Goal: Task Accomplishment & Management: Use online tool/utility

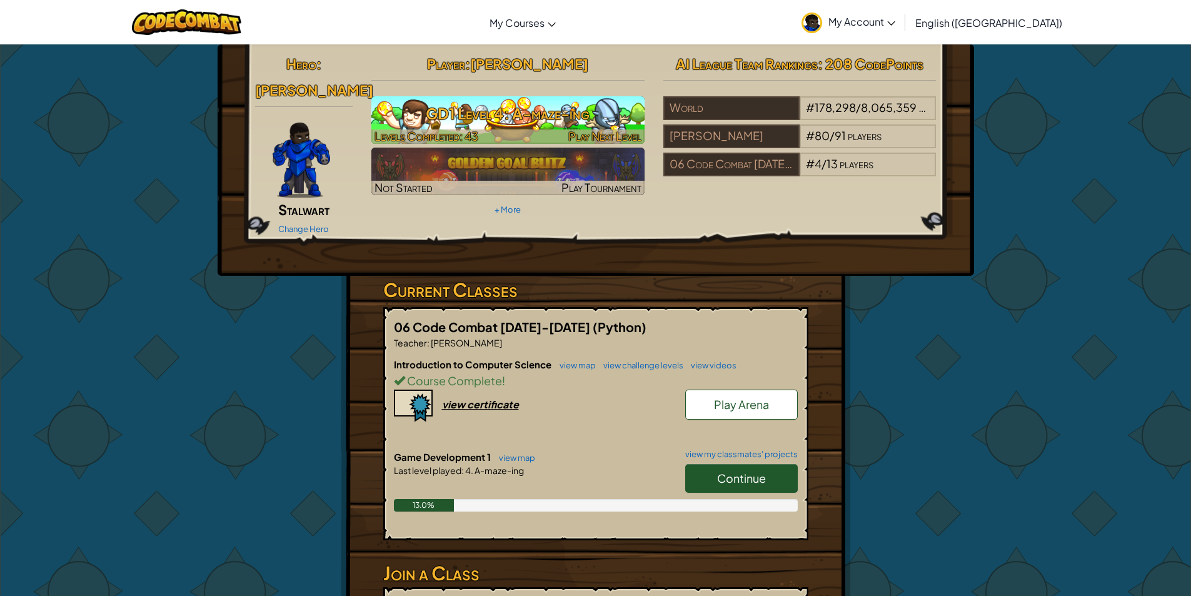
click at [570, 109] on h3 "GD1 Level 4: A-maze-ing" at bounding box center [507, 113] width 273 height 28
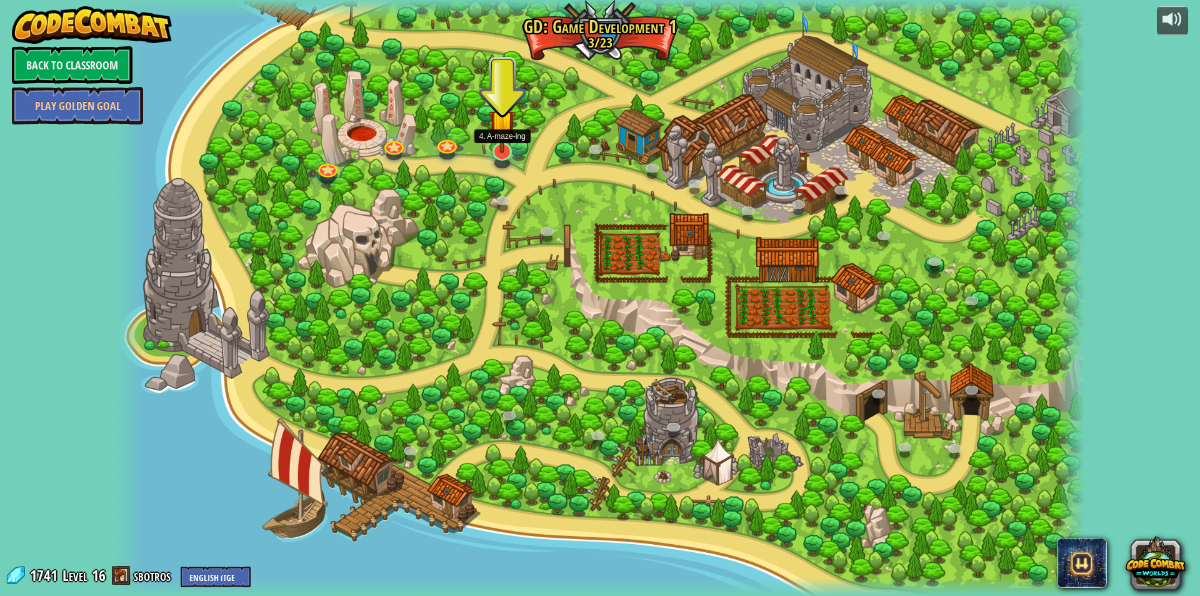
click at [509, 151] on img at bounding box center [502, 123] width 27 height 61
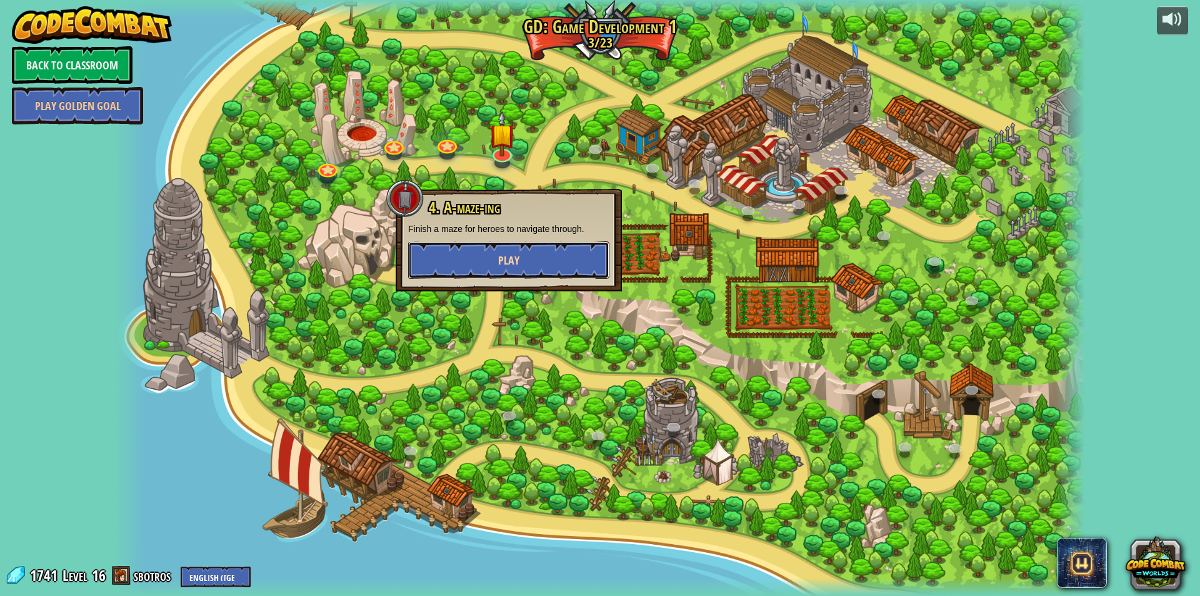
click at [508, 255] on span "Play" at bounding box center [508, 261] width 21 height 16
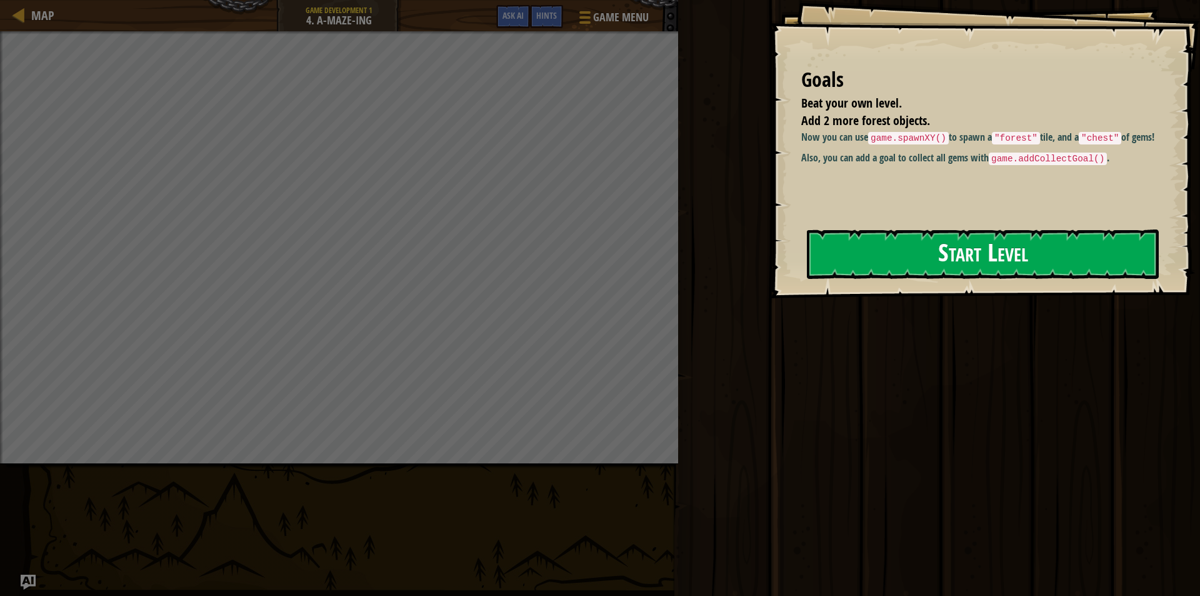
click at [860, 263] on button "Start Level" at bounding box center [983, 253] width 352 height 49
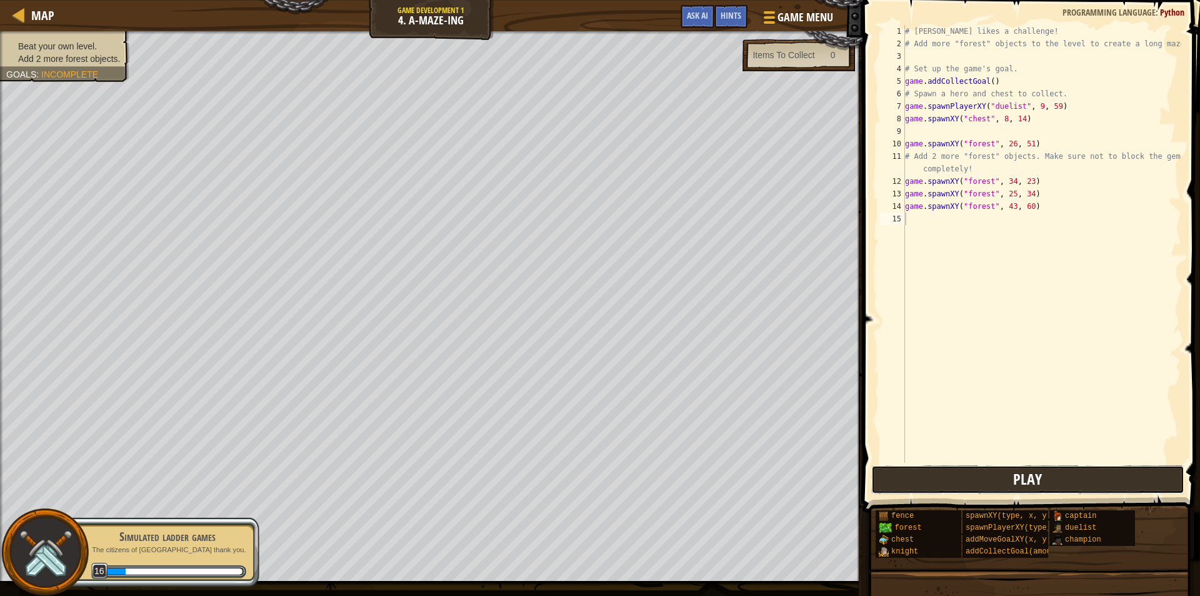
click at [946, 476] on button "Play" at bounding box center [1027, 479] width 313 height 29
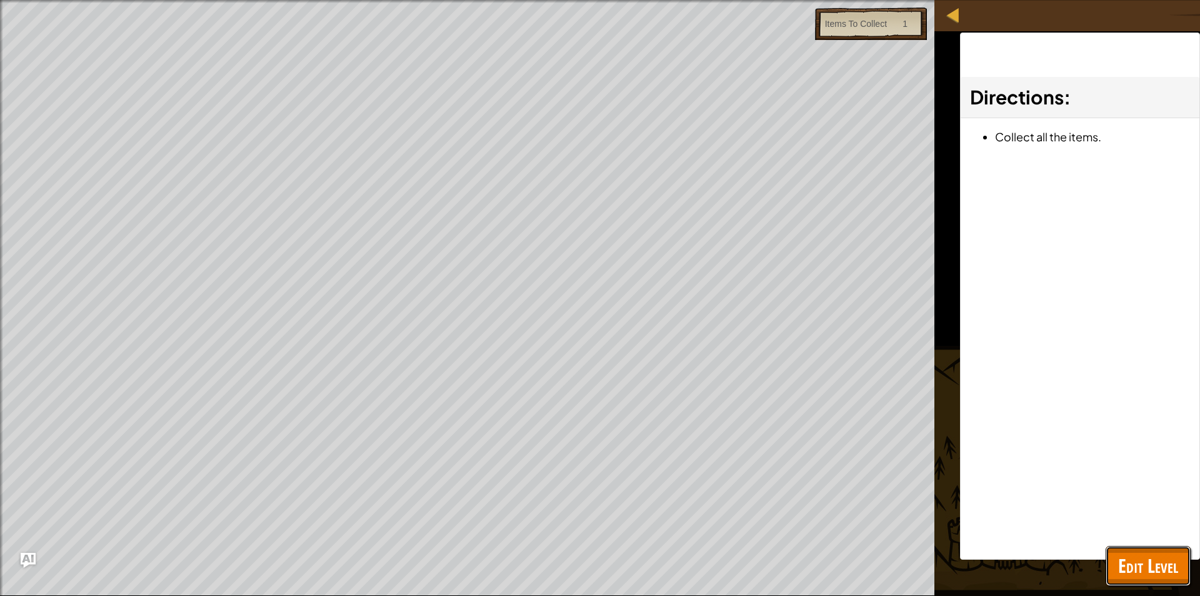
click at [1141, 571] on span "Edit Level" at bounding box center [1148, 566] width 60 height 26
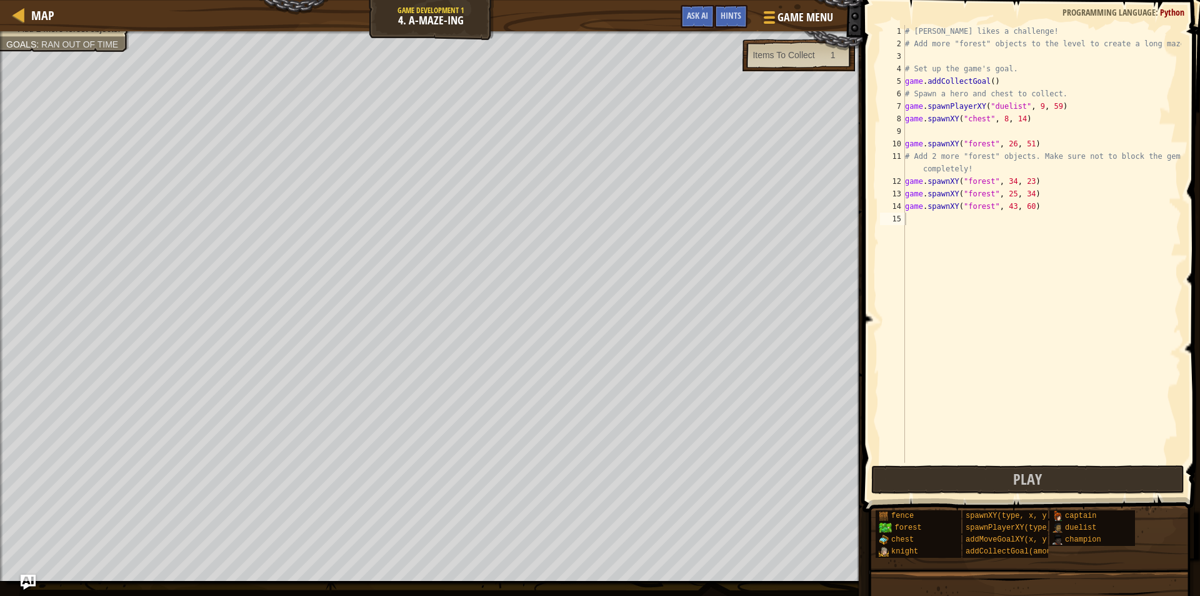
type textarea "game.spawnXY("forest", 43, 60)"
drag, startPoint x: 1034, startPoint y: 210, endPoint x: 891, endPoint y: 209, distance: 143.2
click at [891, 209] on div "game.spawnXY("forest", 43, 60) 1 2 3 4 5 6 7 8 9 10 11 12 13 14 15 # [PERSON_NA…" at bounding box center [1030, 244] width 304 height 438
drag, startPoint x: 1052, startPoint y: 197, endPoint x: 892, endPoint y: 191, distance: 159.5
click at [892, 191] on div "1 2 3 4 5 6 7 8 9 10 11 12 13 14 15 # [PERSON_NAME] likes a challenge! # Add mo…" at bounding box center [1030, 244] width 304 height 438
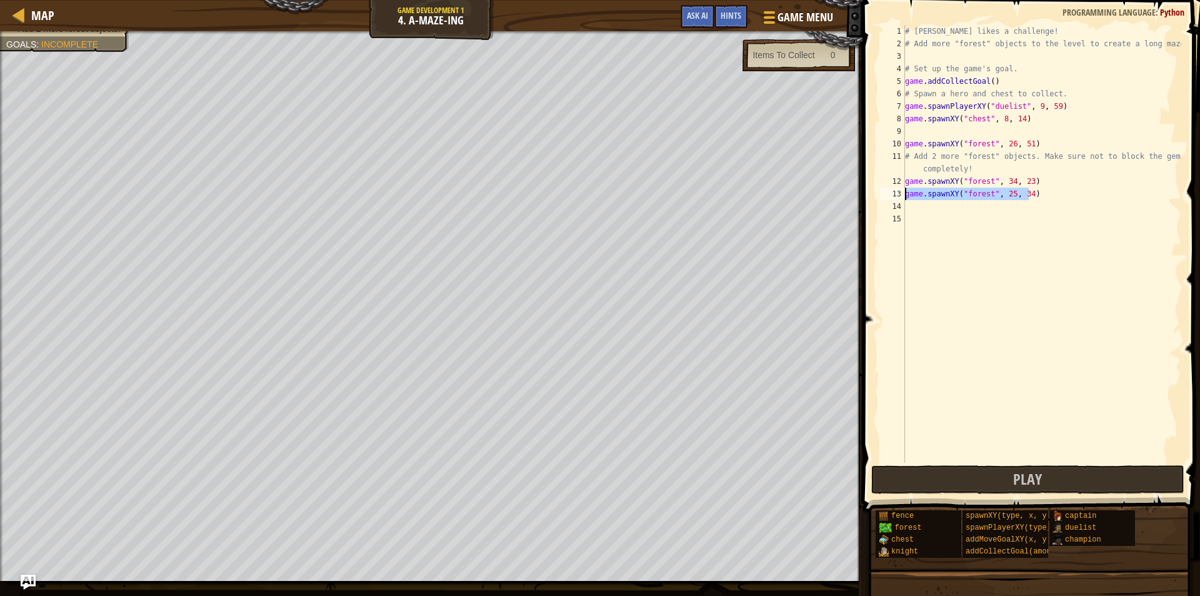
type textarea "game.spawnXY("forest", 25, 34)"
paste textarea "game.spawnXY("forest", 43, 60)"
click at [1005, 197] on div "# [PERSON_NAME] likes a challenge! # Add more "forest" objects to the level to …" at bounding box center [1042, 256] width 279 height 463
click at [1008, 197] on div "# [PERSON_NAME] likes a challenge! # Add more "forest" objects to the level to …" at bounding box center [1042, 256] width 279 height 463
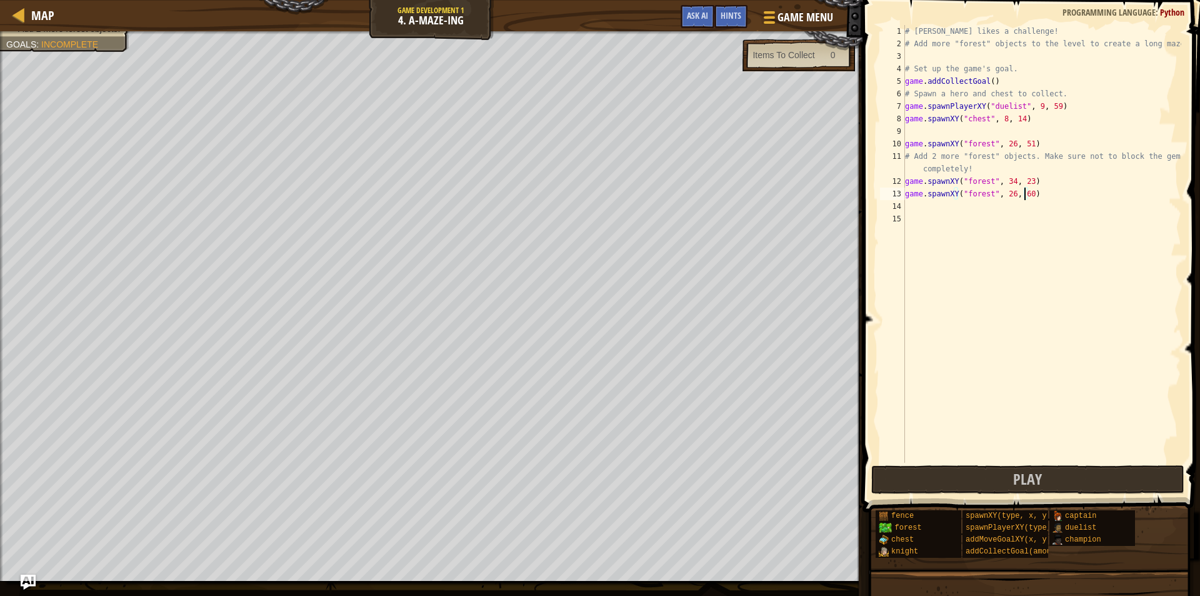
click at [1024, 196] on div "# [PERSON_NAME] likes a challenge! # Add more "forest" objects to the level to …" at bounding box center [1042, 256] width 279 height 463
click at [1008, 195] on div "# [PERSON_NAME] likes a challenge! # Add more "forest" objects to the level to …" at bounding box center [1042, 256] width 279 height 463
click at [1023, 198] on div "# [PERSON_NAME] likes a challenge! # Add more "forest" objects to the level to …" at bounding box center [1042, 256] width 279 height 463
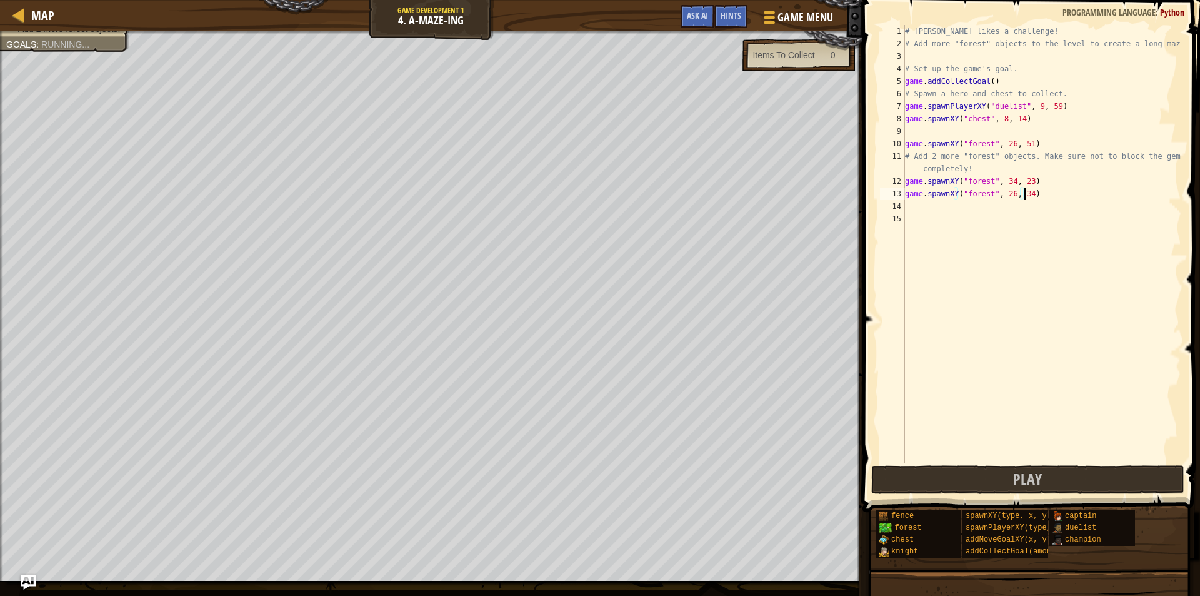
scroll to position [6, 9]
type textarea "game.spawnXY("forest", 26, 34)"
click at [982, 474] on button "Play" at bounding box center [1027, 479] width 313 height 29
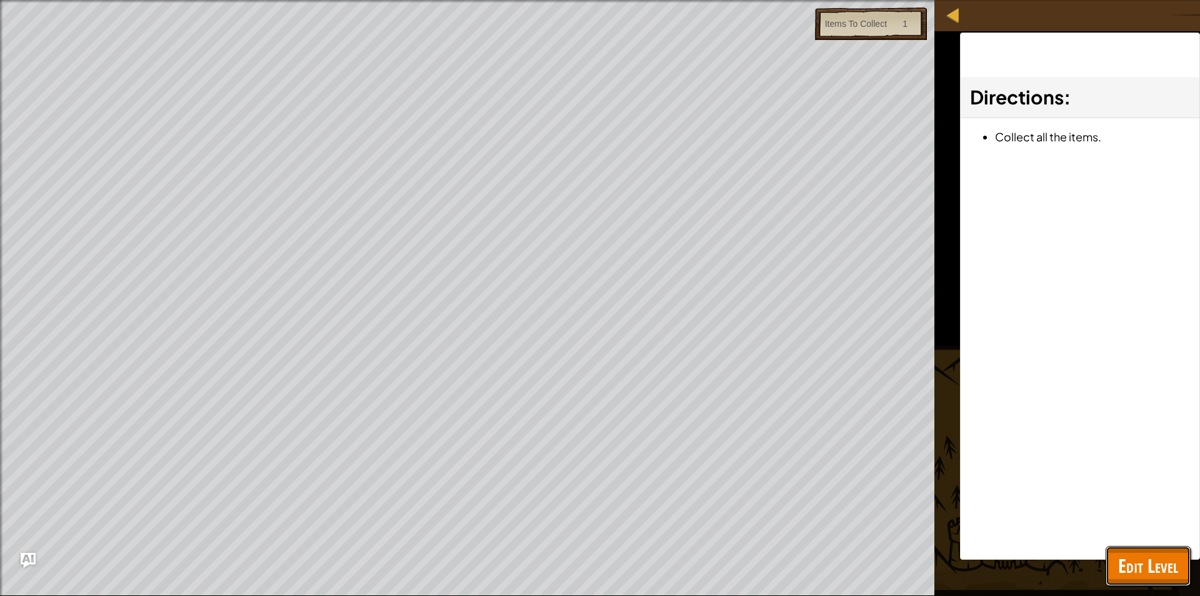
click at [1144, 571] on span "Edit Level" at bounding box center [1148, 566] width 60 height 26
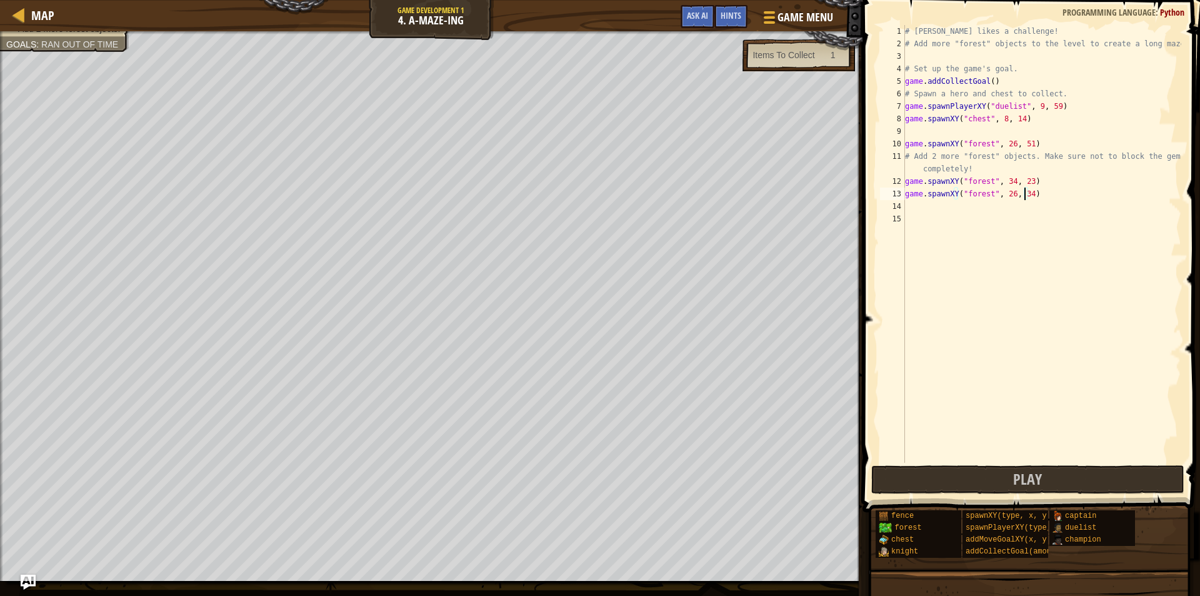
click at [1026, 196] on div "# [PERSON_NAME] likes a challenge! # Add more "forest" objects to the level to …" at bounding box center [1042, 256] width 279 height 463
type textarea "game.spawnXY("forest", 26, 35)"
click at [922, 199] on div "# [PERSON_NAME] likes a challenge! # Add more "forest" objects to the level to …" at bounding box center [1042, 256] width 279 height 463
click at [918, 207] on div "# [PERSON_NAME] likes a challenge! # Add more "forest" objects to the level to …" at bounding box center [1042, 256] width 279 height 463
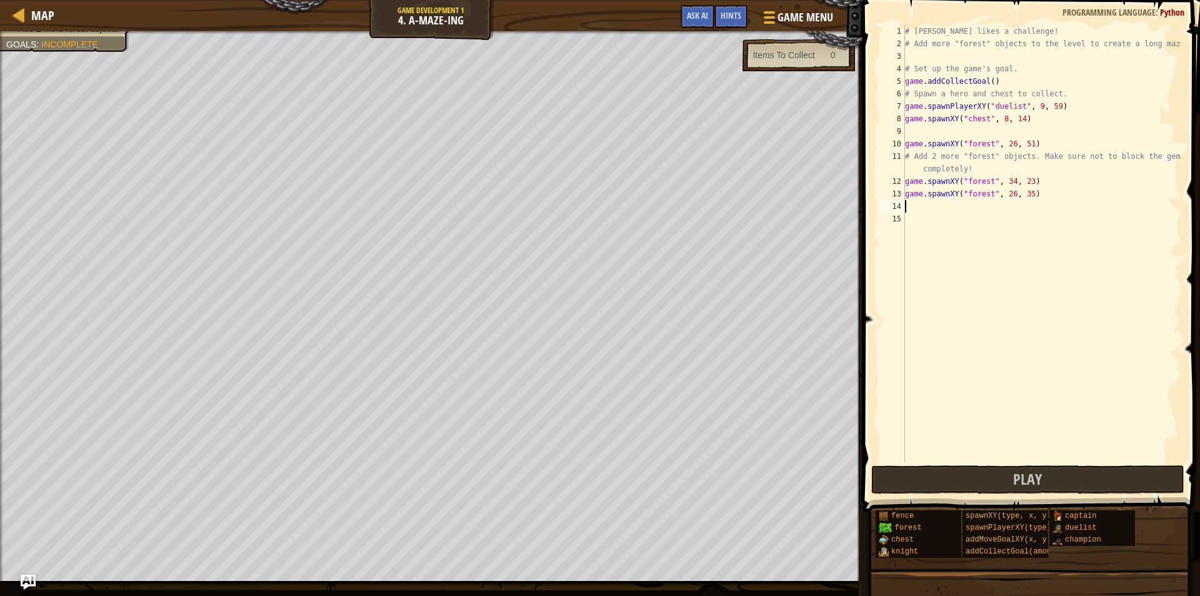
scroll to position [6, 0]
paste textarea "game.spawnXY("forest", 43, 60)"
click at [975, 479] on button "Play" at bounding box center [1027, 479] width 313 height 29
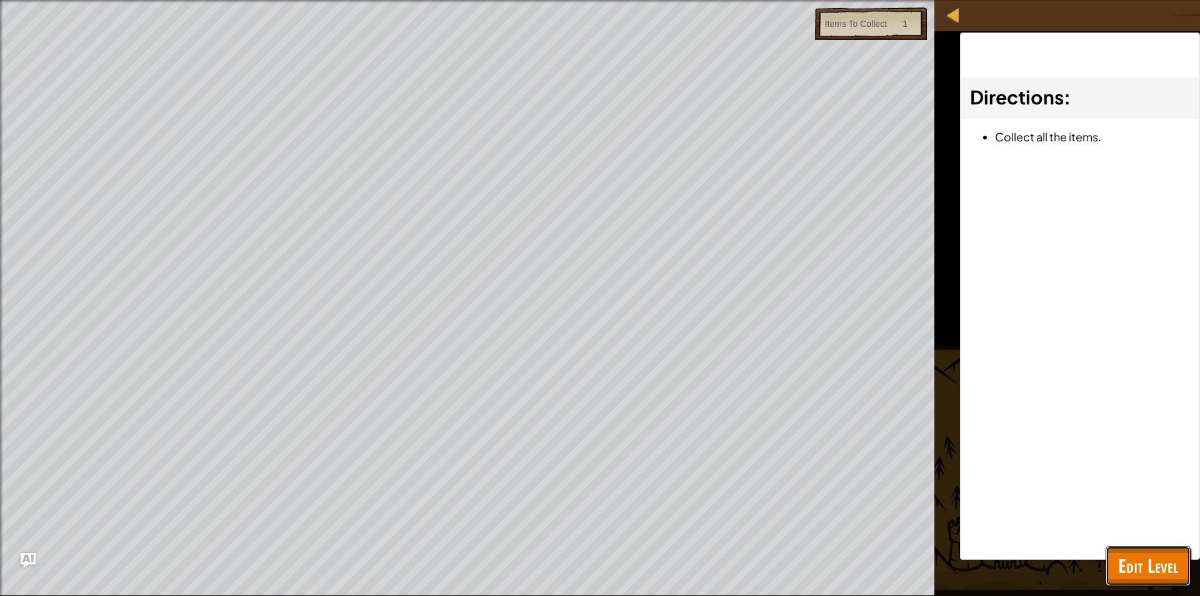
click at [1164, 560] on span "Edit Level" at bounding box center [1148, 566] width 60 height 26
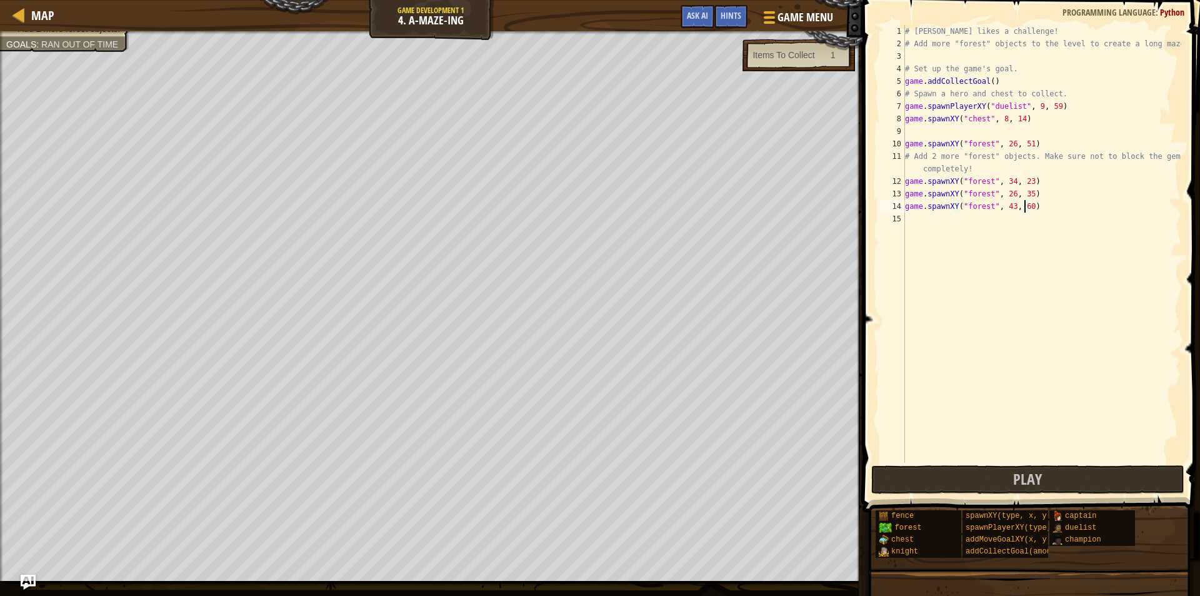
click at [1023, 208] on div "# [PERSON_NAME] likes a challenge! # Add more "forest" objects to the level to …" at bounding box center [1042, 256] width 279 height 463
type textarea "game.spawnXY("forest", 43, 61)"
click at [910, 222] on div "# [PERSON_NAME] likes a challenge! # Add more "forest" objects to the level to …" at bounding box center [1042, 256] width 279 height 463
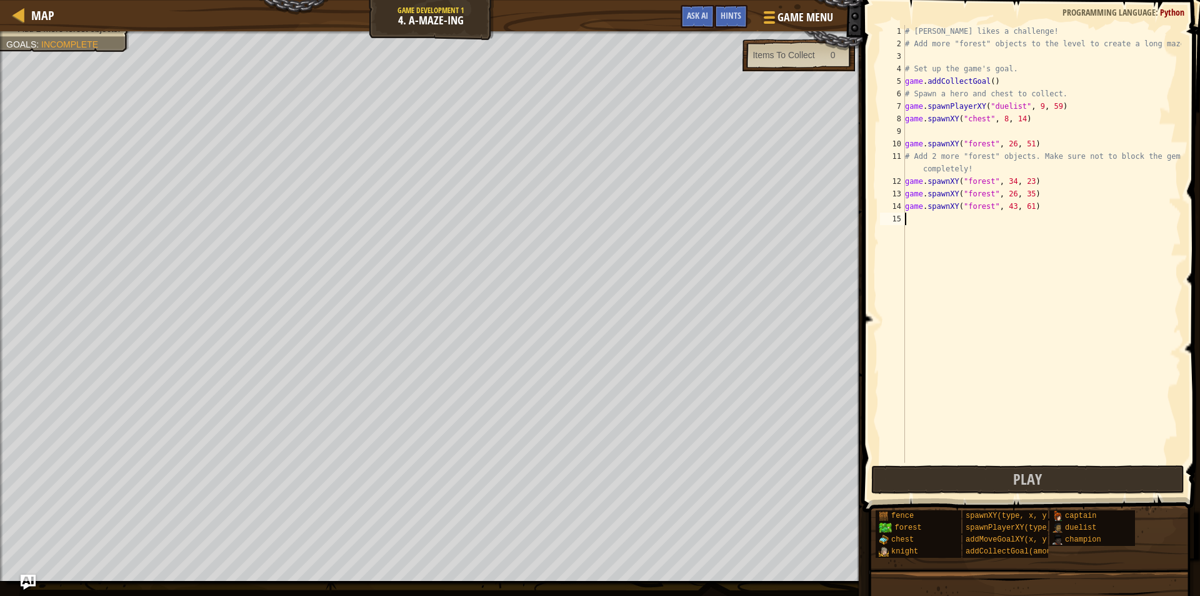
paste textarea "game.spawnXY("forest", 43, 60)"
click at [1009, 223] on div "# [PERSON_NAME] likes a challenge! # Add more "forest" objects to the level to …" at bounding box center [1042, 256] width 279 height 463
click at [1022, 214] on div "# [PERSON_NAME] likes a challenge! # Add more "forest" objects to the level to …" at bounding box center [1042, 256] width 279 height 463
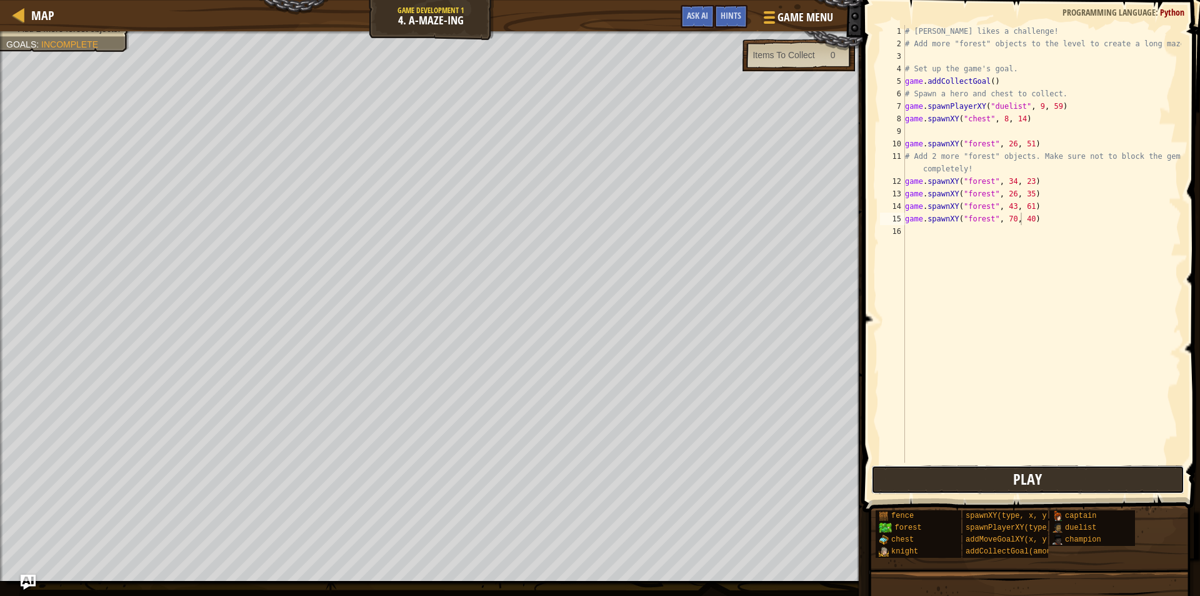
click at [973, 483] on button "Play" at bounding box center [1027, 479] width 313 height 29
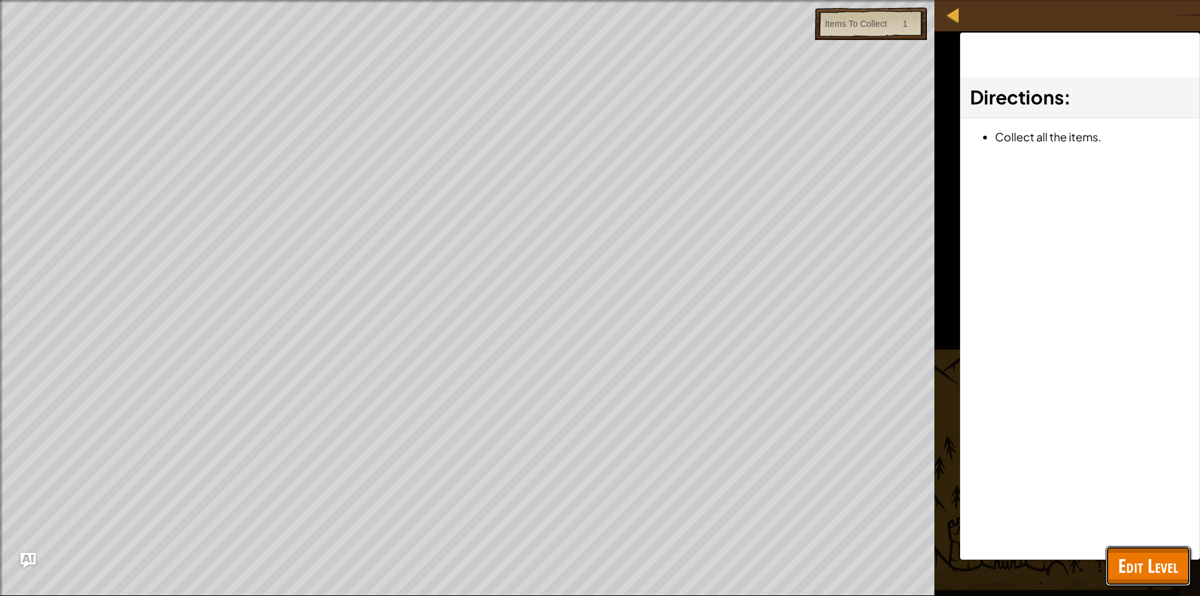
click at [1151, 554] on span "Edit Level" at bounding box center [1148, 566] width 60 height 26
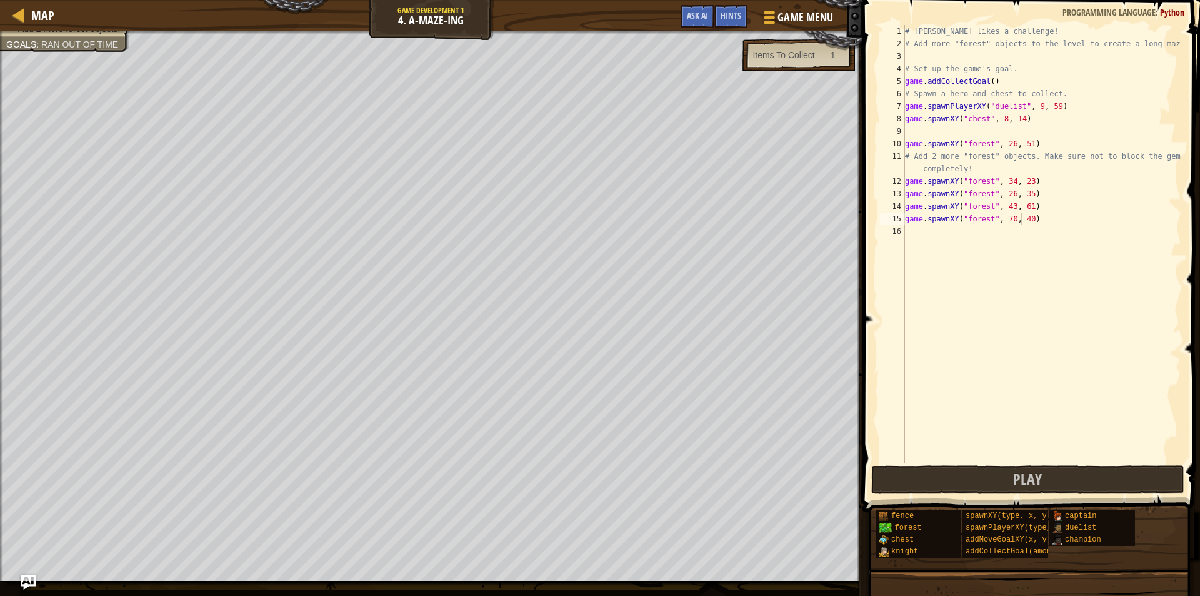
click at [1023, 204] on div "# [PERSON_NAME] likes a challenge! # Add more "forest" objects to the level to …" at bounding box center [1042, 256] width 279 height 463
drag, startPoint x: 1047, startPoint y: 484, endPoint x: 950, endPoint y: 475, distance: 97.3
click at [1042, 484] on button "Play" at bounding box center [1027, 479] width 313 height 29
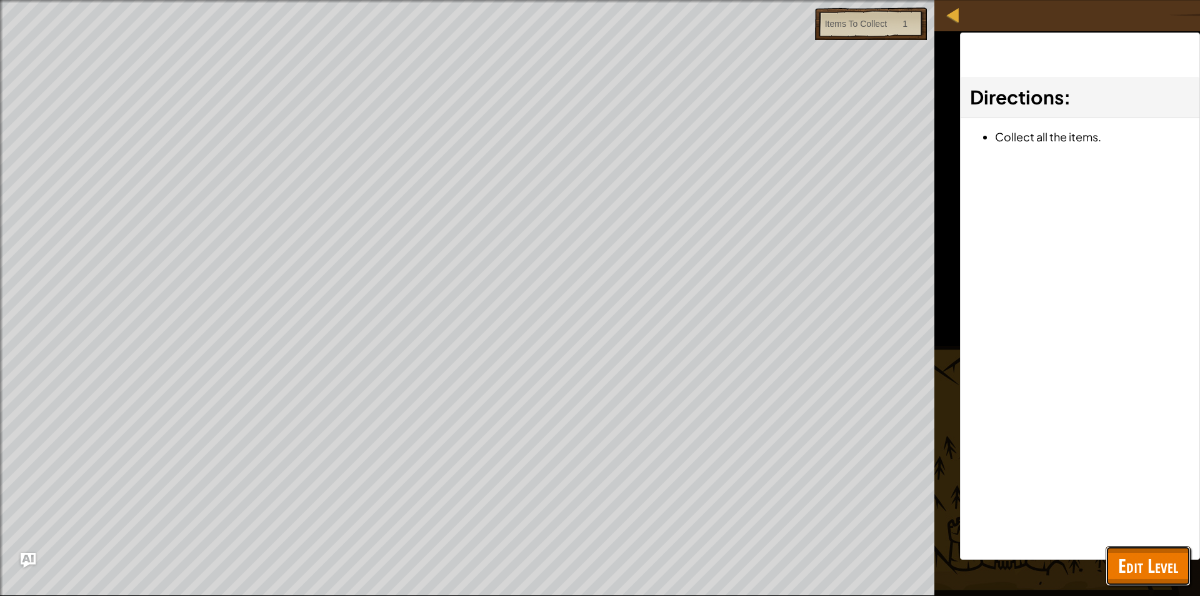
drag, startPoint x: 1165, startPoint y: 556, endPoint x: 1163, endPoint y: 548, distance: 8.5
click at [1165, 555] on span "Edit Level" at bounding box center [1148, 566] width 60 height 26
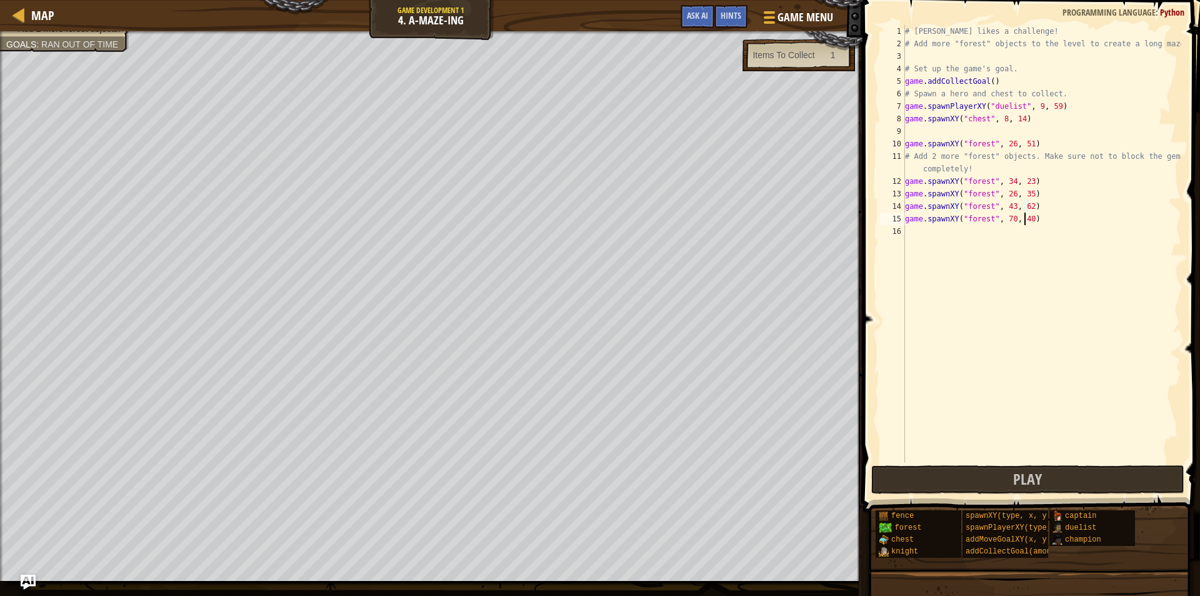
click at [1024, 223] on div "# [PERSON_NAME] likes a challenge! # Add more "forest" objects to the level to …" at bounding box center [1042, 256] width 279 height 463
click at [1007, 218] on div "# [PERSON_NAME] likes a challenge! # Add more "forest" objects to the level to …" at bounding box center [1042, 256] width 279 height 463
type textarea "game.spawnXY("forest", 67, 41)"
click at [923, 228] on div "# [PERSON_NAME] likes a challenge! # Add more "forest" objects to the level to …" at bounding box center [1042, 256] width 279 height 463
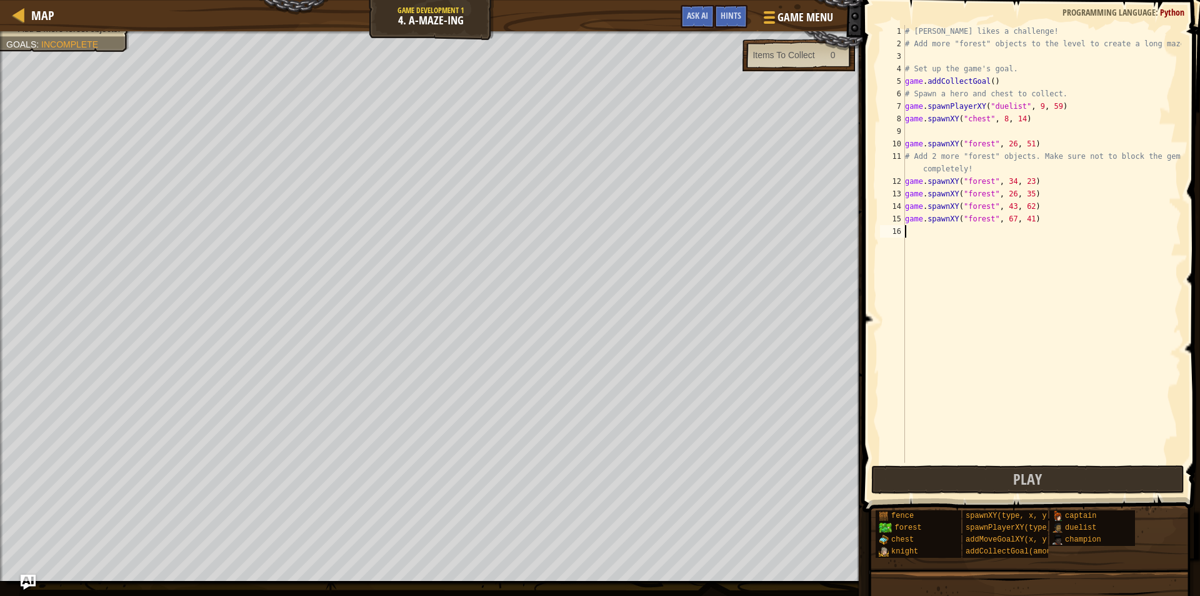
scroll to position [6, 0]
paste textarea "game.spawnXY("forest", 43, 60)"
click at [1007, 237] on div "# [PERSON_NAME] likes a challenge! # Add more "forest" objects to the level to …" at bounding box center [1042, 256] width 279 height 463
click at [1023, 234] on div "# [PERSON_NAME] likes a challenge! # Add more "forest" objects to the level to …" at bounding box center [1042, 256] width 279 height 463
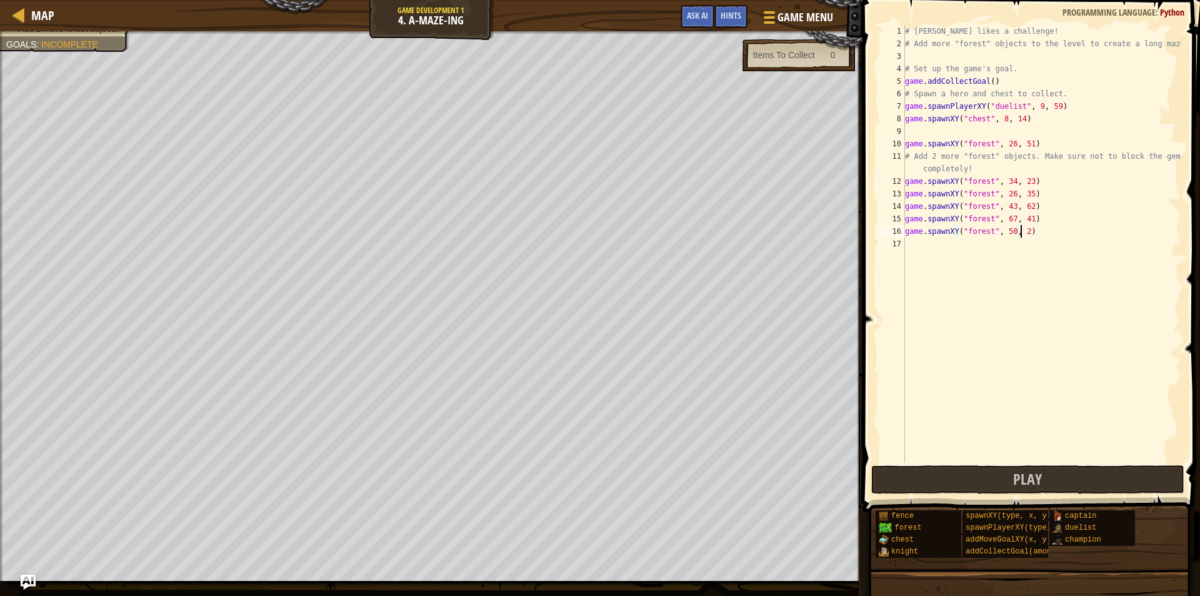
type textarea "game.spawnXY("forest", 50, 23)"
click at [919, 249] on div "# [PERSON_NAME] likes a challenge! # Add more "forest" objects to the level to …" at bounding box center [1042, 256] width 279 height 463
paste textarea "game.spawnXY("forest", 43, 60)"
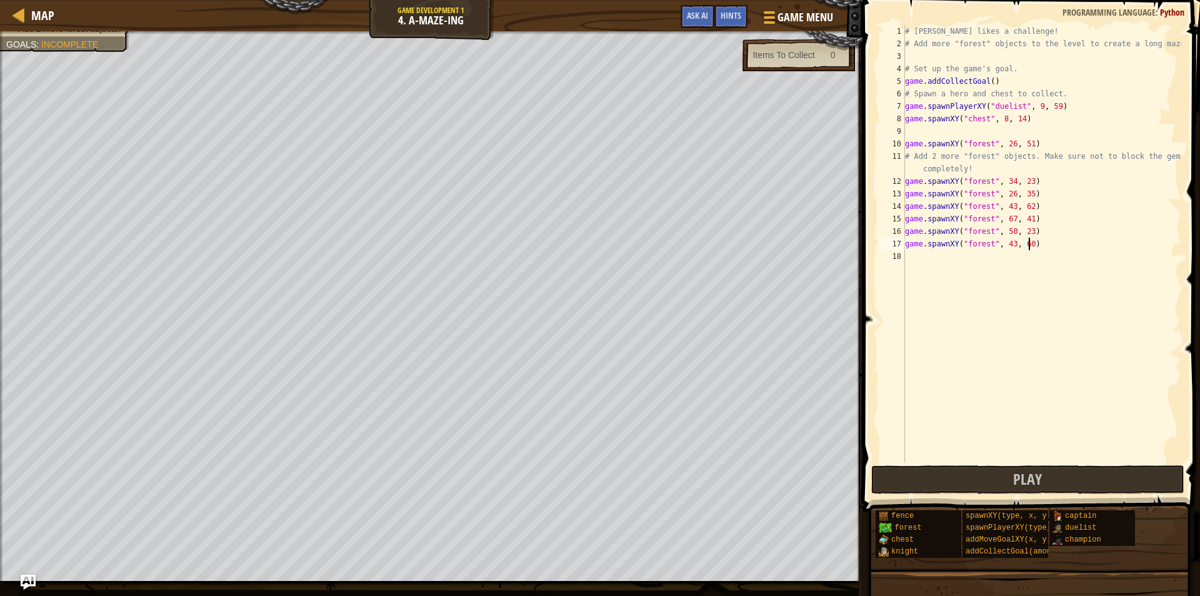
click at [1005, 241] on div "# [PERSON_NAME] likes a challenge! # Add more "forest" objects to the level to …" at bounding box center [1042, 256] width 279 height 463
click at [1023, 249] on div "# [PERSON_NAME] likes a challenge! # Add more "forest" objects to the level to …" at bounding box center [1042, 256] width 279 height 463
type textarea "game.spawnXY("forest", 63, 23)"
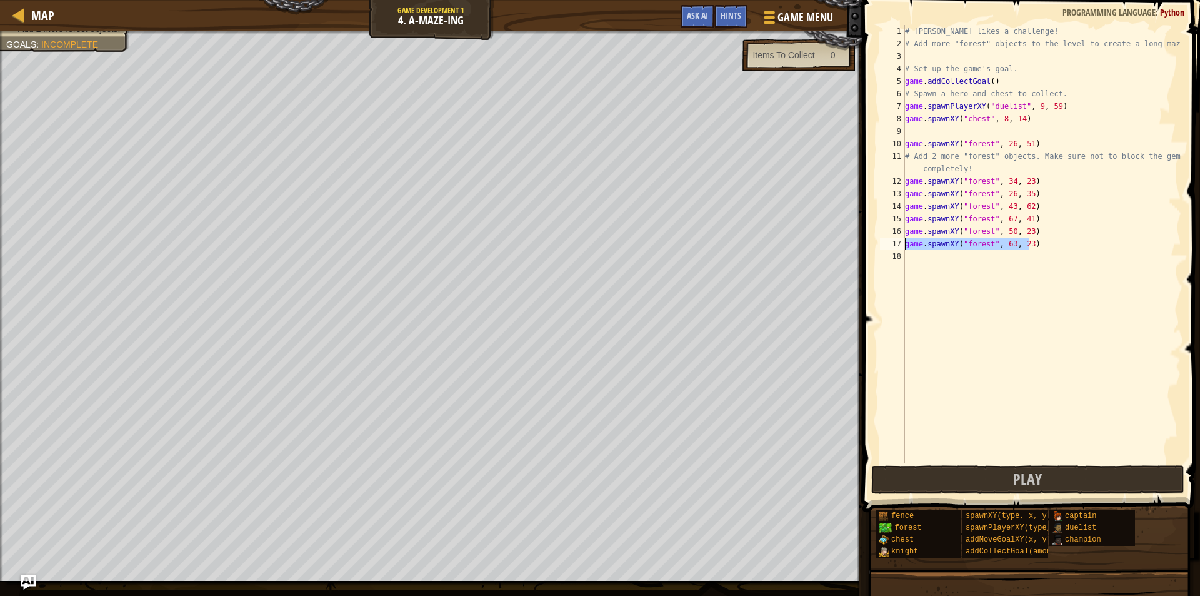
drag, startPoint x: 1033, startPoint y: 241, endPoint x: 891, endPoint y: 238, distance: 142.0
click at [891, 238] on div "game.spawnXY("forest", 63, 23) 1 2 3 4 5 6 7 8 9 10 11 12 13 14 15 16 17 18 # […" at bounding box center [1030, 244] width 304 height 438
paste textarea "game.spawnXY("forest", 63, 23)"
click at [1008, 246] on div "# [PERSON_NAME] likes a challenge! # Add more "forest" objects to the level to …" at bounding box center [1042, 256] width 279 height 463
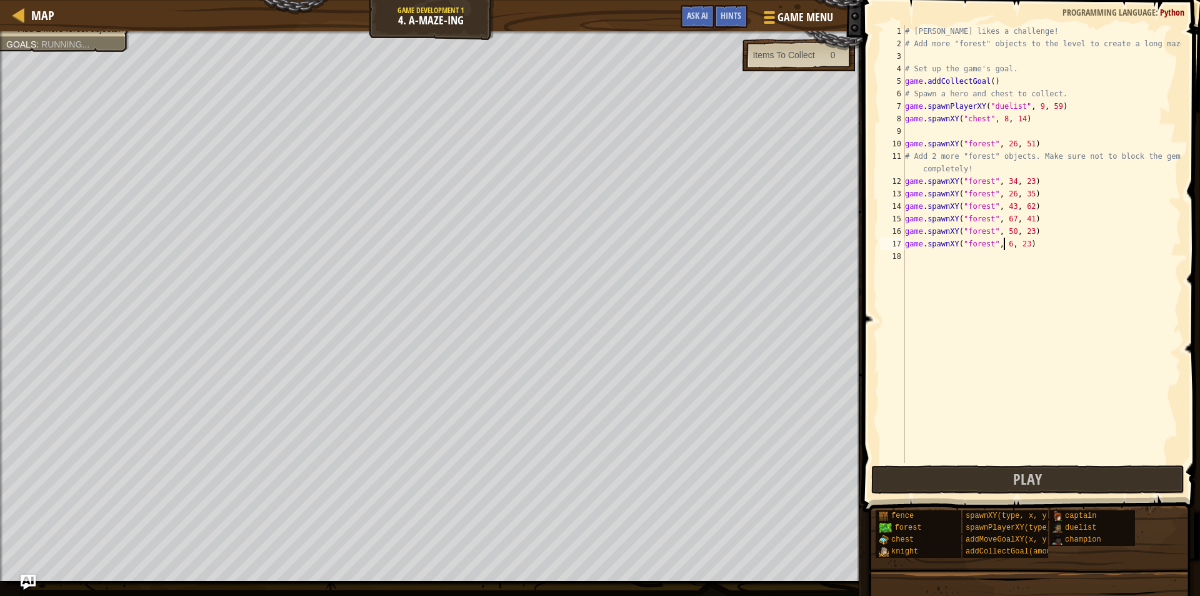
scroll to position [6, 8]
click at [992, 489] on button "Play" at bounding box center [1027, 479] width 313 height 29
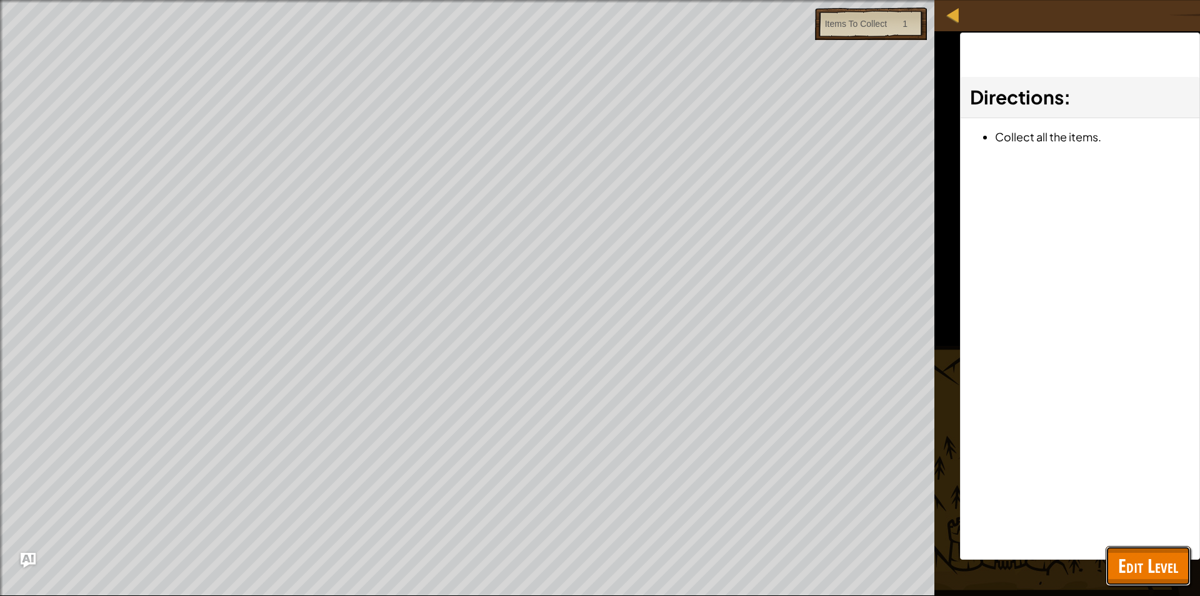
click at [1127, 558] on span "Edit Level" at bounding box center [1148, 566] width 60 height 26
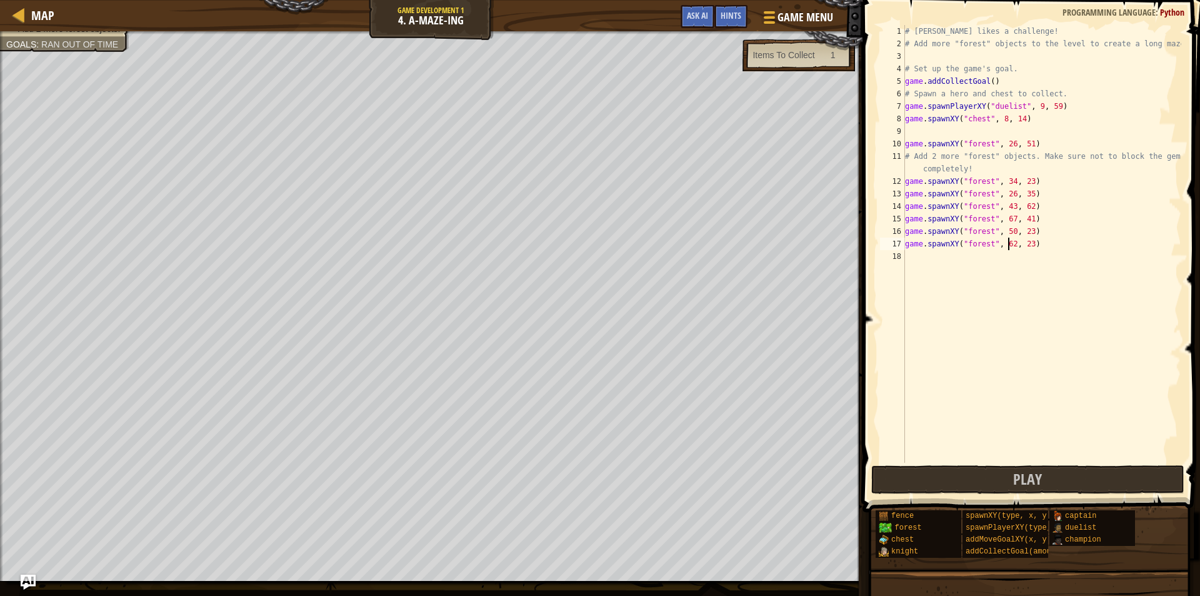
click at [1009, 243] on div "# [PERSON_NAME] likes a challenge! # Add more "forest" objects to the level to …" at bounding box center [1042, 256] width 279 height 463
type textarea "game.spawnXY("forest", 61, 23)"
drag, startPoint x: 948, startPoint y: 483, endPoint x: 903, endPoint y: 476, distance: 45.4
click at [941, 483] on button "Play" at bounding box center [1027, 479] width 313 height 29
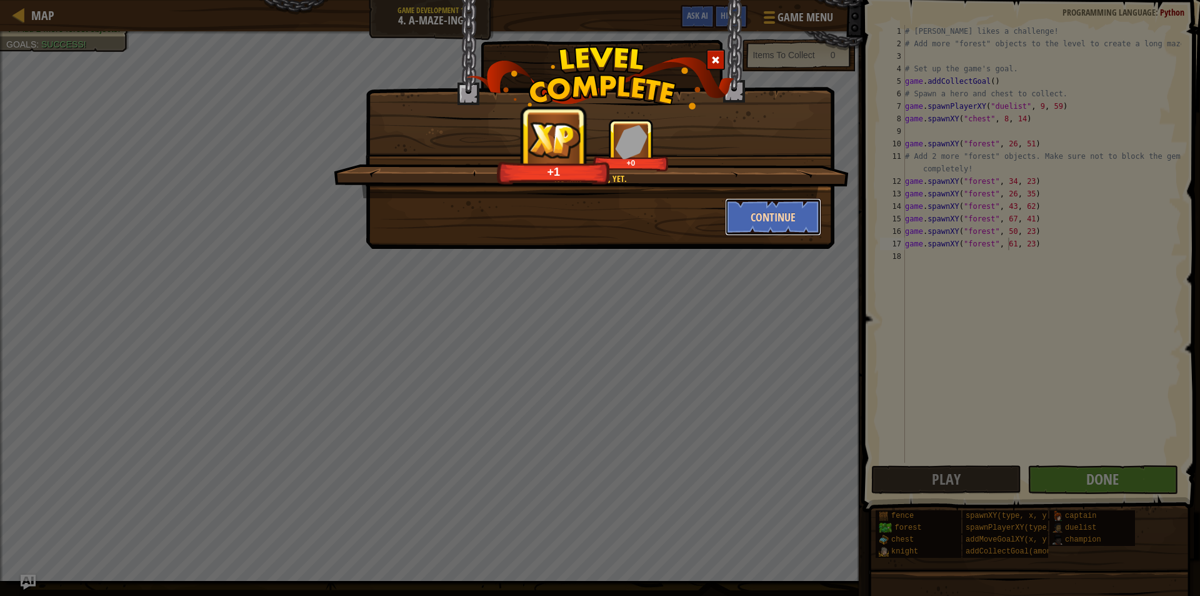
click at [783, 201] on button "Continue" at bounding box center [773, 217] width 97 height 38
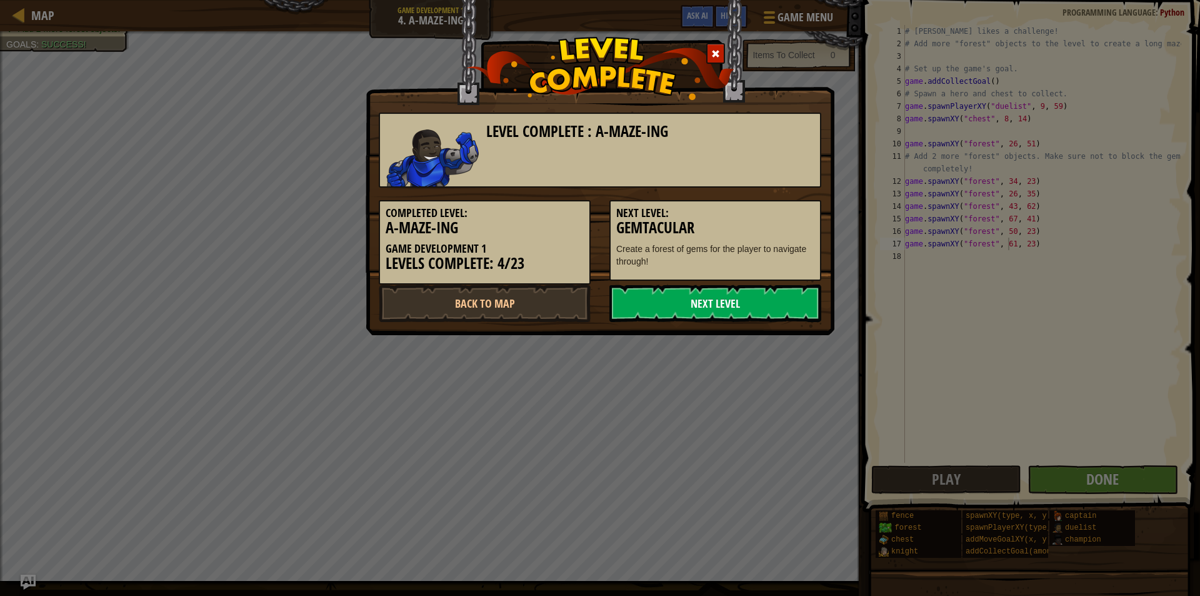
click at [746, 300] on link "Next Level" at bounding box center [716, 303] width 212 height 38
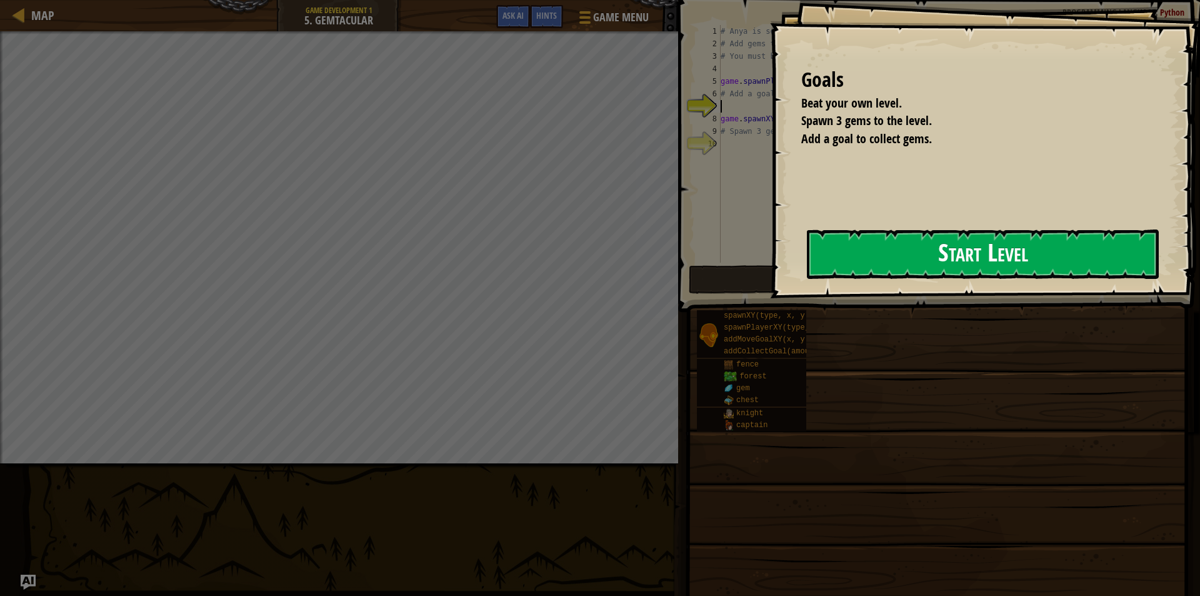
click at [866, 234] on button "Start Level" at bounding box center [983, 253] width 352 height 49
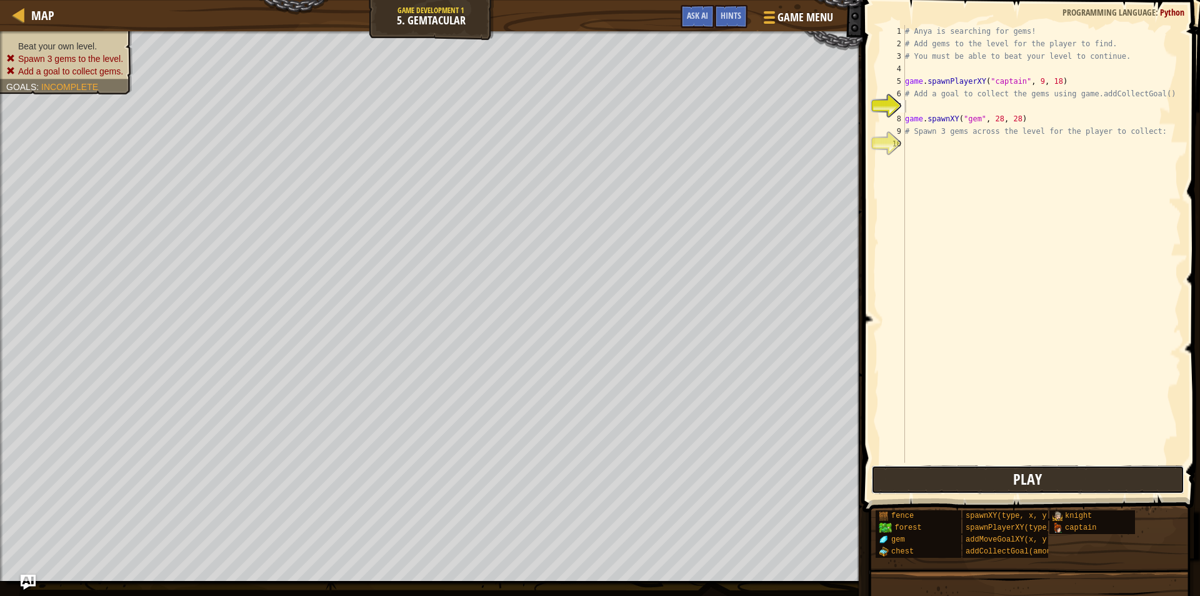
click at [943, 480] on button "Play" at bounding box center [1027, 479] width 313 height 29
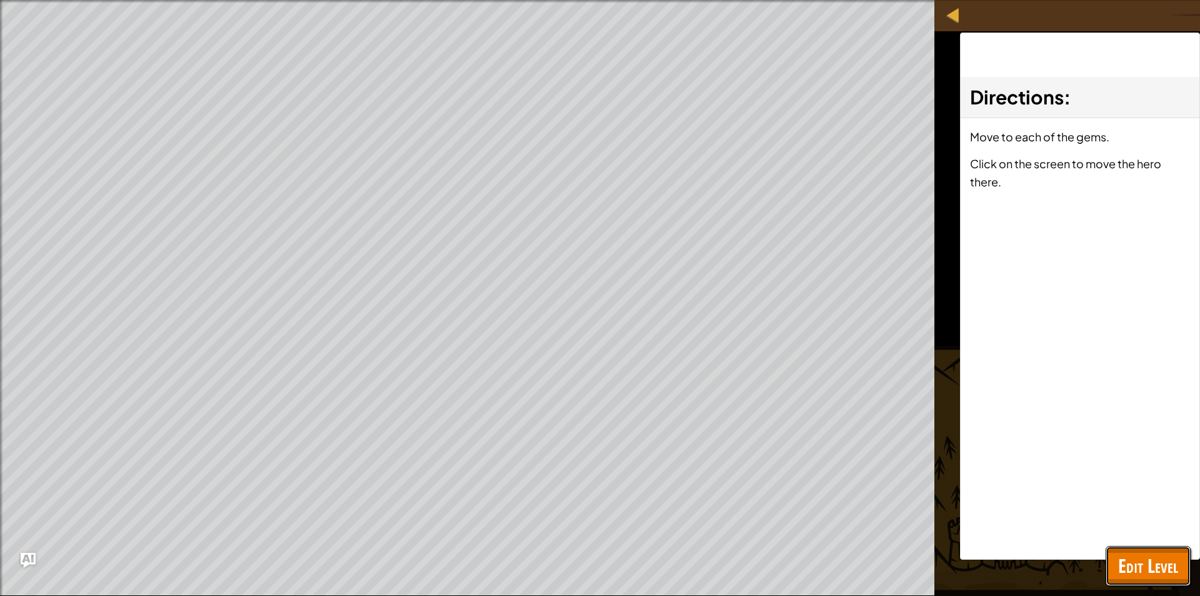
click at [1125, 568] on span "Edit Level" at bounding box center [1148, 566] width 60 height 26
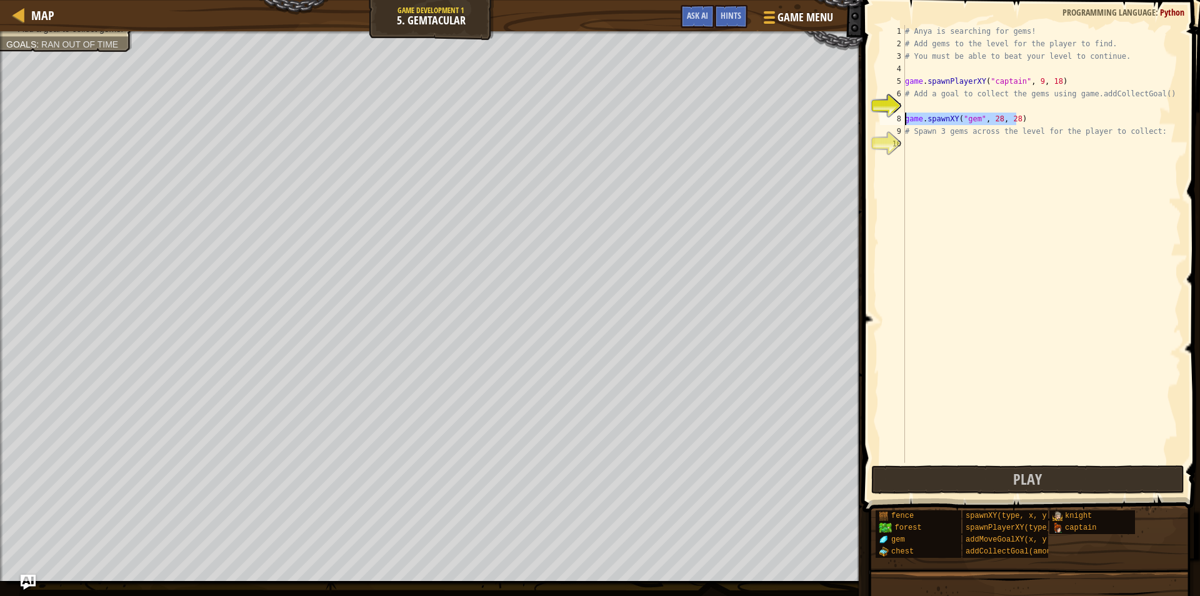
drag, startPoint x: 1028, startPoint y: 119, endPoint x: 892, endPoint y: 119, distance: 136.3
click at [892, 119] on div "game.spawnXY("gem", 28, 28) 1 2 3 4 5 6 7 8 9 10 # Anya is searching for gems! …" at bounding box center [1030, 244] width 304 height 438
paste textarea "forest", 63, 23"
type textarea "game.spawnXY("gem", 28, 28)"
click at [927, 149] on div "# Anya is searching for gems! # Add gems to the level for the player to find. #…" at bounding box center [1042, 256] width 279 height 463
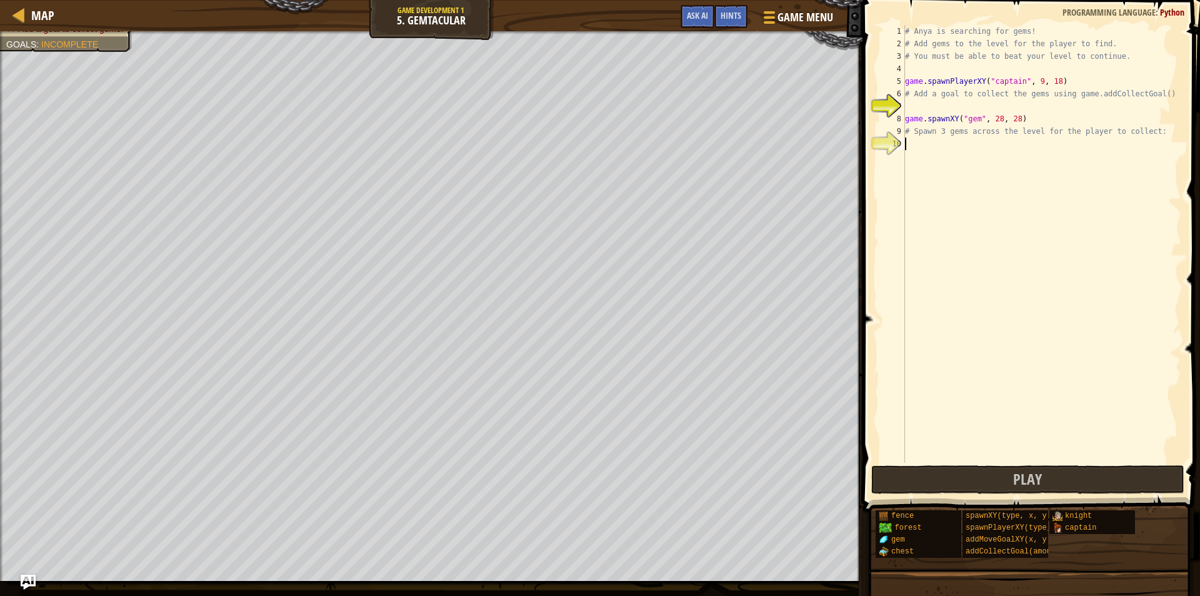
paste textarea "game.spawnXY("gem", 28, 28)"
click at [1016, 143] on div "# Anya is searching for gems! # Add gems to the level for the player to find. #…" at bounding box center [1042, 256] width 279 height 463
click at [956, 153] on div "# Anya is searching for gems! # Add gems to the level for the player to find. #…" at bounding box center [1042, 256] width 279 height 463
click at [1104, 146] on div "# Anya is searching for gems! # Add gems to the level for the player to find. #…" at bounding box center [1042, 256] width 279 height 463
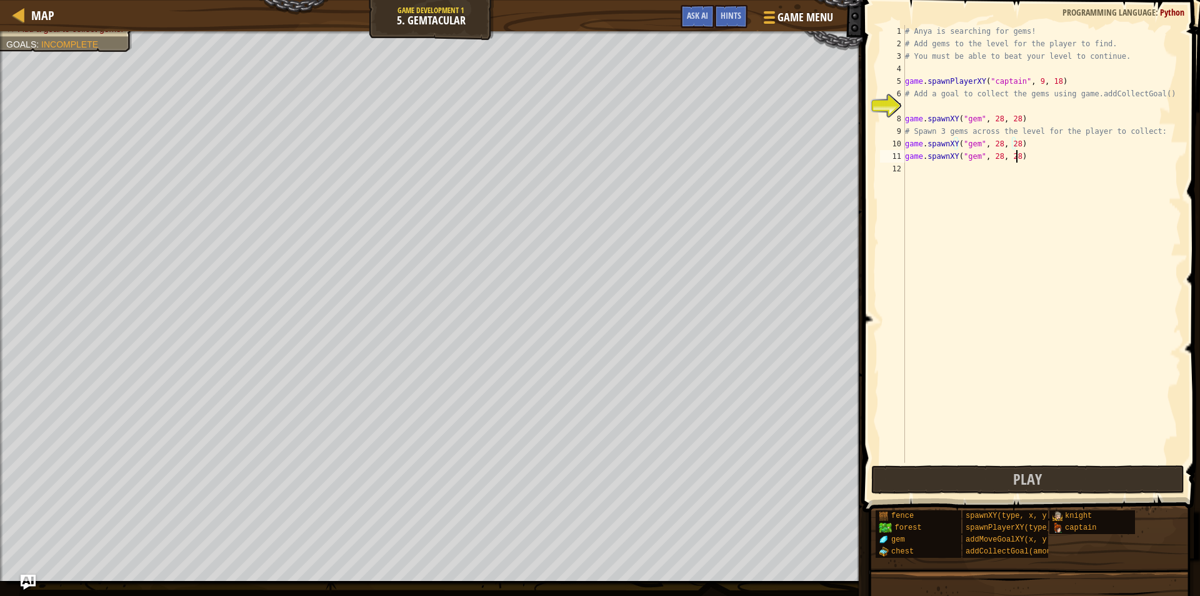
drag, startPoint x: 1055, startPoint y: 157, endPoint x: 1043, endPoint y: 161, distance: 13.1
click at [1045, 160] on div "# Anya is searching for gems! # Add gems to the level for the player to find. #…" at bounding box center [1042, 256] width 279 height 463
click at [994, 159] on div "# Anya is searching for gems! # Add gems to the level for the player to find. #…" at bounding box center [1042, 256] width 279 height 463
click at [996, 144] on div "# Anya is searching for gems! # Add gems to the level for the player to find. #…" at bounding box center [1042, 256] width 279 height 463
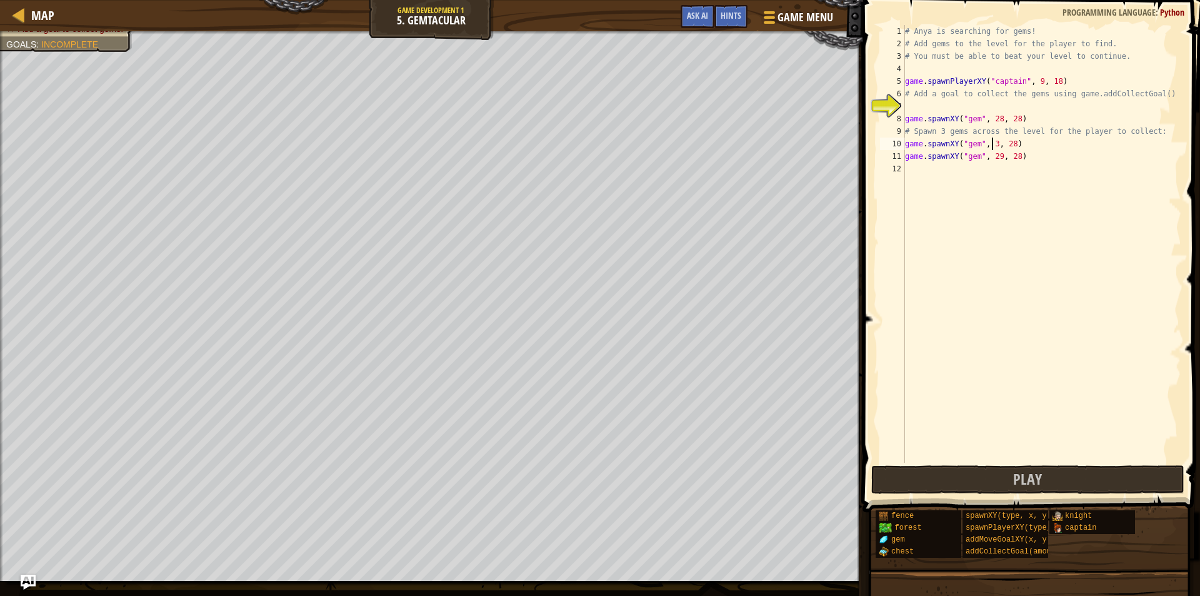
type textarea "game.spawnXY("gem", 30, 28)"
click at [911, 167] on div "# Anya is searching for gems! # Add gems to the level for the player to find. #…" at bounding box center [1042, 256] width 279 height 463
paste textarea "game.spawnXY("gem", 28, 28)"
type textarea "game.spawnXY("gem", 28, 28)"
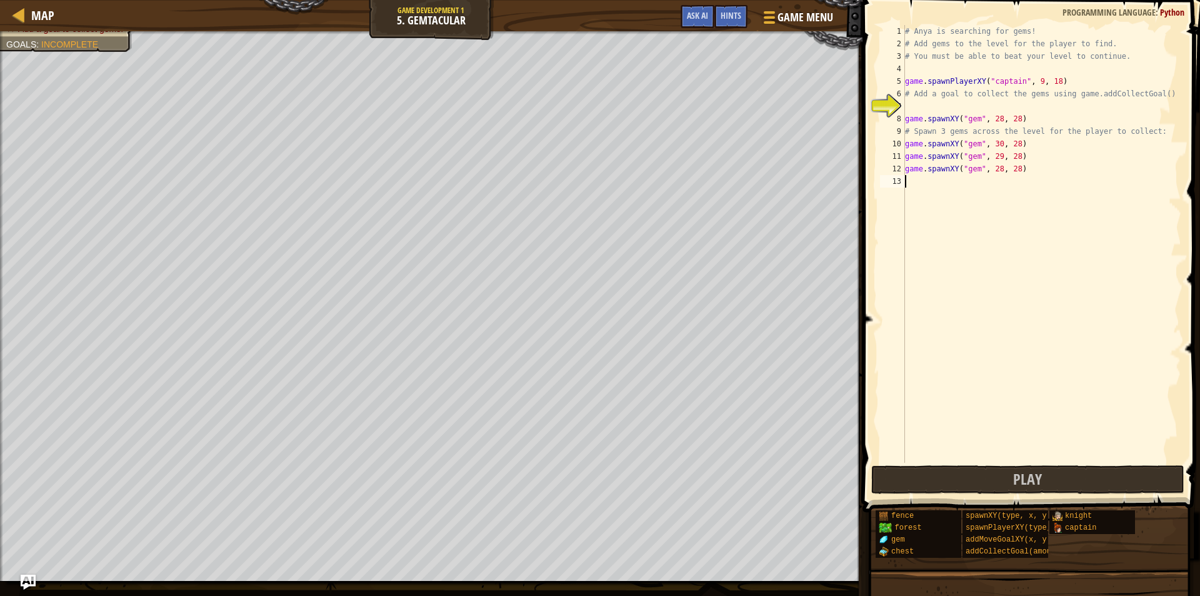
click at [997, 175] on div "# Anya is searching for gems! # Add gems to the level for the player to find. #…" at bounding box center [1042, 256] width 279 height 463
click at [997, 174] on div "# Anya is searching for gems! # Add gems to the level for the player to find. #…" at bounding box center [1042, 256] width 279 height 463
type textarea "game.spawnXY("gem", 31, 28)"
click at [943, 476] on button "Play" at bounding box center [1027, 479] width 313 height 29
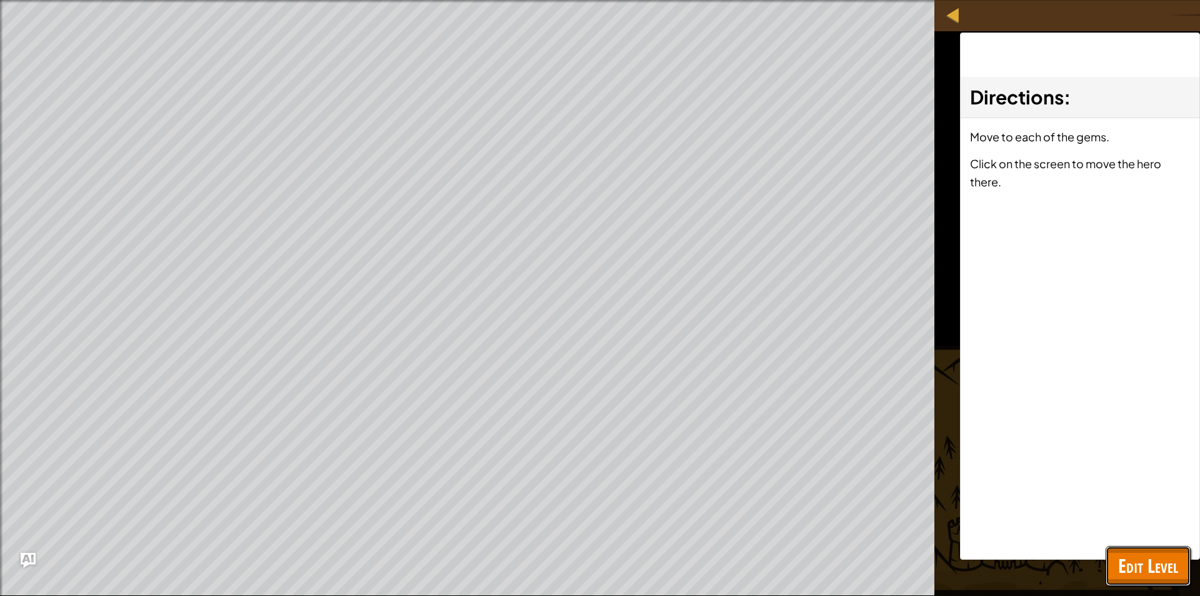
click at [1172, 571] on span "Edit Level" at bounding box center [1148, 566] width 60 height 26
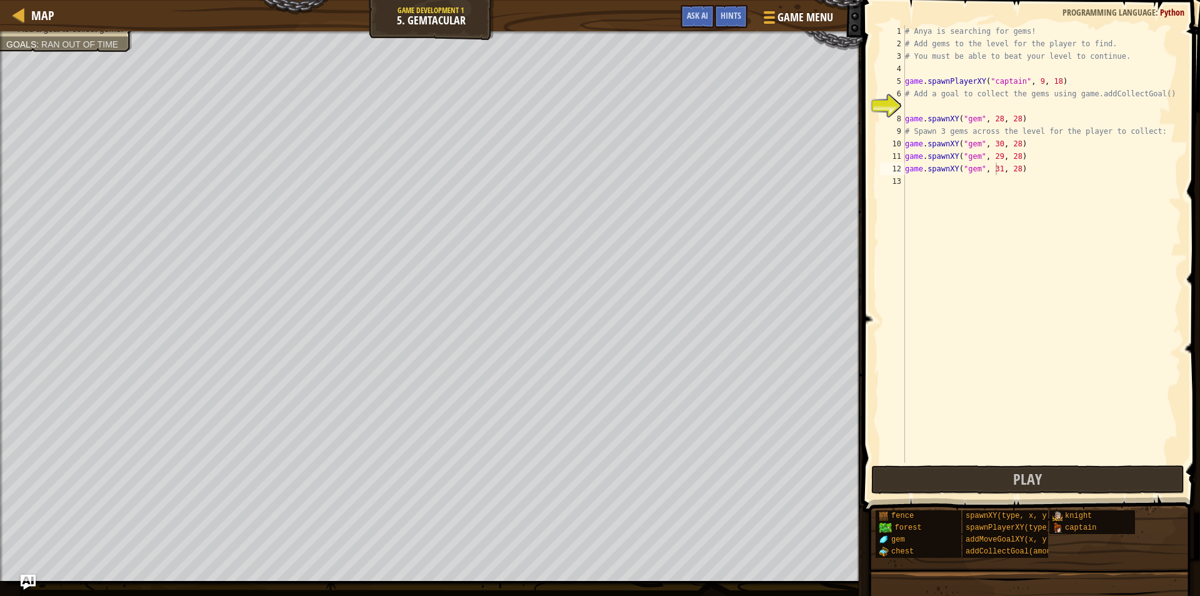
scroll to position [6, 0]
click at [920, 183] on div "# Anya is searching for gems! # Add gems to the level for the player to find. #…" at bounding box center [1042, 256] width 279 height 463
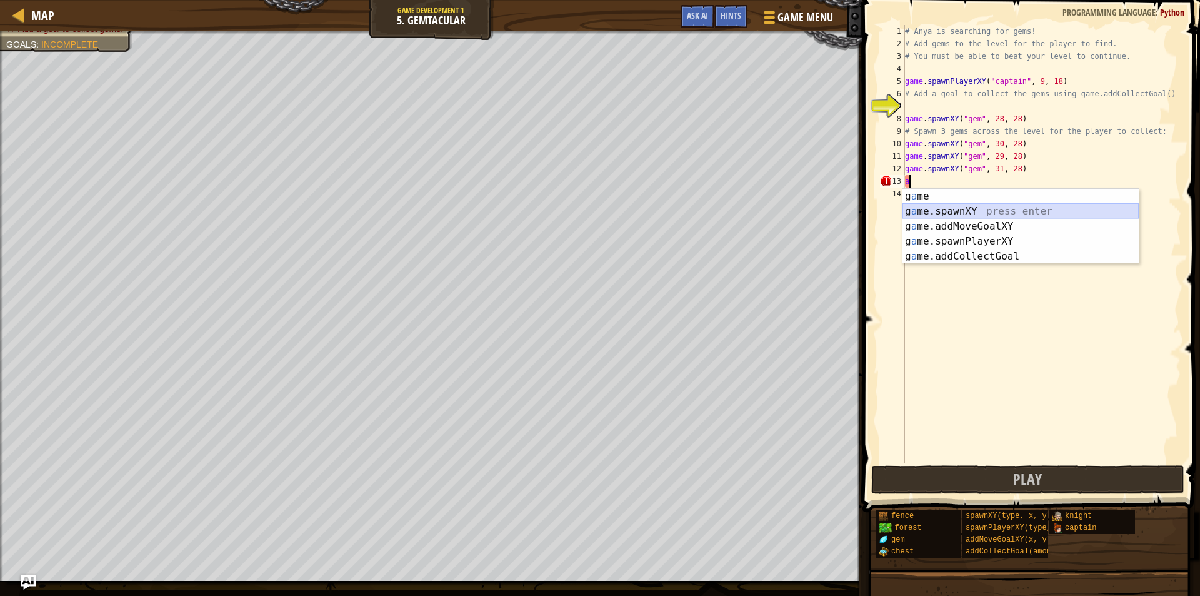
click at [937, 211] on div "g a me press enter g a me.spawnXY press enter g a me.addMoveGoalXY press enter …" at bounding box center [1021, 241] width 236 height 105
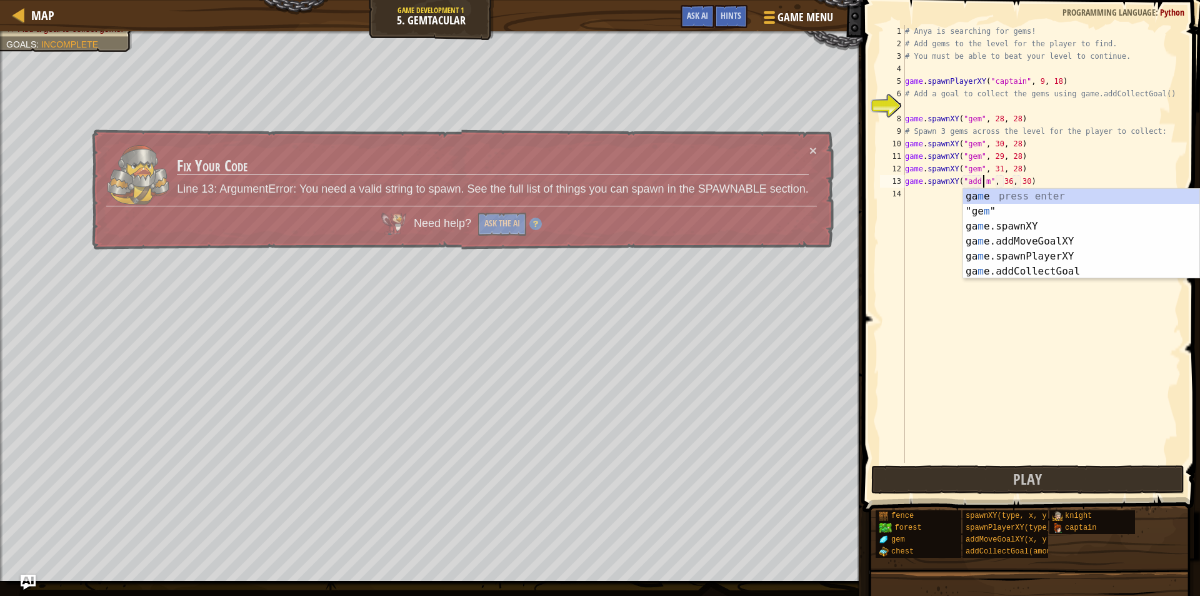
scroll to position [6, 7]
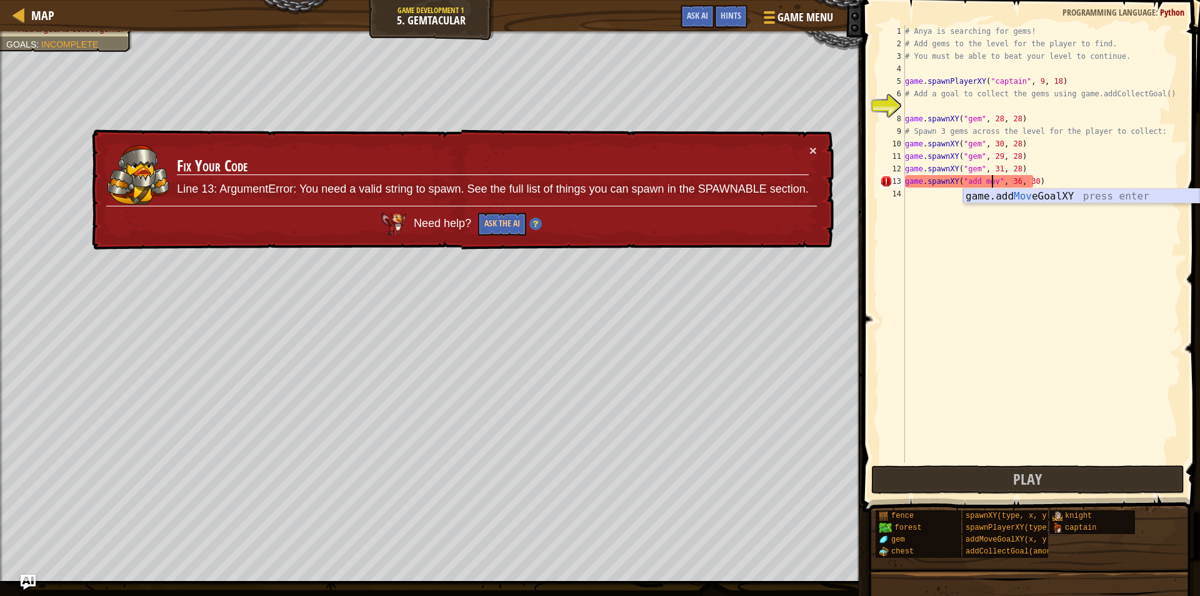
click at [987, 190] on div "game.add Mov eGoalXY press enter" at bounding box center [1081, 211] width 236 height 45
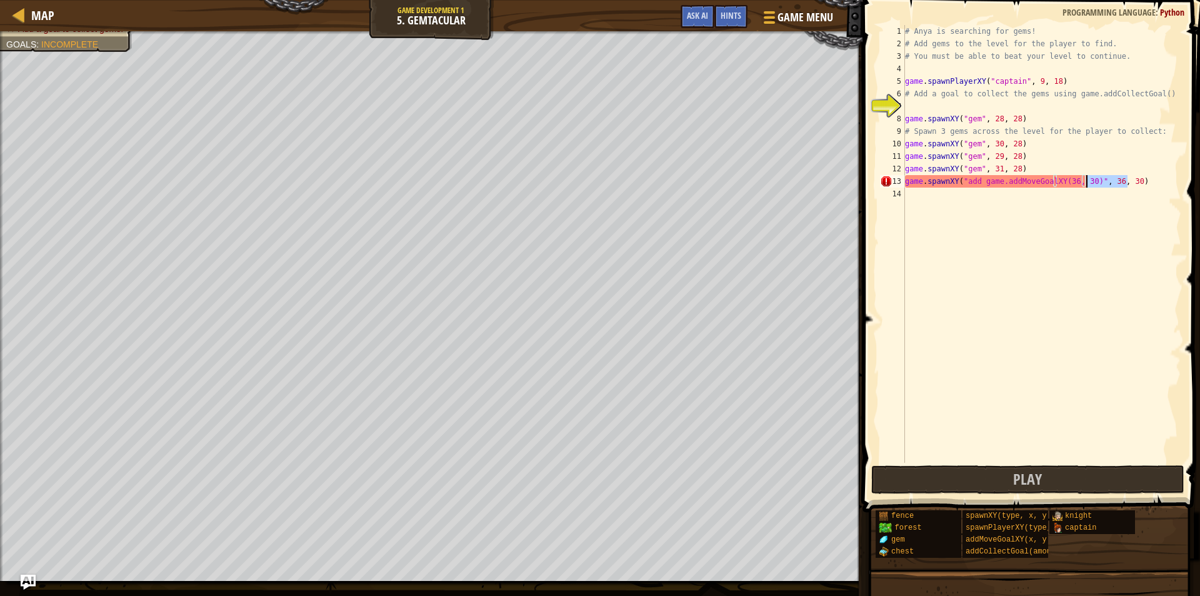
drag, startPoint x: 1140, startPoint y: 176, endPoint x: 1088, endPoint y: 184, distance: 52.5
click at [1088, 184] on div "# Anya is searching for gems! # Add gems to the level for the player to find. #…" at bounding box center [1042, 256] width 279 height 463
click at [1068, 180] on div "# Anya is searching for gems! # Add gems to the level for the player to find. #…" at bounding box center [1042, 256] width 279 height 463
click at [1063, 180] on div "# Anya is searching for gems! # Add gems to the level for the player to find. #…" at bounding box center [1042, 256] width 279 height 463
click at [1067, 180] on div "# Anya is searching for gems! # Add gems to the level for the player to find. #…" at bounding box center [1042, 256] width 279 height 463
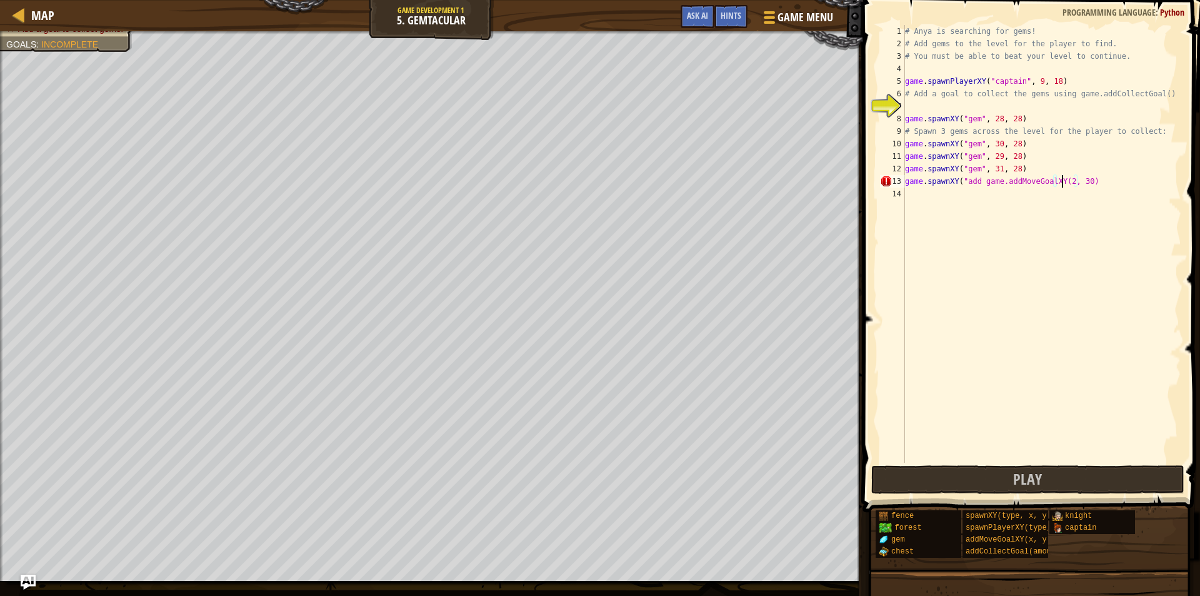
scroll to position [6, 13]
click at [1081, 179] on div "# Anya is searching for gems! # Add gems to the level for the player to find. #…" at bounding box center [1042, 256] width 279 height 463
type textarea "game.spawnXY("add game.addMoveGoalXY(28, 28)"
click at [972, 478] on button "Play" at bounding box center [1027, 479] width 313 height 29
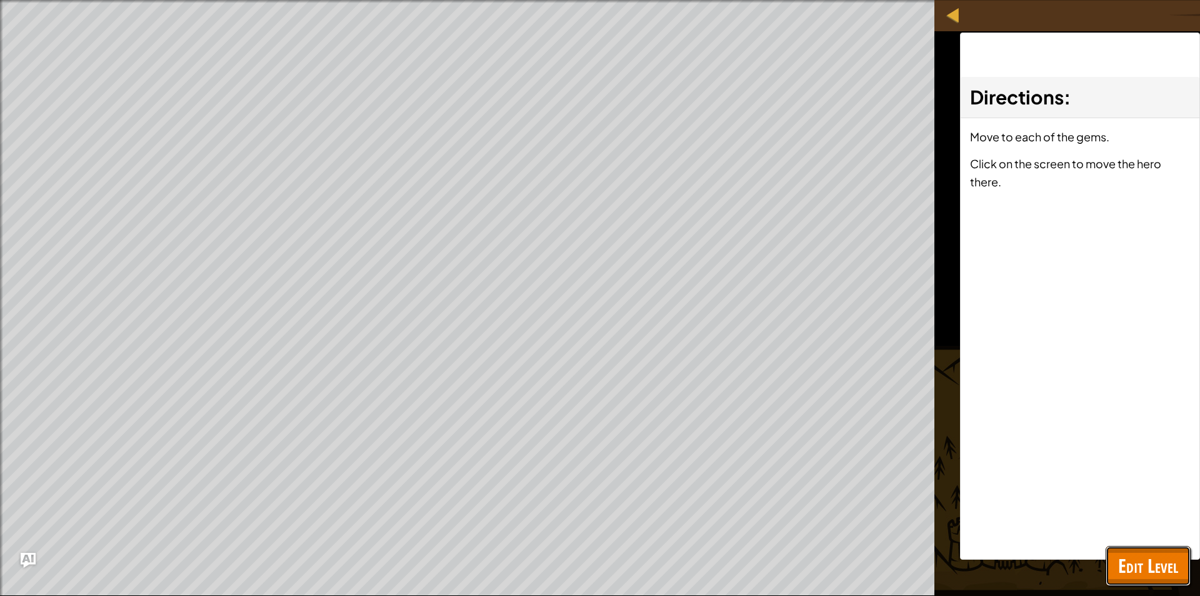
click at [1134, 576] on span "Edit Level" at bounding box center [1148, 566] width 60 height 26
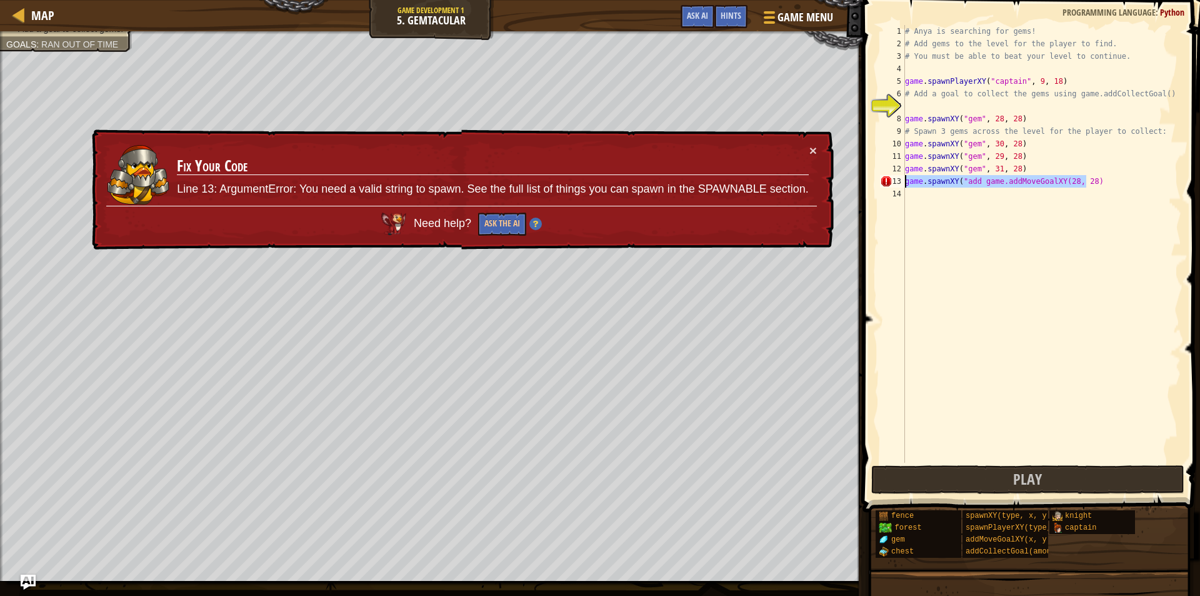
drag, startPoint x: 1105, startPoint y: 184, endPoint x: 898, endPoint y: 180, distance: 207.0
click at [898, 180] on div "game.spawnXY("add game.addMoveGoalXY(28, 28) 1 2 3 4 5 6 7 8 9 10 11 12 13 14 #…" at bounding box center [1030, 244] width 304 height 438
click at [907, 103] on div "# Anya is searching for gems! # Add gems to the level for the player to find. #…" at bounding box center [1042, 256] width 279 height 463
paste textarea "game.spawnXY("add game.addMoveGoalXY(28, 28)"
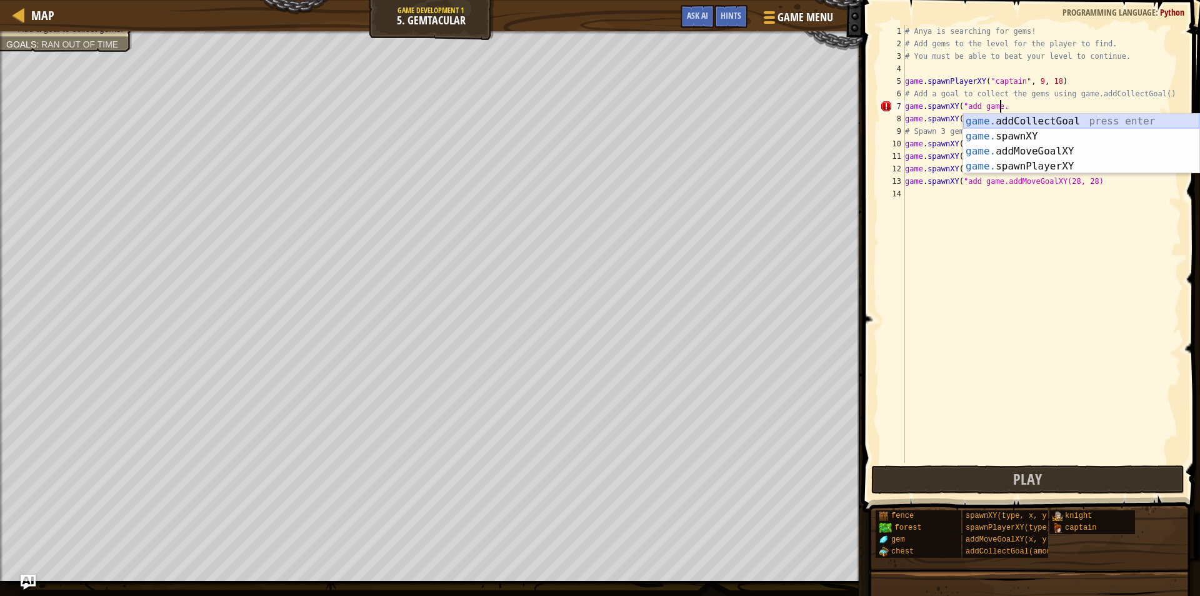
click at [1043, 118] on div "game. addCollectGoal press enter game. spawnXY press enter game. addMoveGoalXY …" at bounding box center [1081, 159] width 236 height 90
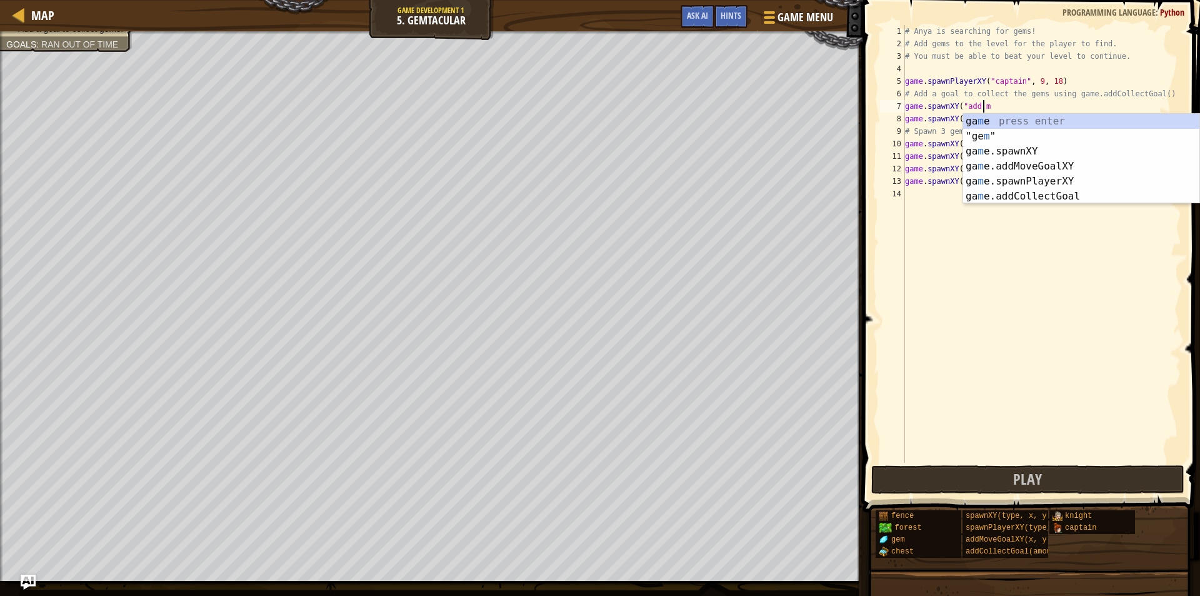
scroll to position [6, 6]
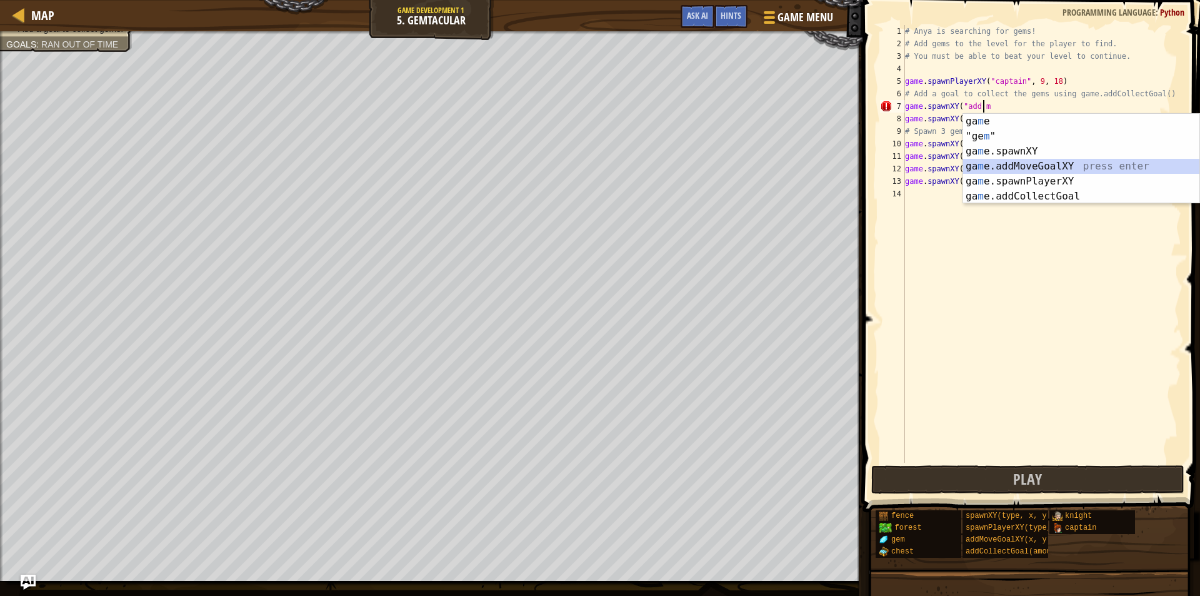
click at [1032, 161] on div "ga m e press enter "ge m " press enter ga m e.spawnXY press enter ga m e.addMov…" at bounding box center [1081, 174] width 236 height 120
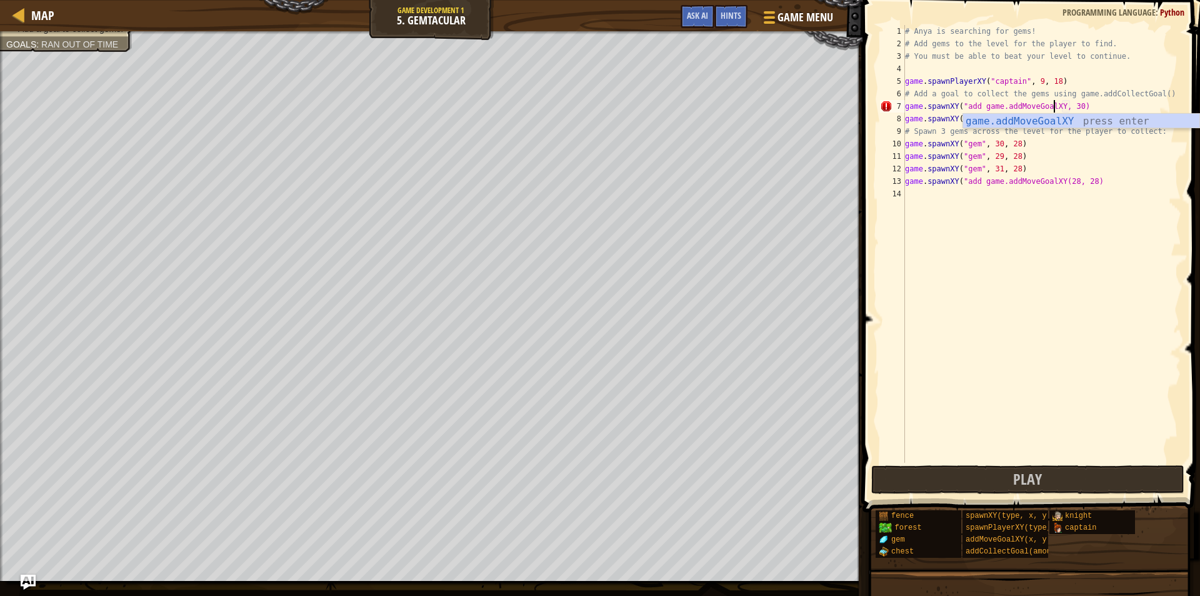
scroll to position [6, 13]
click at [1081, 111] on div "# Anya is searching for gems! # Add gems to the level for the player to find. #…" at bounding box center [1042, 256] width 279 height 463
click at [1077, 109] on div "# Anya is searching for gems! # Add gems to the level for the player to find. #…" at bounding box center [1042, 256] width 279 height 463
type textarea "game.spawnXY("add game.addMoveGoalXY28, 28)"
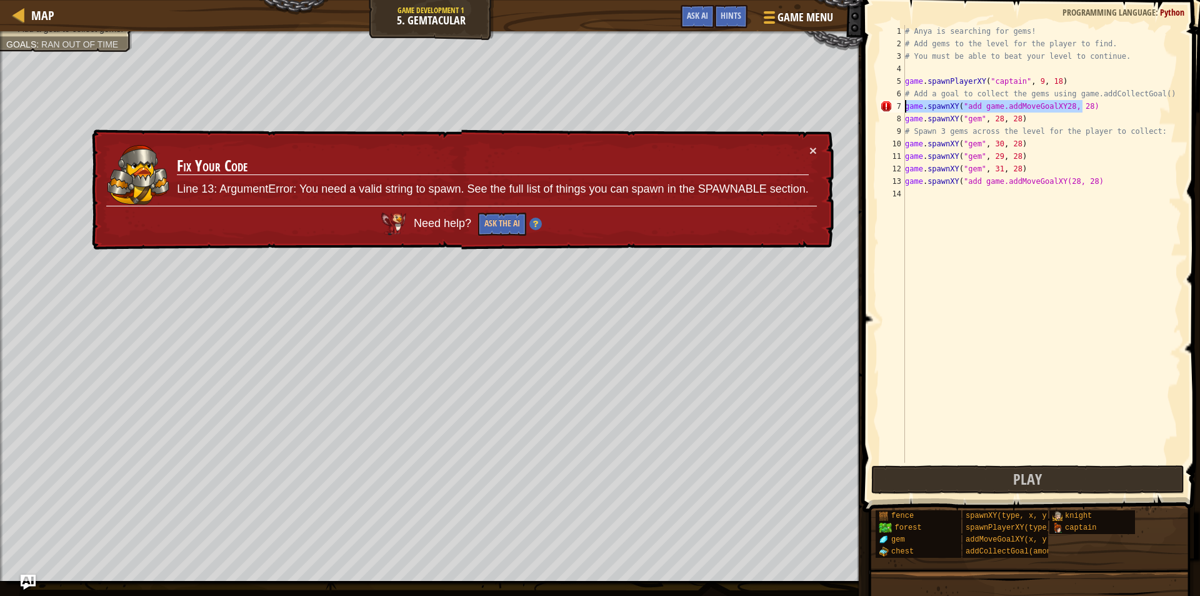
drag, startPoint x: 1091, startPoint y: 109, endPoint x: 894, endPoint y: 111, distance: 196.9
click at [894, 111] on div "game.spawnXY("add game.addMoveGoalXY28, 28) 1 2 3 4 5 6 7 8 9 10 11 12 13 14 # …" at bounding box center [1030, 244] width 304 height 438
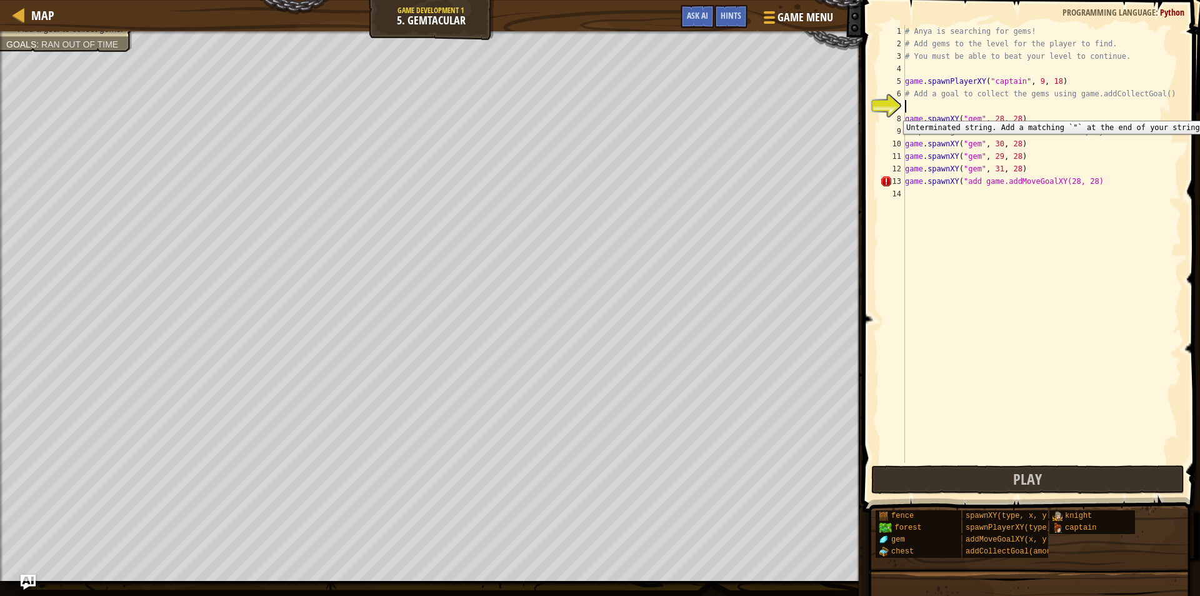
type textarea "\"
type textarea "# Add a goal to collect the gems using game.addCollectGoal()"
drag, startPoint x: 1149, startPoint y: 127, endPoint x: 898, endPoint y: 135, distance: 251.5
click at [898, 135] on div "1 2 3 4 5 6 7 8 9 10 11 12 13 14 # Anya is searching for gems! # Add gems to th…" at bounding box center [1030, 244] width 304 height 438
type textarea "# Spawn 3 gems across the level for the player to collect:"
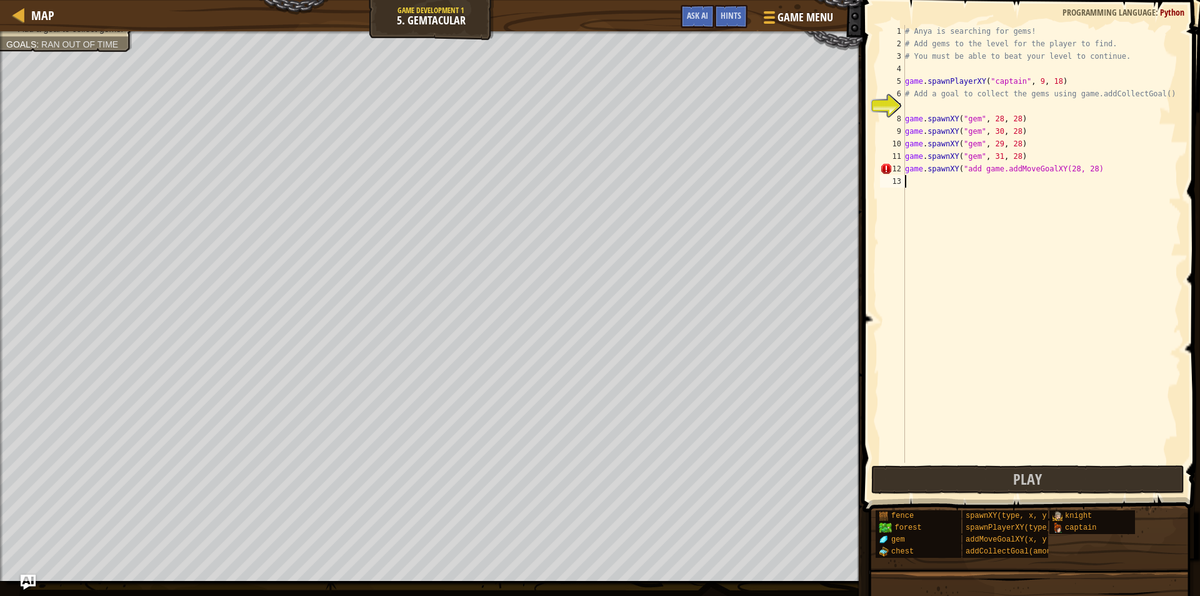
drag, startPoint x: 1123, startPoint y: 178, endPoint x: 1093, endPoint y: 168, distance: 31.8
click at [1092, 173] on div "# Anya is searching for gems! # Add gems to the level for the player to find. #…" at bounding box center [1042, 256] width 279 height 463
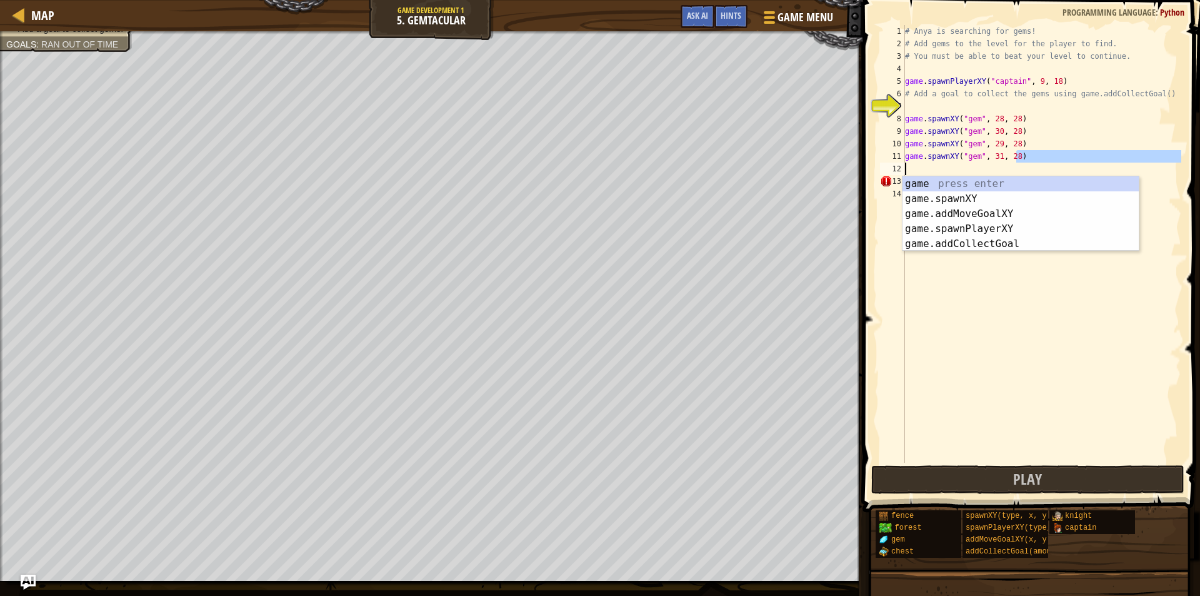
click at [1084, 161] on div "# Anya is searching for gems! # Add gems to the level for the player to find. #…" at bounding box center [1042, 244] width 279 height 438
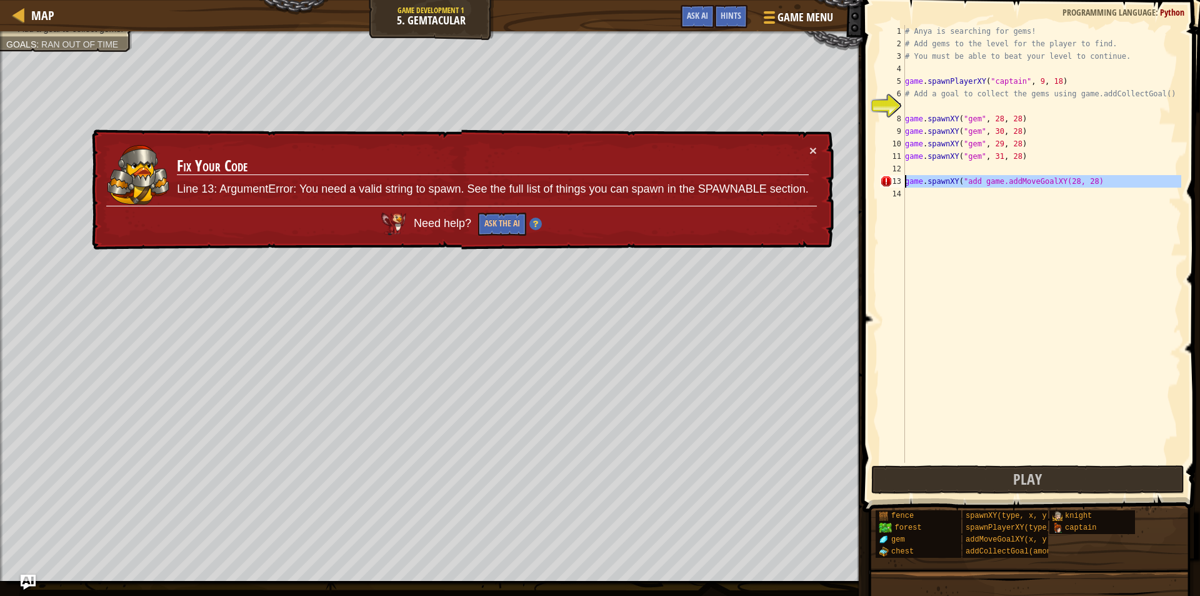
drag, startPoint x: 1109, startPoint y: 191, endPoint x: 868, endPoint y: 181, distance: 241.5
click at [868, 181] on div "game.spawnXY("gem", 31, 28) 1 2 3 4 5 6 7 8 9 10 11 12 13 14 # Anya is searchin…" at bounding box center [1029, 280] width 341 height 549
click at [489, 213] on button "Ask the AI" at bounding box center [502, 225] width 49 height 24
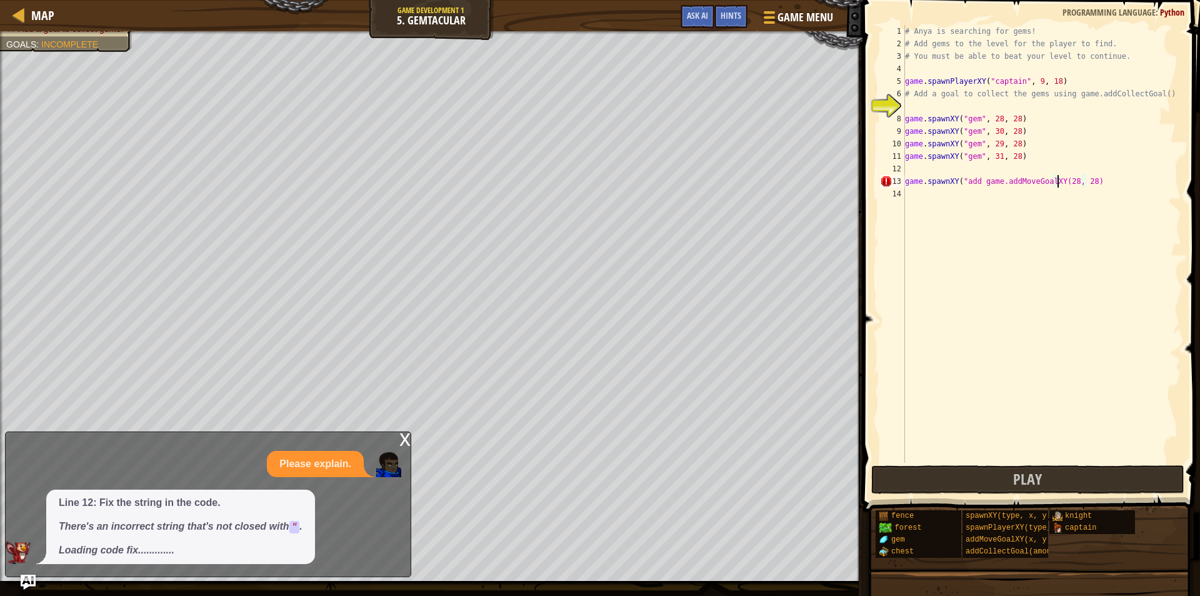
click at [1057, 176] on div "# Anya is searching for gems! # Add gems to the level for the player to find. #…" at bounding box center [1042, 256] width 279 height 463
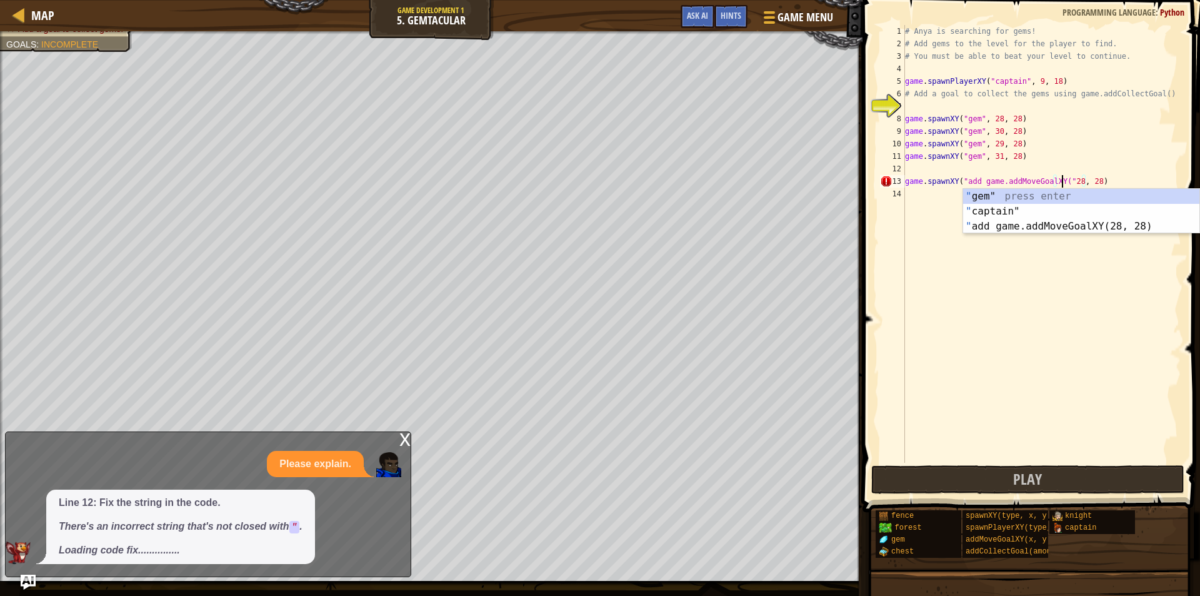
scroll to position [6, 13]
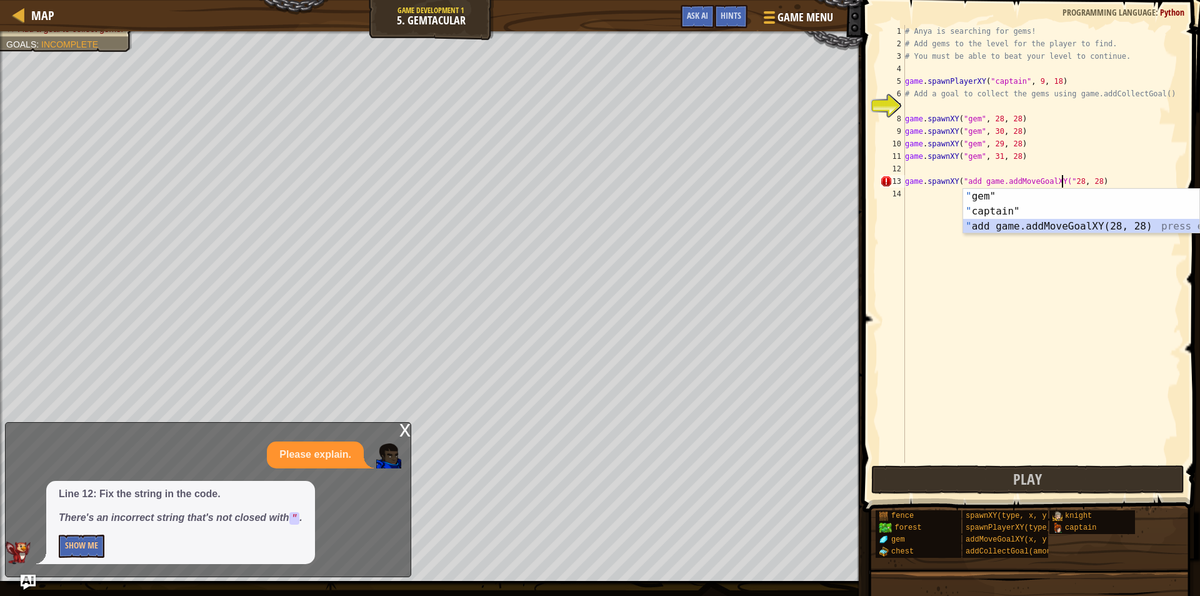
click at [1032, 225] on div "" gem" press enter " captain" press enter " add game.addMoveGoalXY(28, 28) pres…" at bounding box center [1081, 226] width 236 height 75
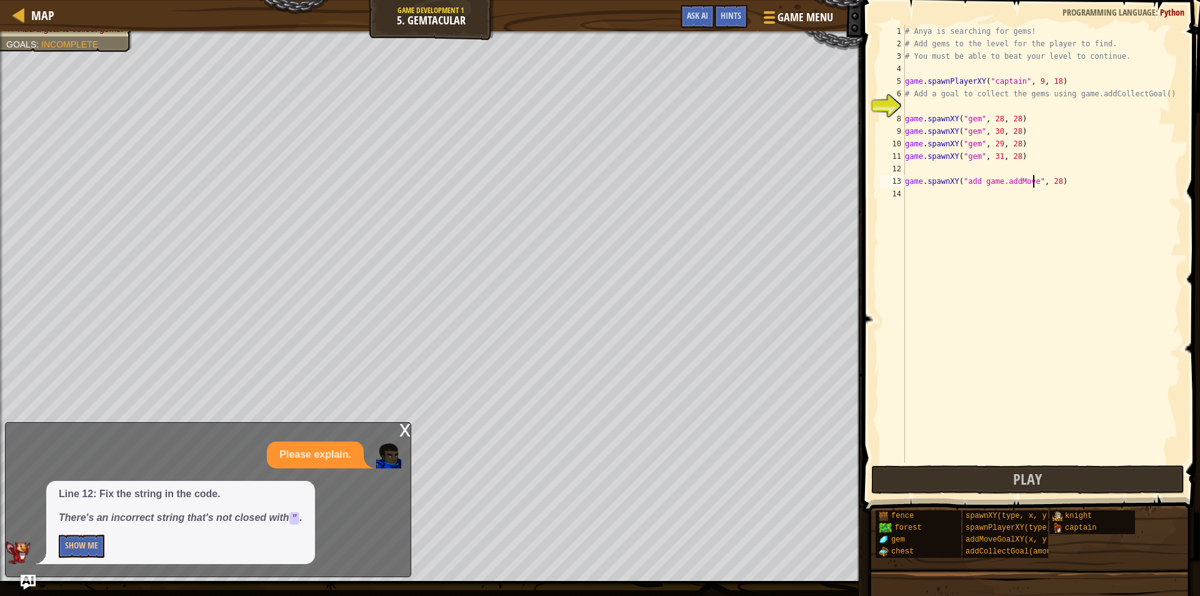
scroll to position [6, 11]
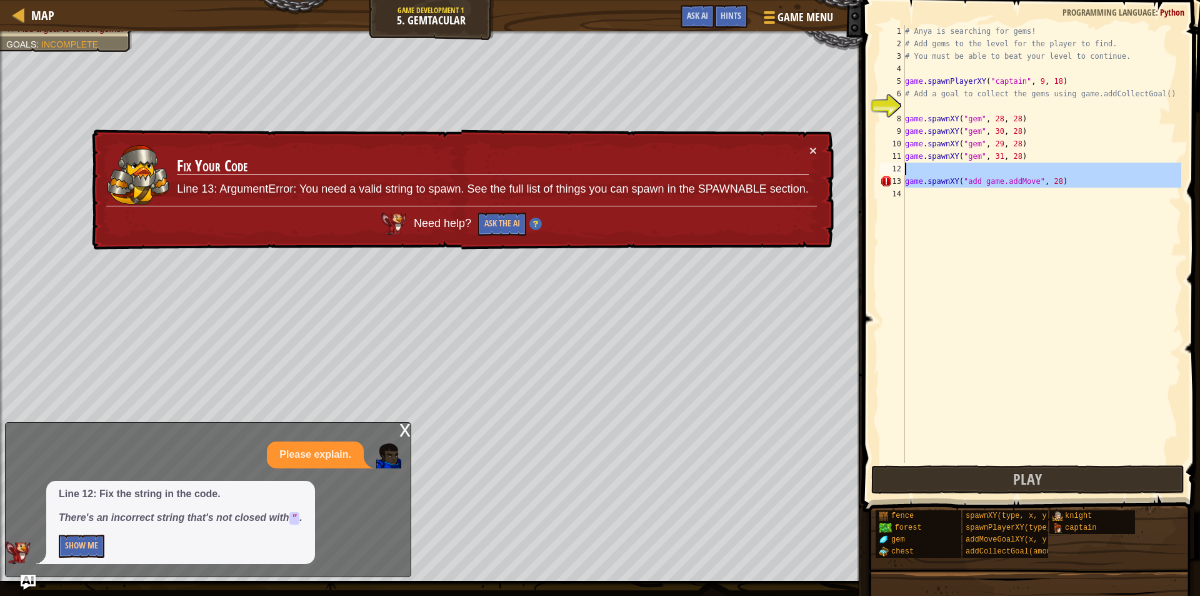
drag, startPoint x: 1068, startPoint y: 191, endPoint x: 888, endPoint y: 174, distance: 180.8
click at [888, 174] on div "game.spawnXY("add game.addMove", 28) 1 2 3 4 5 6 7 8 9 10 11 12 13 14 # Anya is…" at bounding box center [1030, 244] width 304 height 438
type textarea "game.spawnXY("add game.addMove", 28)"
click at [888, 174] on div "12" at bounding box center [892, 169] width 25 height 13
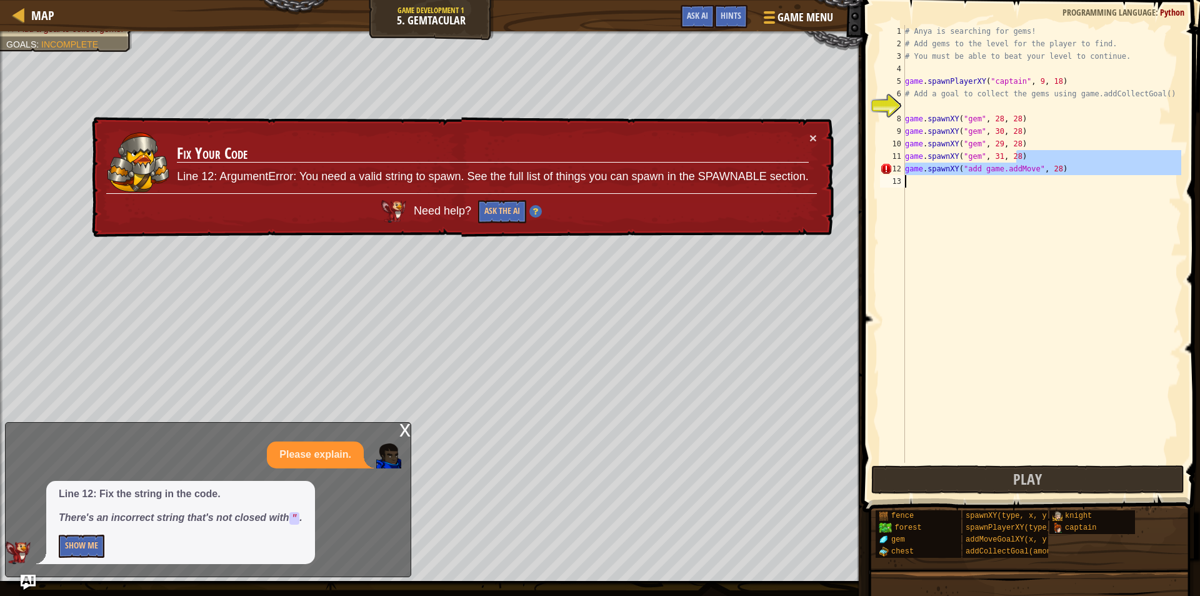
drag, startPoint x: 1089, startPoint y: 161, endPoint x: 962, endPoint y: 179, distance: 128.3
click at [943, 179] on div "# Anya is searching for gems! # Add gems to the level for the player to find. #…" at bounding box center [1042, 256] width 279 height 463
click at [1067, 174] on div "# Anya is searching for gems! # Add gems to the level for the player to find. #…" at bounding box center [1042, 244] width 279 height 438
type textarea "game.spawnXY("add game.addMove", 28)"
click at [855, 168] on div "Map Game Development 1 5. Gemtacular Game Menu Done Hints Ask AI 1 2 3 4 5 6 7 …" at bounding box center [600, 298] width 1200 height 596
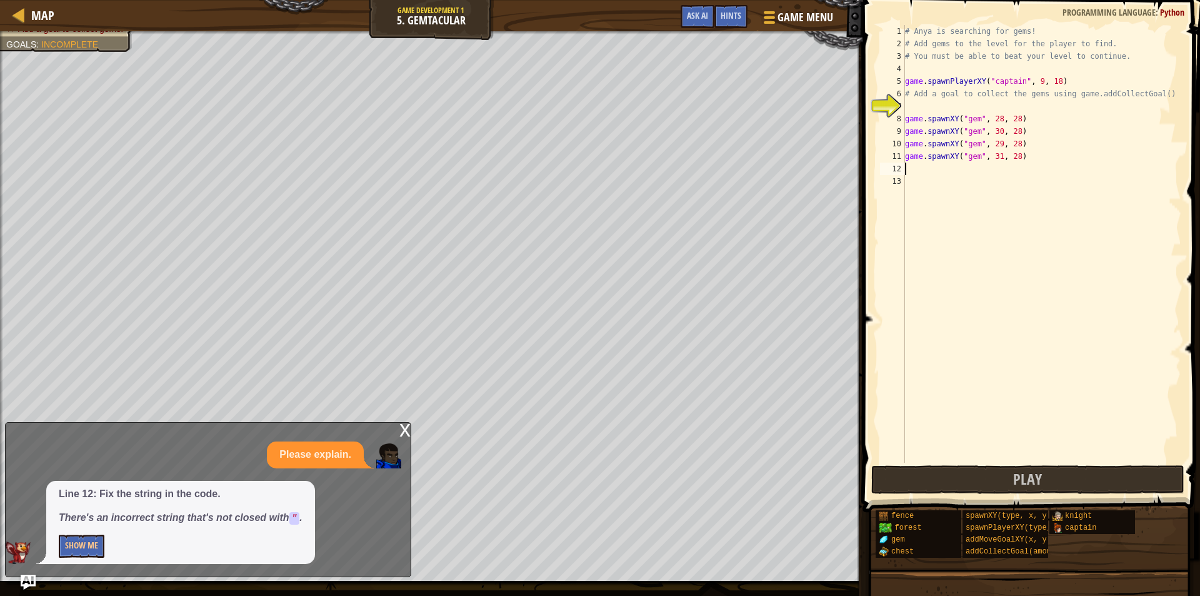
paste textarea "game.spawnXY("add game.addMoveGoalXY(28, 28)"
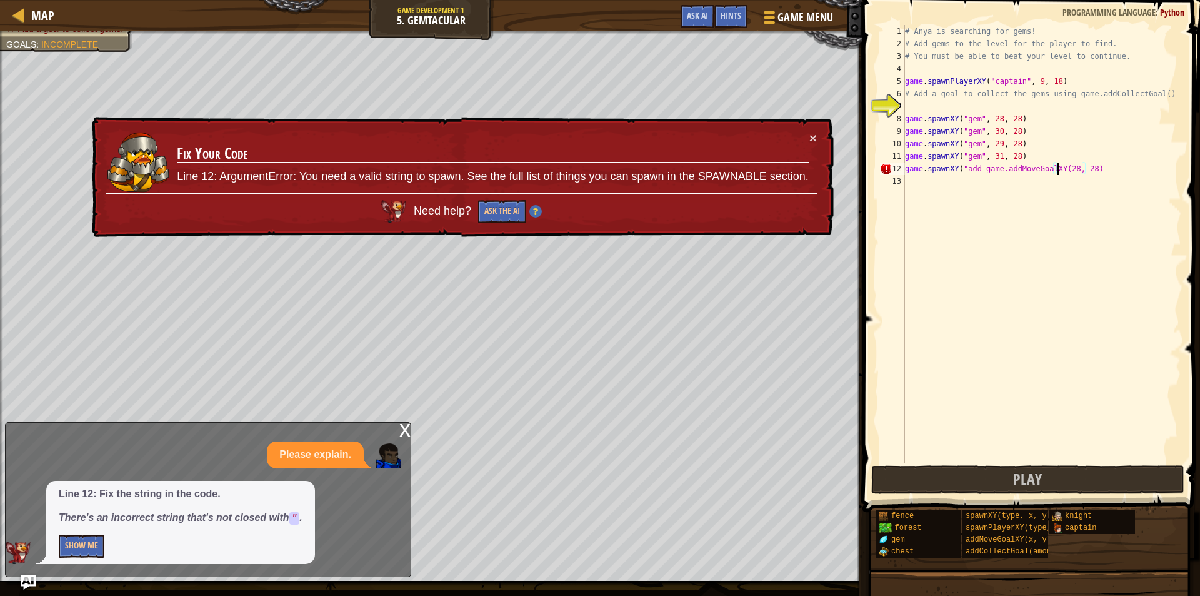
click at [1056, 168] on div "# Anya is searching for gems! # Add gems to the level for the player to find. #…" at bounding box center [1042, 256] width 279 height 463
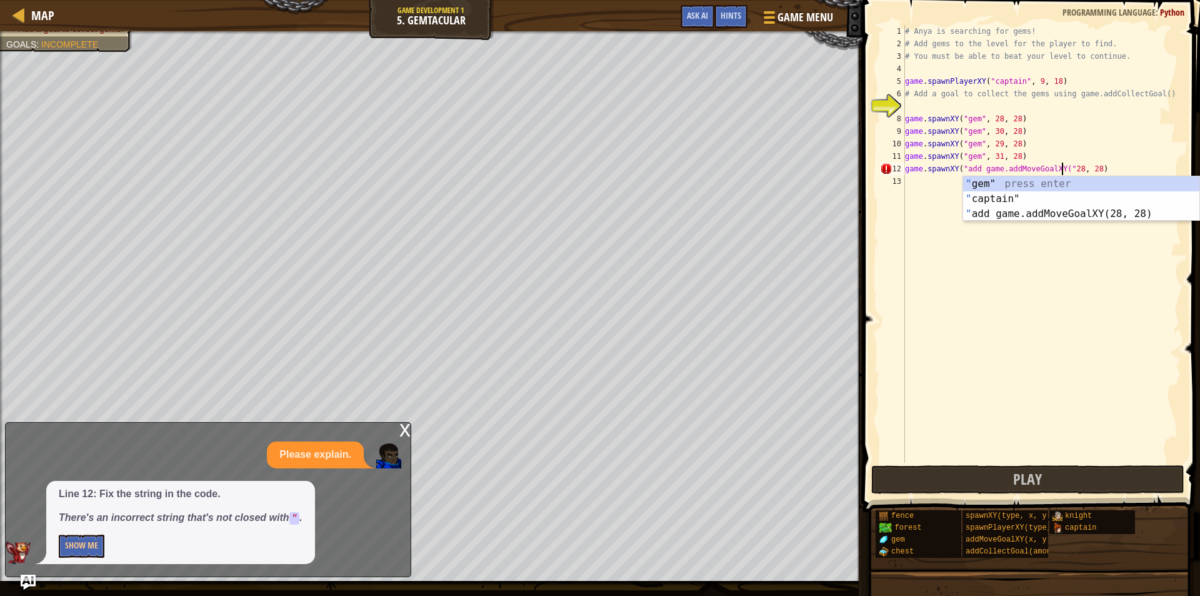
scroll to position [6, 13]
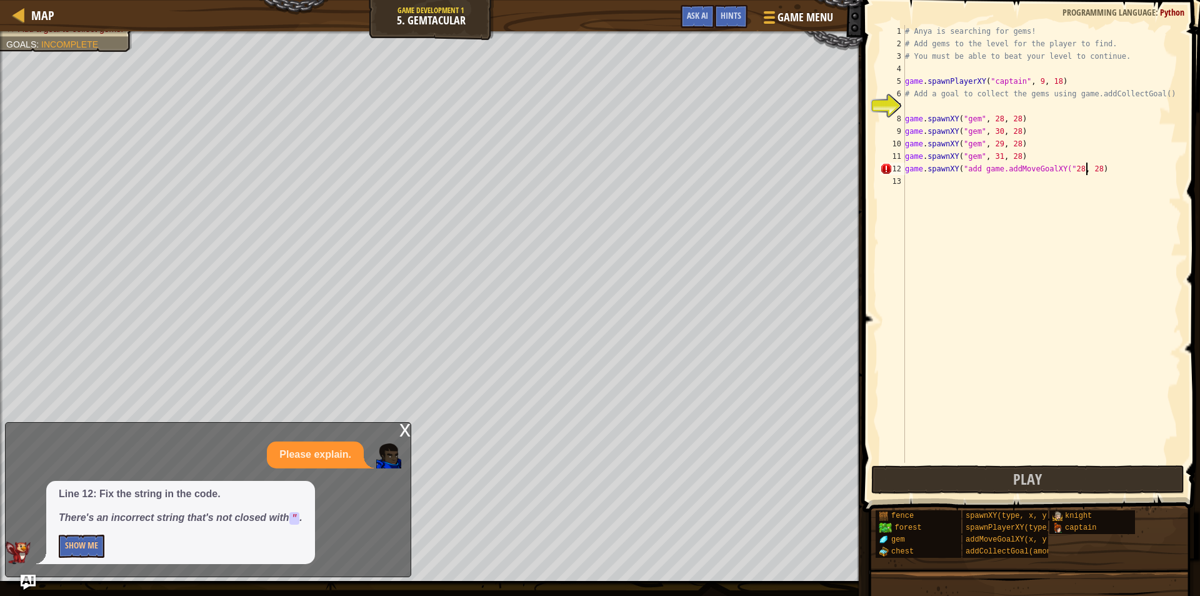
click at [1088, 167] on div "# Anya is searching for gems! # Add gems to the level for the player to find. #…" at bounding box center [1042, 256] width 279 height 463
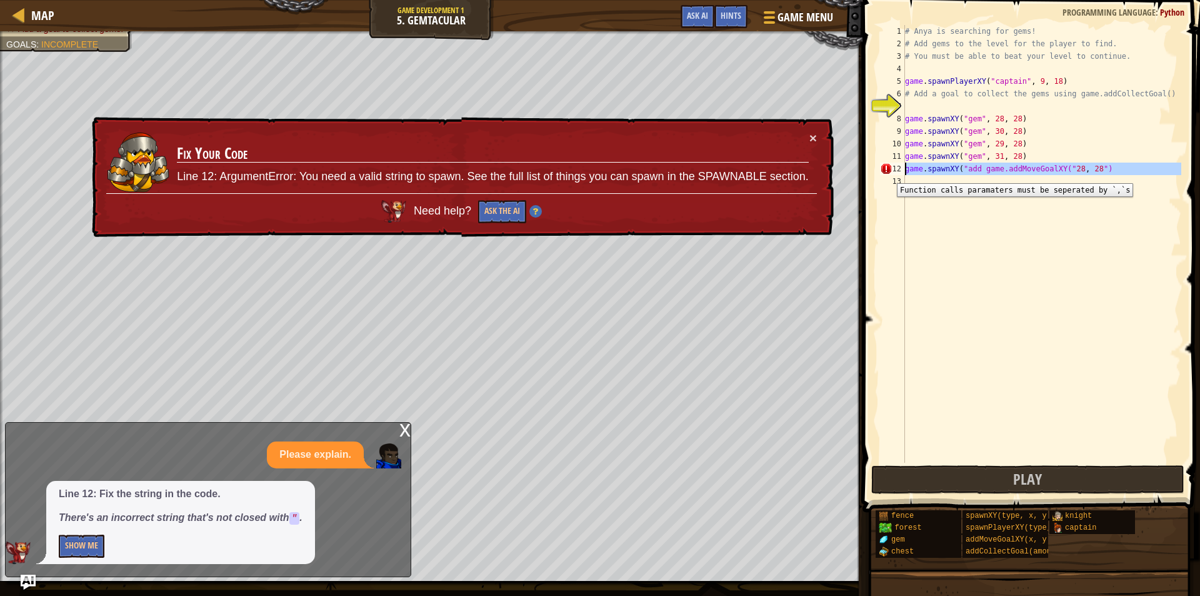
click at [888, 174] on div "12" at bounding box center [892, 169] width 25 height 13
click at [505, 206] on button "Ask the AI" at bounding box center [502, 212] width 49 height 24
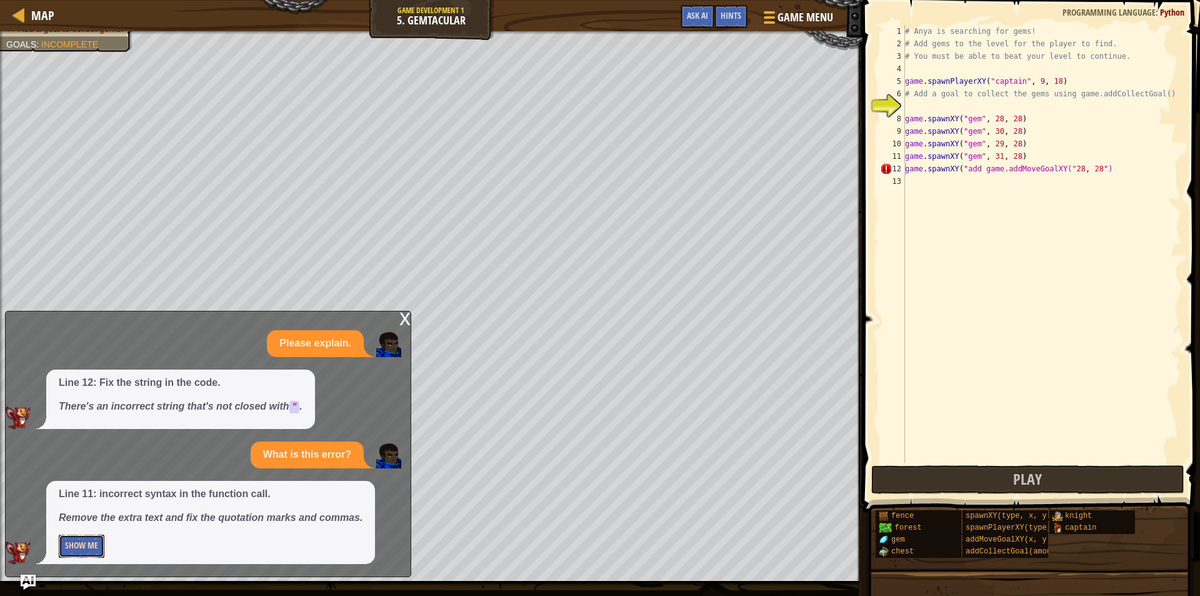
click at [67, 538] on button "Show Me" at bounding box center [82, 546] width 46 height 23
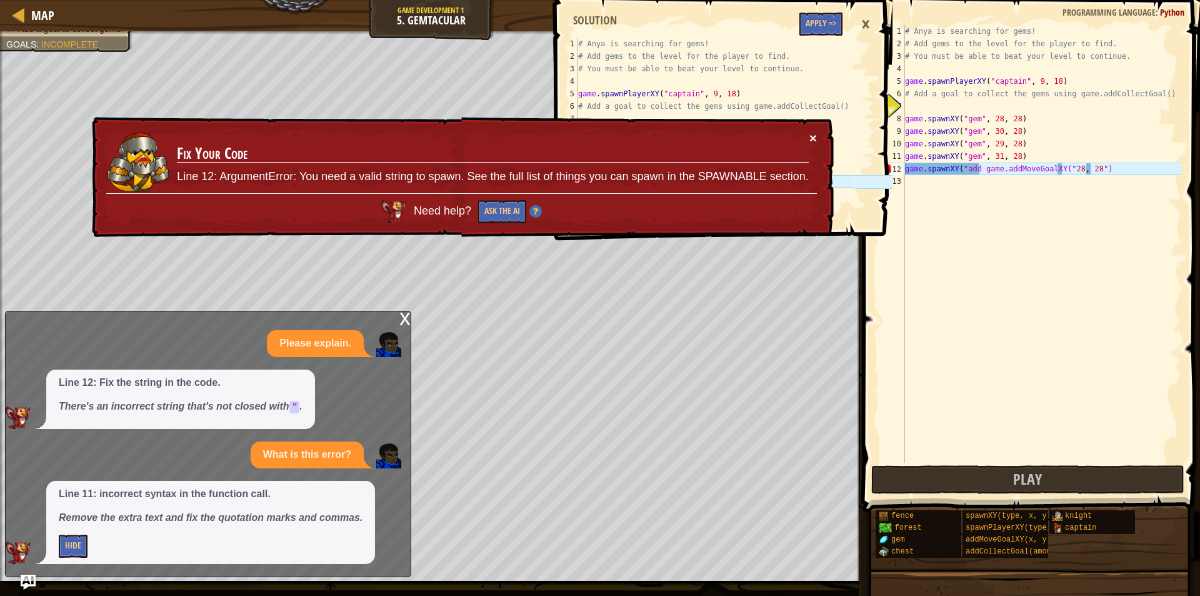
click at [813, 133] on button "×" at bounding box center [813, 134] width 8 height 13
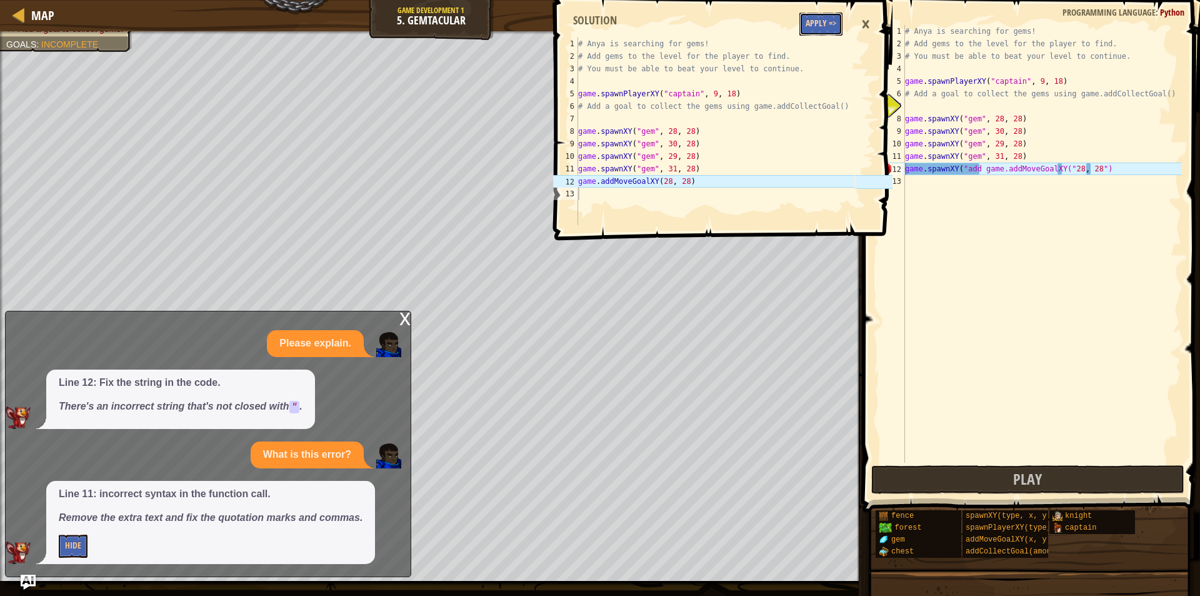
click at [801, 14] on button "Apply =>" at bounding box center [821, 24] width 43 height 23
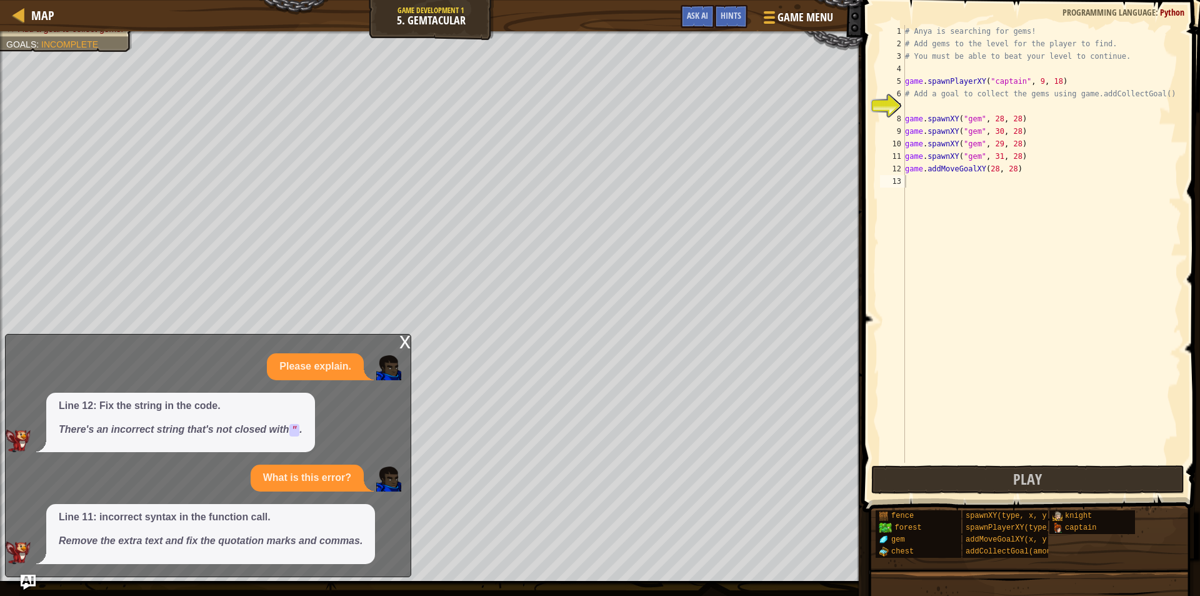
type textarea "game.addMoveGoalXY(28, 28)"
drag, startPoint x: 1028, startPoint y: 173, endPoint x: 894, endPoint y: 172, distance: 134.4
click at [896, 172] on div "game.addMoveGoalXY(28, 28) 1 2 3 4 5 6 7 8 9 10 11 12 13 # Anya is searching fo…" at bounding box center [1030, 244] width 304 height 438
click at [917, 181] on div "# Anya is searching for gems! # Add gems to the level for the player to find. #…" at bounding box center [1042, 256] width 279 height 463
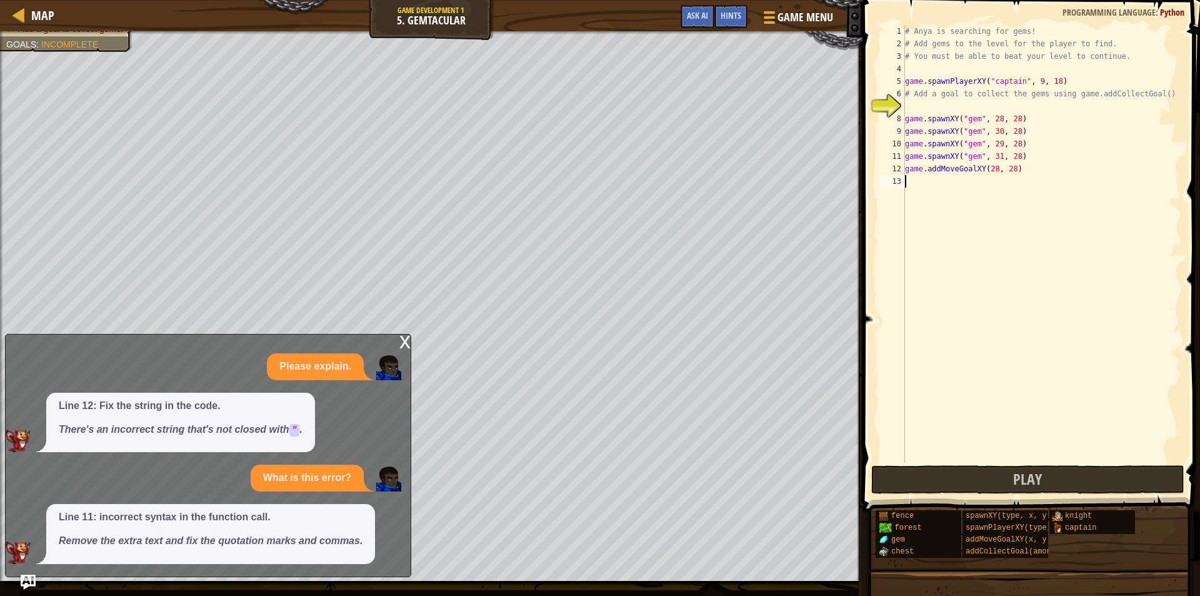
scroll to position [6, 0]
paste textarea "game.addMoveGoalXY(28, 28)"
click at [992, 178] on div "# Anya is searching for gems! # Add gems to the level for the player to find. #…" at bounding box center [1042, 256] width 279 height 463
type textarea "game.addMoveGoalXY(31, 28)"
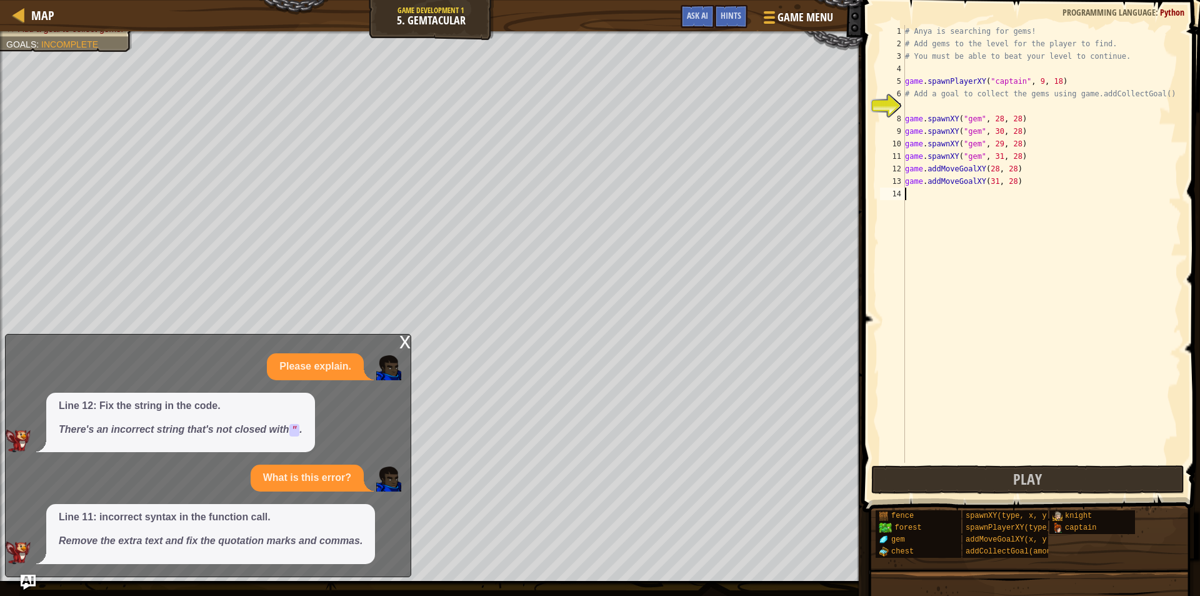
click at [912, 194] on div "# Anya is searching for gems! # Add gems to the level for the player to find. #…" at bounding box center [1042, 256] width 279 height 463
paste textarea "game.addMoveGoalXY(28, 28)"
click at [990, 198] on div "# Anya is searching for gems! # Add gems to the level for the player to find. #…" at bounding box center [1042, 256] width 279 height 463
type textarea "game.addMoveGoalXY(29, 28)"
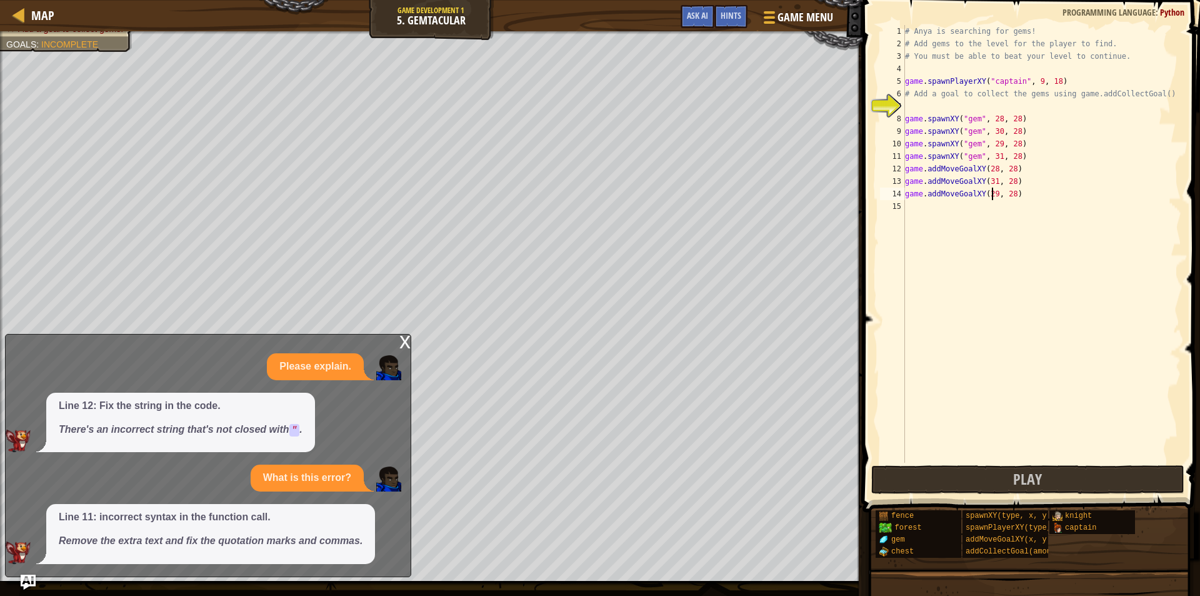
scroll to position [6, 7]
click at [922, 204] on div "# Anya is searching for gems! # Add gems to the level for the player to find. #…" at bounding box center [1042, 256] width 279 height 463
paste textarea "game.addMoveGoalXY(28, 28)"
click at [993, 211] on div "# Anya is searching for gems! # Add gems to the level for the player to find. #…" at bounding box center [1042, 256] width 279 height 463
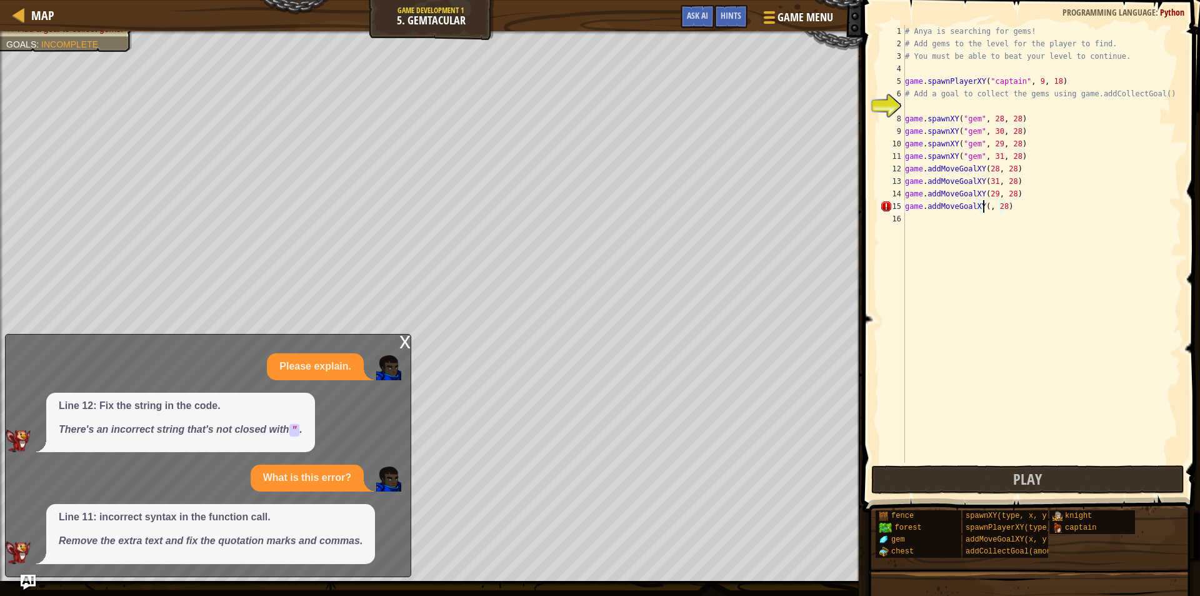
scroll to position [6, 7]
type textarea "game.addMoveGoalXY(30, 28)"
click at [915, 481] on button "Play" at bounding box center [1027, 479] width 313 height 29
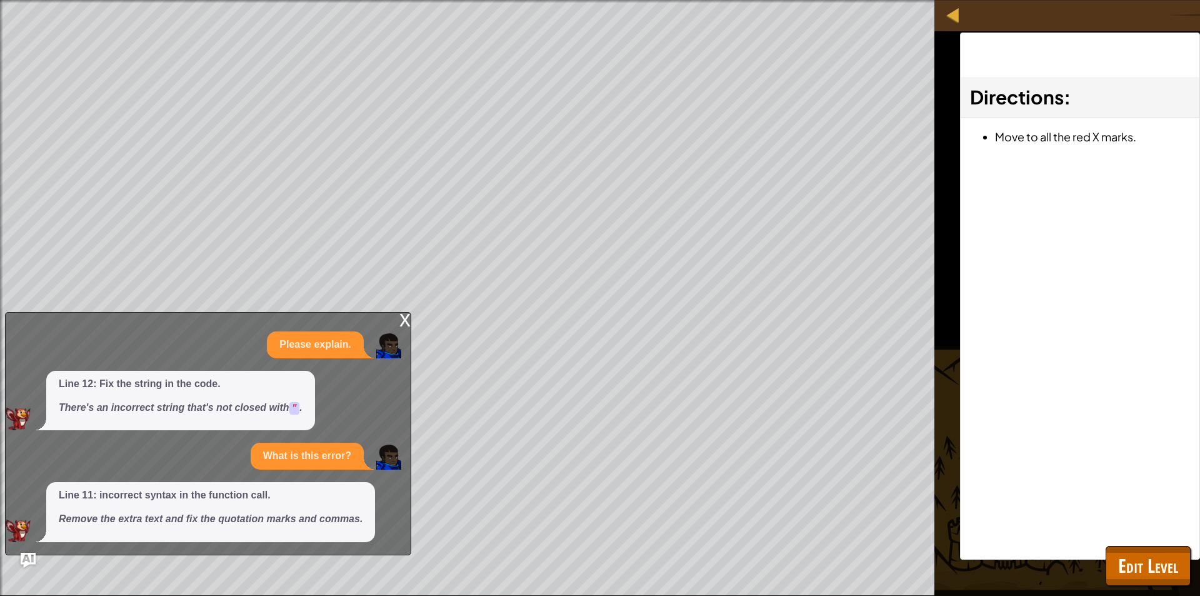
click at [403, 320] on div "x" at bounding box center [404, 319] width 11 height 13
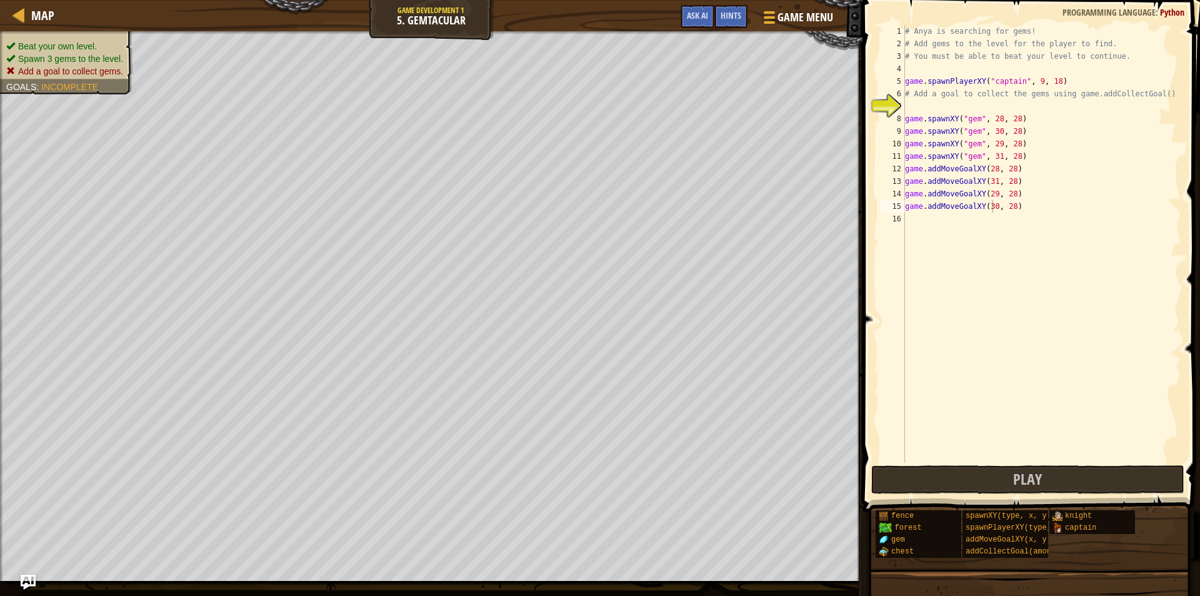
click at [80, 41] on ul "Beat your own level. Spawn 3 gems to the level. Add a goal to collect gems." at bounding box center [66, 59] width 120 height 38
click at [955, 112] on div "# Anya is searching for gems! # Add gems to the level for the player to find. #…" at bounding box center [1042, 256] width 279 height 463
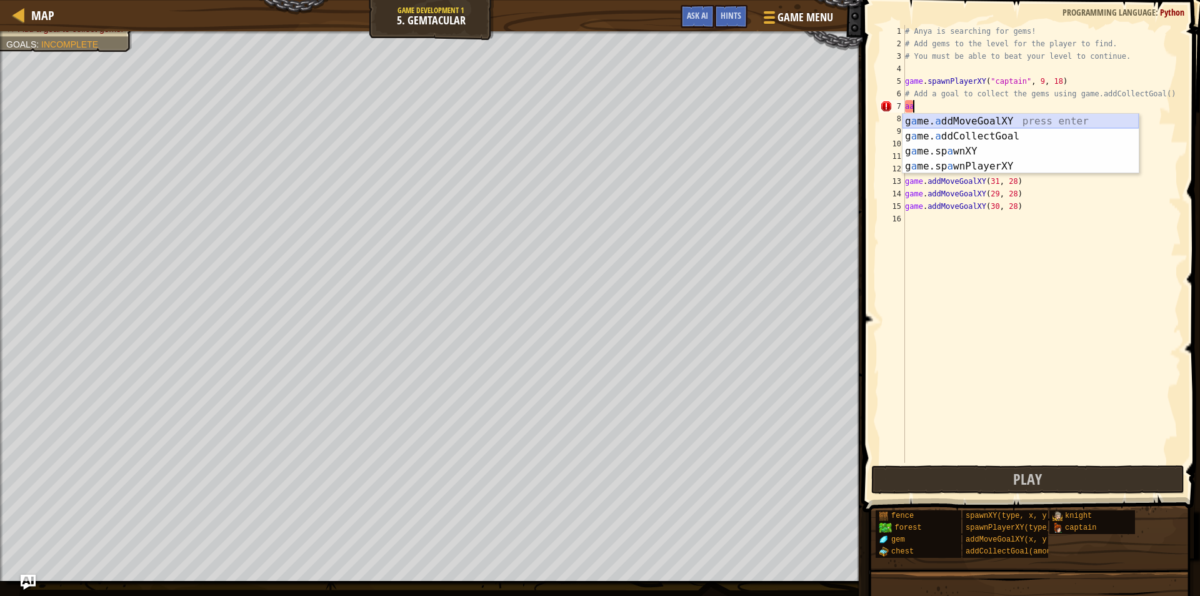
click at [996, 115] on div "g a me. a ddMoveGoalXY press enter g a me. a ddCollectGoal press enter g a me.s…" at bounding box center [1021, 159] width 236 height 90
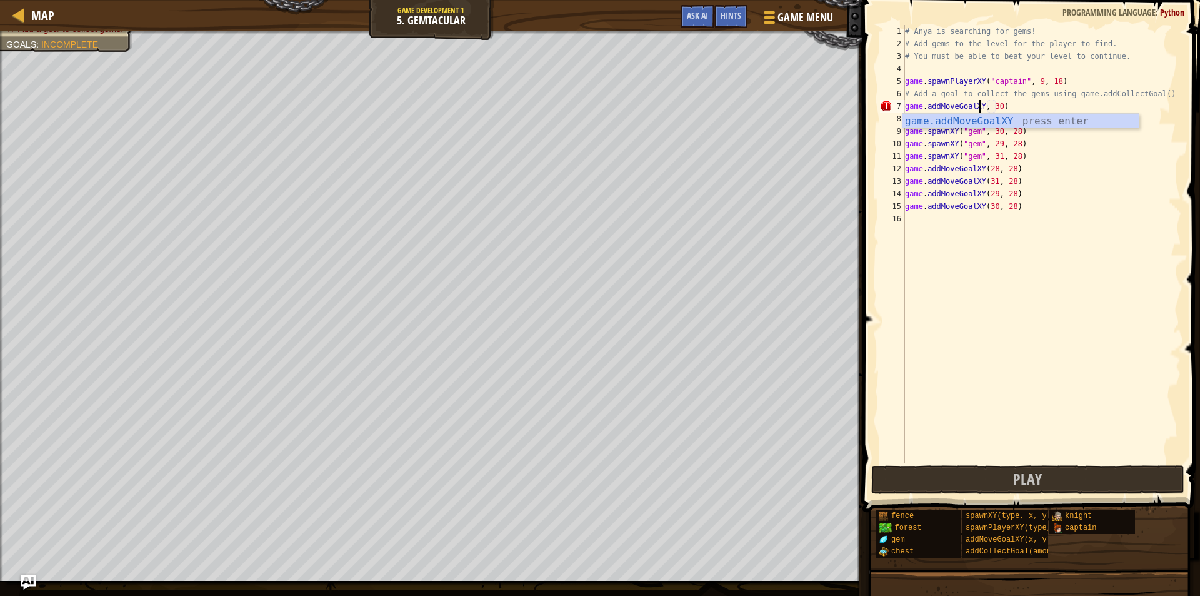
scroll to position [6, 6]
click at [960, 124] on div "game.addMoveGoalXY press enter" at bounding box center [1021, 136] width 236 height 45
drag, startPoint x: 1045, startPoint y: 101, endPoint x: 1014, endPoint y: 109, distance: 32.3
click at [1014, 109] on div "# Anya is searching for gems! # Add gems to the level for the player to find. #…" at bounding box center [1042, 256] width 279 height 463
click at [993, 109] on div "# Anya is searching for gems! # Add gems to the level for the player to find. #…" at bounding box center [1042, 256] width 279 height 463
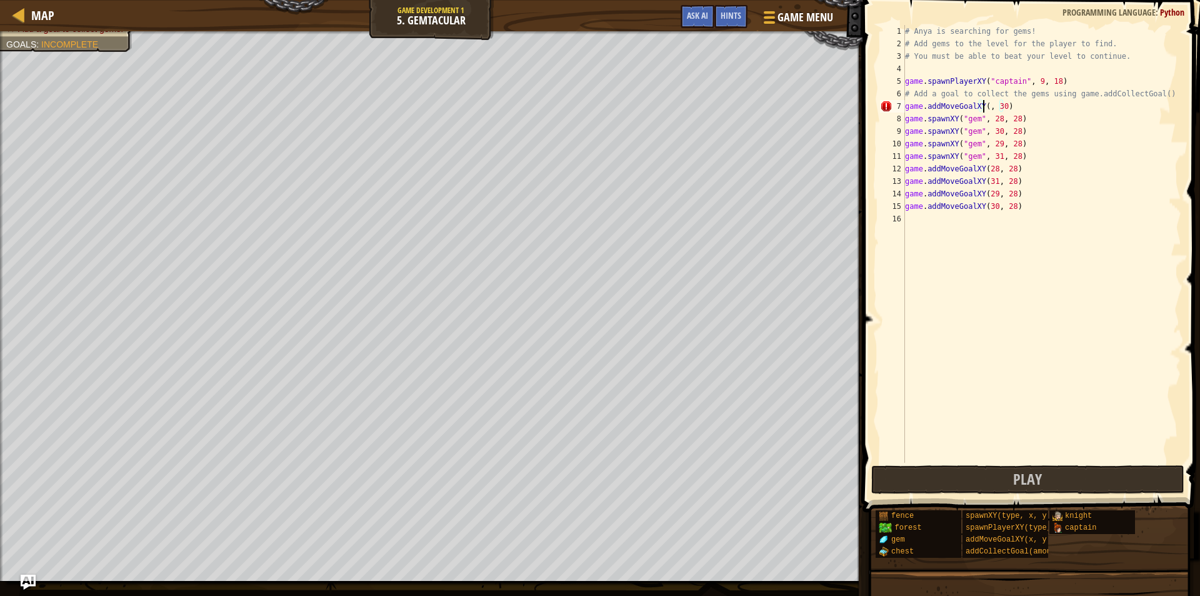
scroll to position [6, 7]
click at [1009, 108] on div "# Anya is searching for gems! # Add gems to the level for the player to find. #…" at bounding box center [1042, 256] width 279 height 463
type textarea "game.addMoveGoalXY(28, 28)"
drag, startPoint x: 1017, startPoint y: 103, endPoint x: 890, endPoint y: 101, distance: 126.3
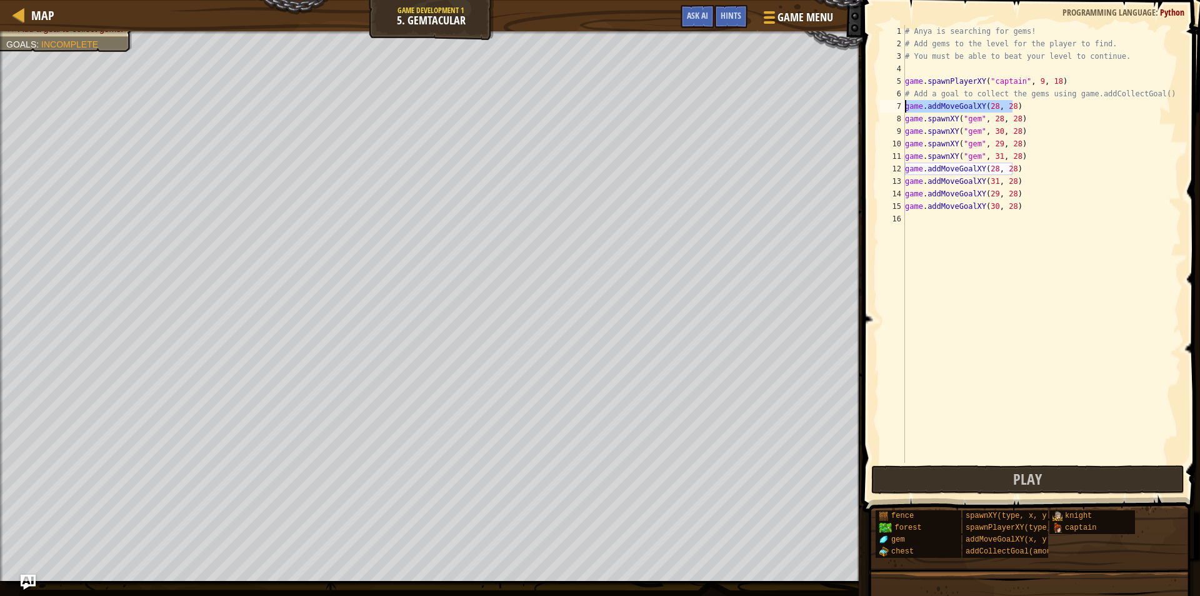
click at [898, 102] on div "game.addMoveGoalXY(28, 28) 1 2 3 4 5 6 7 8 9 10 11 12 13 14 15 16 # Anya is sea…" at bounding box center [1030, 244] width 304 height 438
click at [907, 227] on div "# Anya is searching for gems! # Add gems to the level for the player to find. #…" at bounding box center [1042, 256] width 279 height 463
paste textarea "game.addMoveGoalXY(28, 28)"
click at [990, 221] on div "# Anya is searching for gems! # Add gems to the level for the player to find. #…" at bounding box center [1042, 256] width 279 height 463
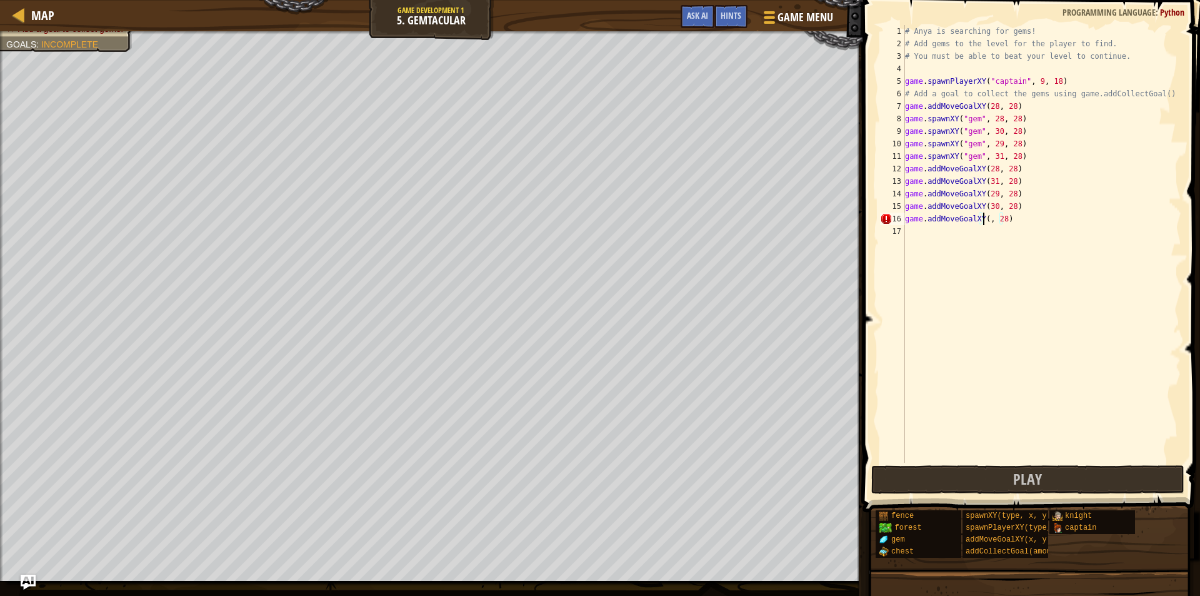
scroll to position [6, 7]
type textarea "game.addMoveGoalXY(30, 28)"
click at [921, 233] on div "# Anya is searching for gems! # Add gems to the level for the player to find. #…" at bounding box center [1042, 256] width 279 height 463
paste textarea "game.addMoveGoalXY(28, 28)"
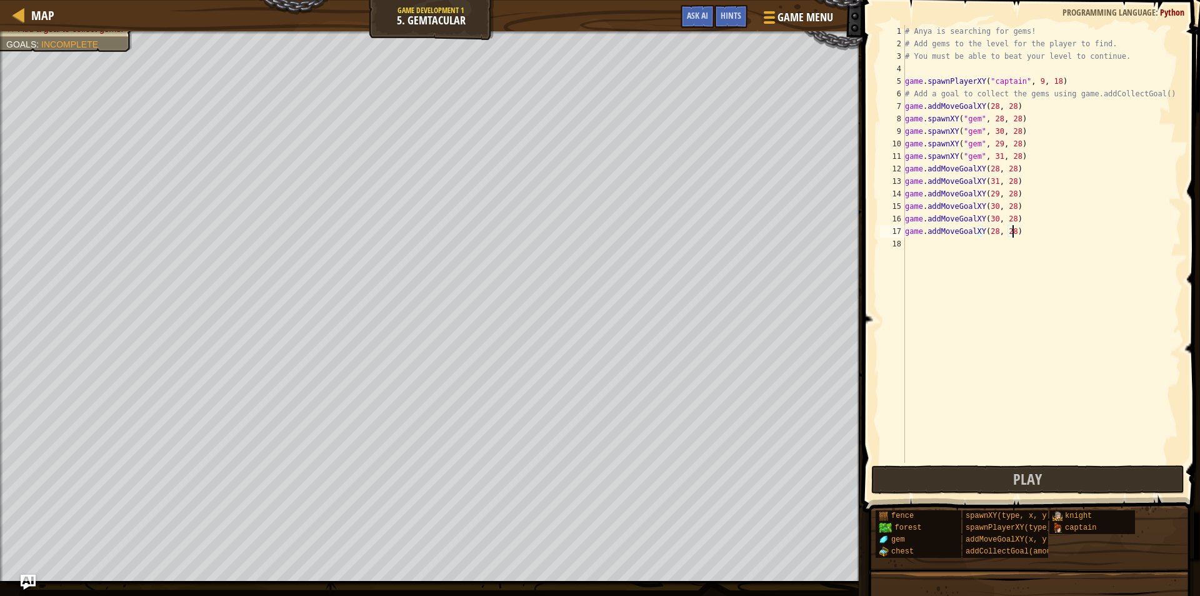
click at [993, 231] on div "# Anya is searching for gems! # Add gems to the level for the player to find. #…" at bounding box center [1042, 256] width 279 height 463
click at [993, 232] on div "# Anya is searching for gems! # Add gems to the level for the player to find. #…" at bounding box center [1042, 256] width 279 height 463
click at [992, 232] on div "# Anya is searching for gems! # Add gems to the level for the player to find. #…" at bounding box center [1042, 244] width 279 height 438
type textarea "game.addMoveGoalXY(31, 28)"
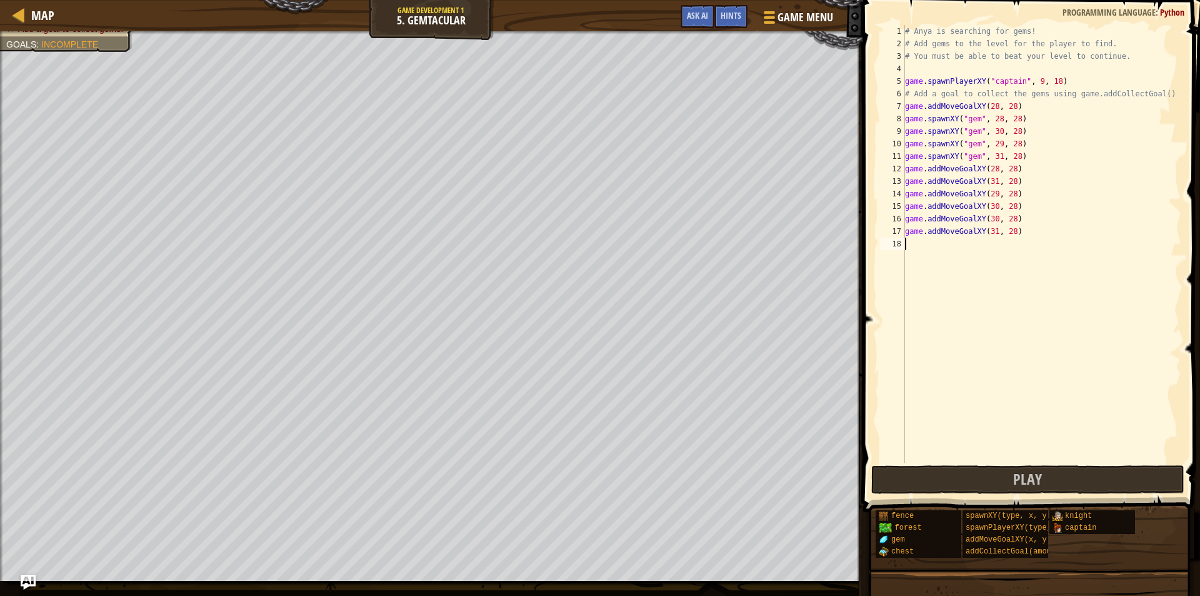
click at [927, 253] on div "# Anya is searching for gems! # Add gems to the level for the player to find. #…" at bounding box center [1042, 256] width 279 height 463
paste textarea "game.addMoveGoalXY(28, 28)"
type textarea "game.addMoveGoalXY(28, 28)"
click at [994, 251] on div "# Anya is searching for gems! # Add gems to the level for the player to find. #…" at bounding box center [1042, 256] width 279 height 463
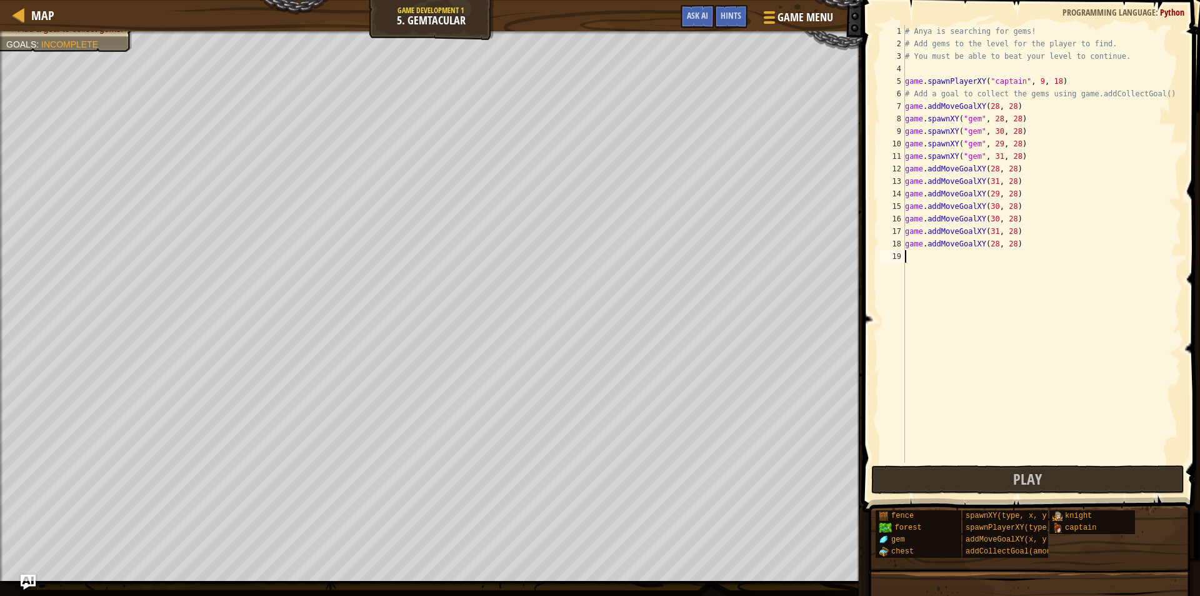
click at [992, 243] on div "# Anya is searching for gems! # Add gems to the level for the player to find. #…" at bounding box center [1042, 256] width 279 height 463
click at [903, 468] on button "Play" at bounding box center [1027, 479] width 313 height 29
type textarea "game.addMoveGoalXY(28, 28)"
drag, startPoint x: 1023, startPoint y: 104, endPoint x: 897, endPoint y: 106, distance: 126.3
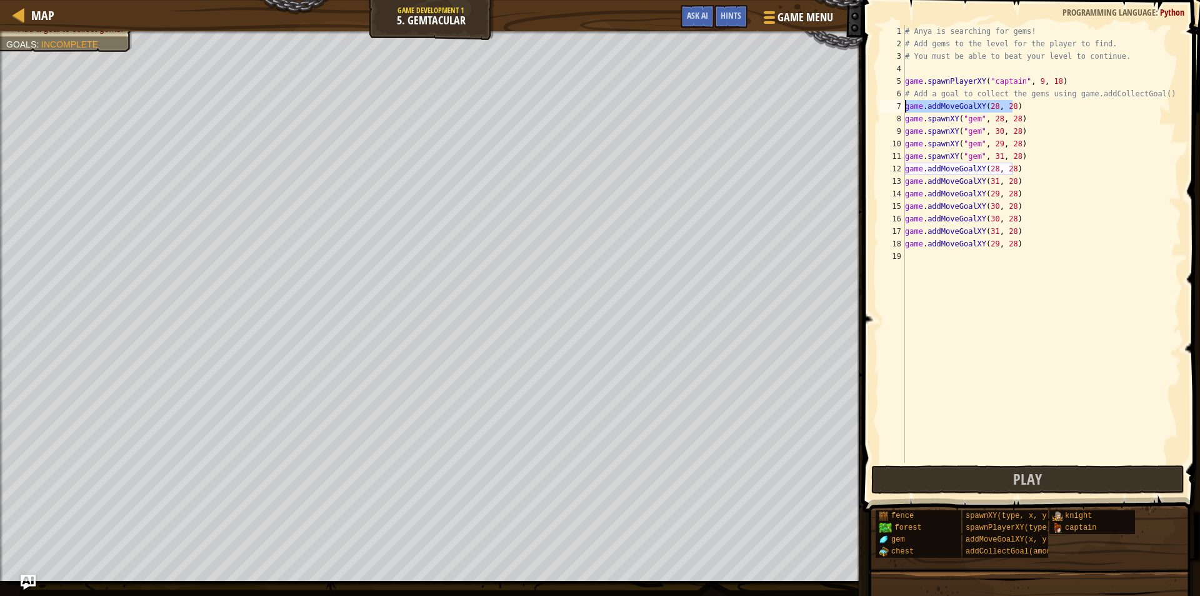
click at [897, 106] on div "game.addMoveGoalXY(28, 28) 1 2 3 4 5 6 7 8 9 10 11 12 13 14 15 16 17 18 19 # An…" at bounding box center [1030, 244] width 304 height 438
drag, startPoint x: 1015, startPoint y: 192, endPoint x: 898, endPoint y: 195, distance: 117.6
click at [898, 195] on div "# Add a goal to collect the gems using game.addCollectGoal() 1 2 3 4 5 6 7 8 9 …" at bounding box center [1030, 244] width 304 height 438
type textarea "game.addMoveGoalXY(30, 28)"
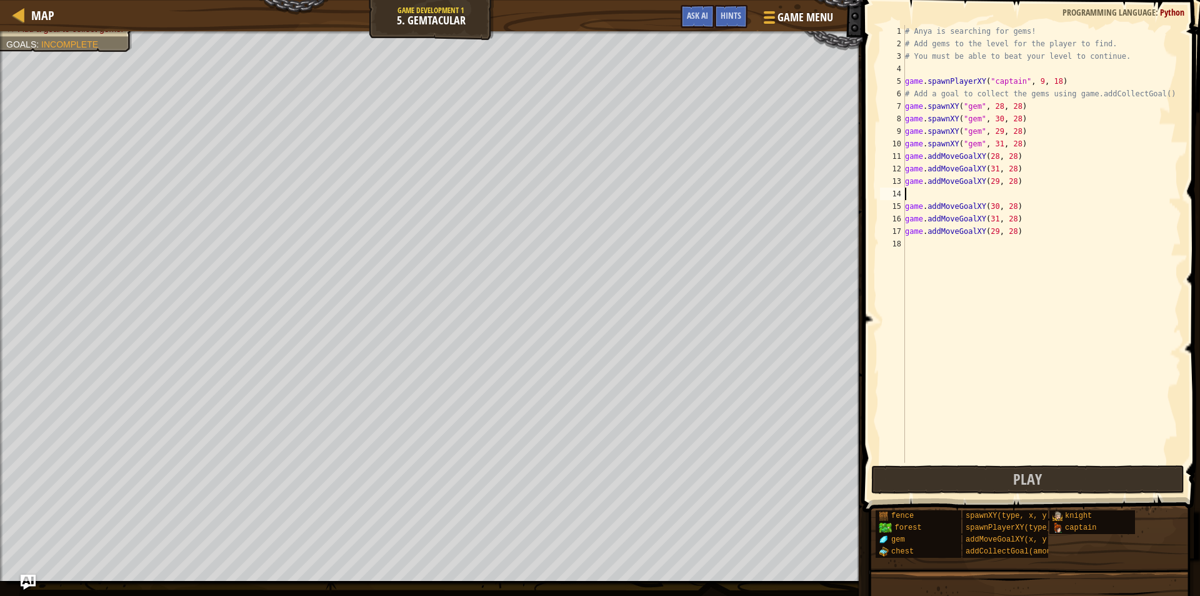
type textarea "game.addMoveGoalXY(29, 28)"
drag, startPoint x: 1021, startPoint y: 220, endPoint x: 880, endPoint y: 224, distance: 140.7
click at [880, 224] on div "game.addMoveGoalXY(29, 28) 1 2 3 4 5 6 7 8 9 10 11 12 13 14 15 16 17 # Anya is …" at bounding box center [1030, 244] width 304 height 438
type textarea "game.addMoveGoalXY(31, 28)"
drag, startPoint x: 948, startPoint y: 491, endPoint x: 927, endPoint y: 489, distance: 22.0
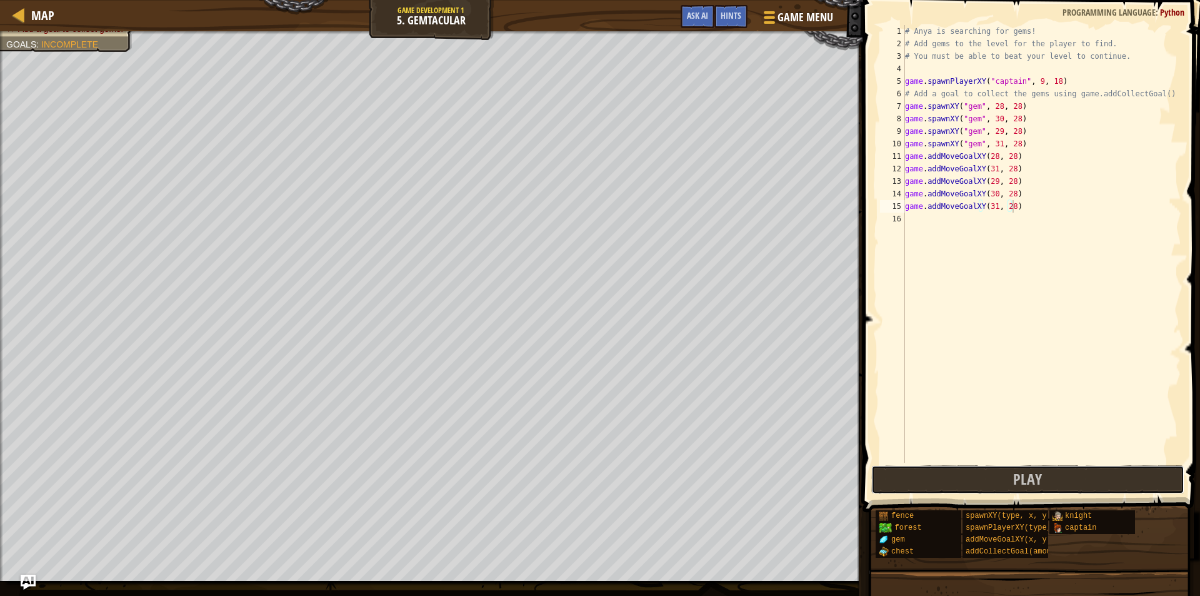
click at [948, 491] on button "Play" at bounding box center [1027, 479] width 313 height 29
click at [918, 218] on div "# Anya is searching for gems! # Add gems to the level for the player to find. #…" at bounding box center [1042, 256] width 279 height 463
type textarea "a"
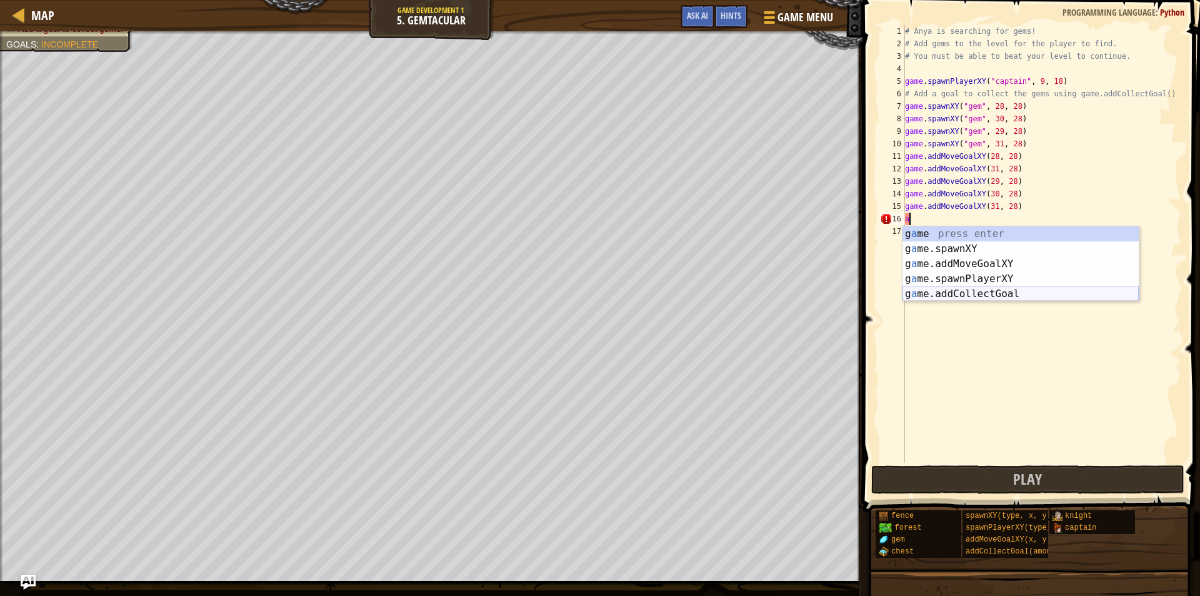
click at [940, 290] on div "g a me press enter g a me.spawnXY press enter g a me.addMoveGoalXY press enter …" at bounding box center [1021, 278] width 236 height 105
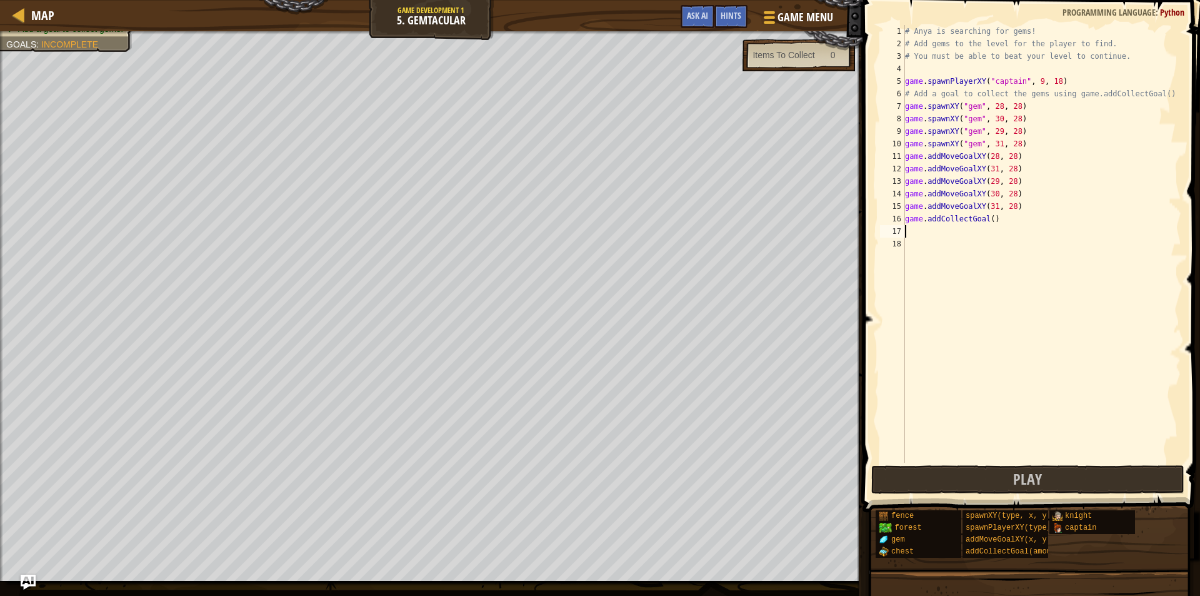
drag, startPoint x: 860, startPoint y: 279, endPoint x: 988, endPoint y: 218, distance: 141.5
click at [988, 218] on div "# Anya is searching for gems! # Add gems to the level for the player to find. #…" at bounding box center [1042, 256] width 279 height 463
click at [987, 218] on div "# Anya is searching for gems! # Add gems to the level for the player to find. #…" at bounding box center [1042, 244] width 279 height 438
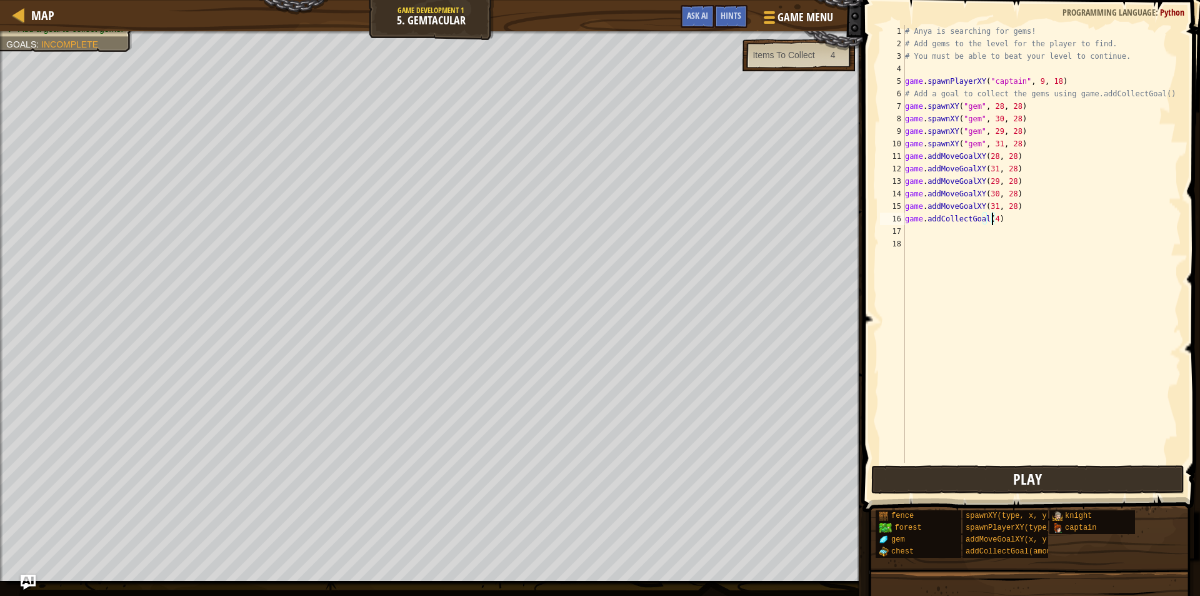
type textarea "game.addCollectGoal(4)"
click at [1082, 483] on button "Play" at bounding box center [1027, 479] width 313 height 29
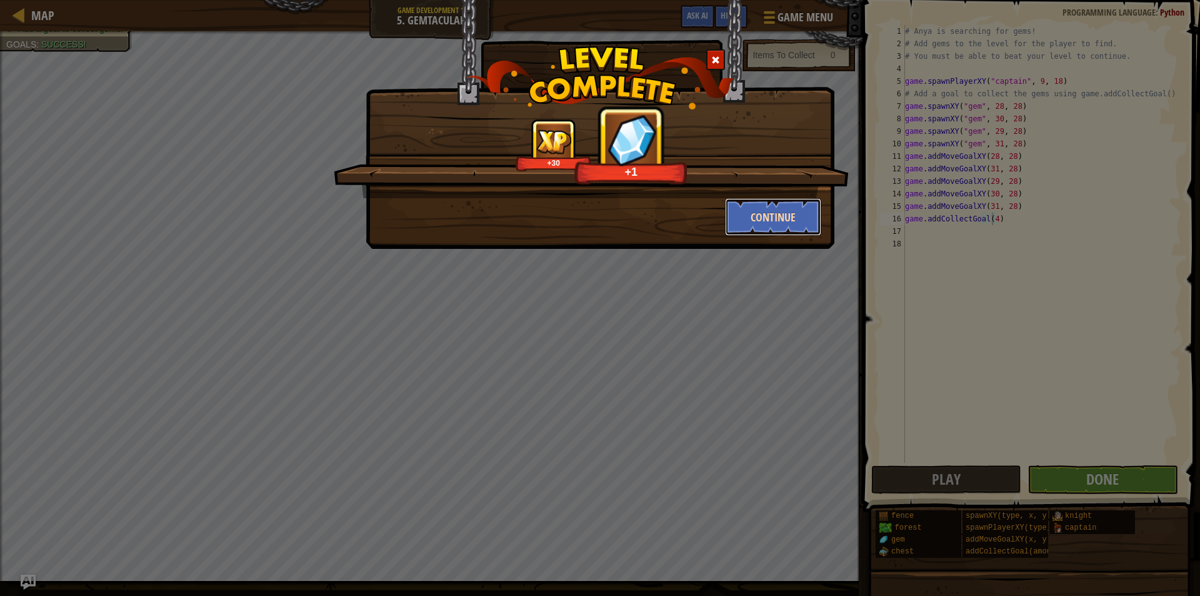
click at [736, 226] on button "Continue" at bounding box center [773, 217] width 97 height 38
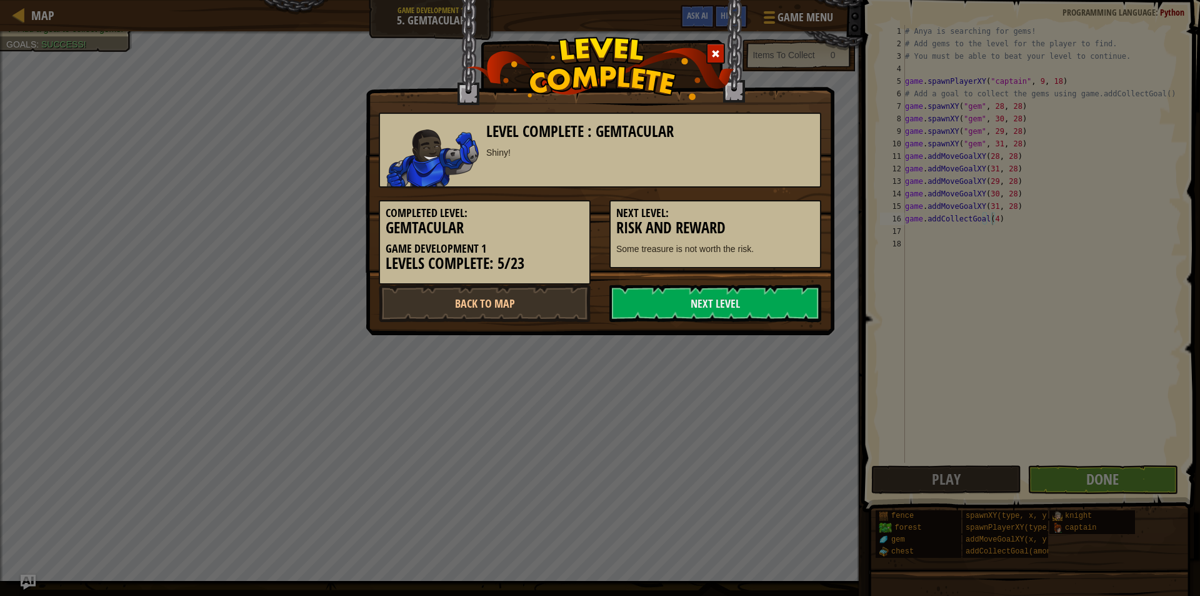
click at [737, 324] on div "Level Complete : Gemtacular Shiny! Completed Level: Gemtacular Game Development…" at bounding box center [600, 167] width 469 height 335
click at [736, 312] on link "Next Level" at bounding box center [716, 303] width 212 height 38
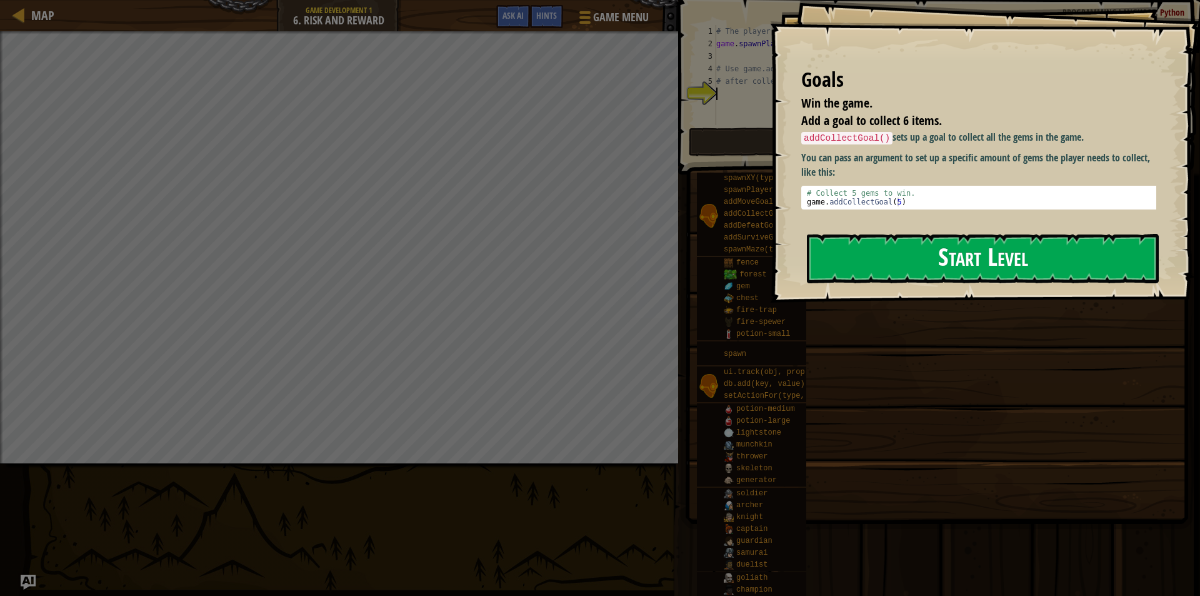
click at [897, 260] on button "Start Level" at bounding box center [983, 258] width 352 height 49
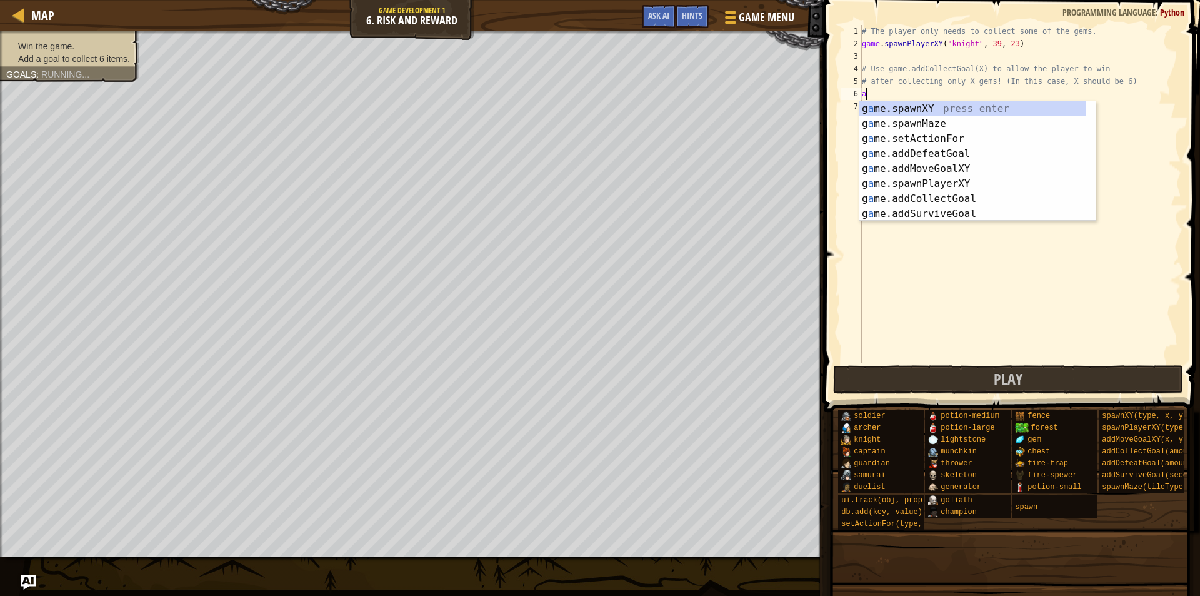
scroll to position [6, 0]
type textarea "a"
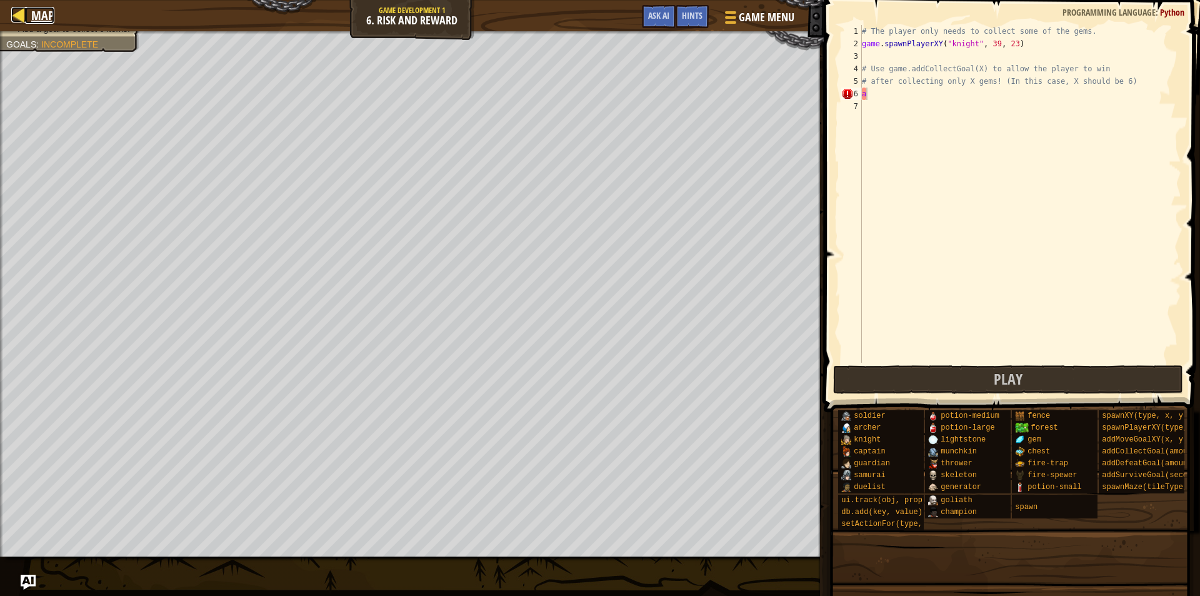
click at [44, 23] on span "Map" at bounding box center [42, 15] width 23 height 17
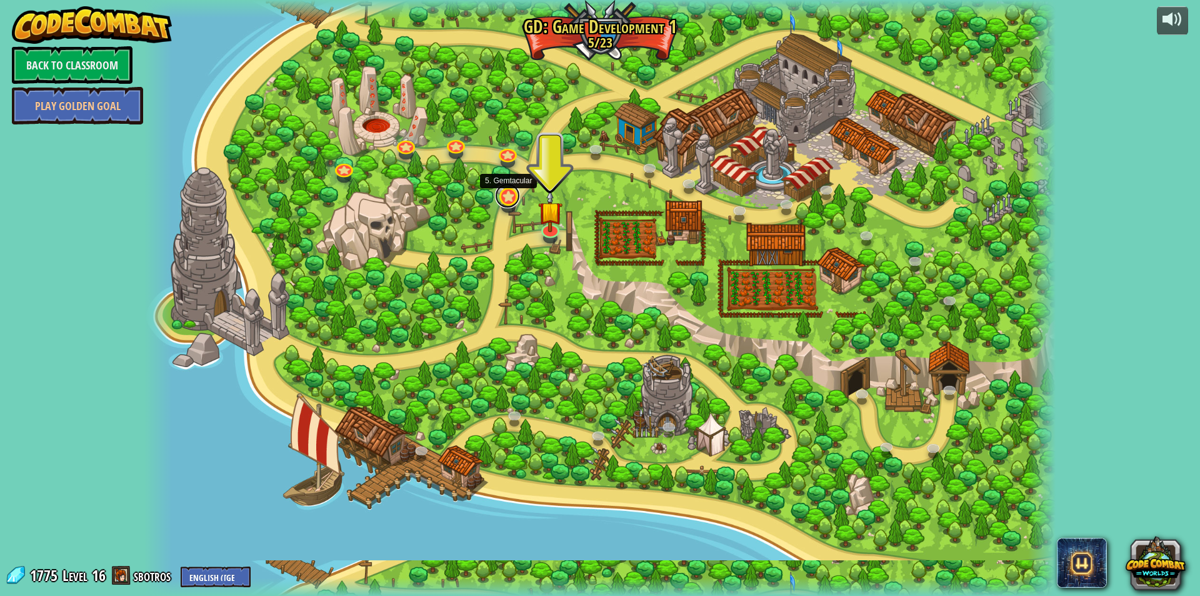
click at [505, 199] on link at bounding box center [507, 195] width 25 height 25
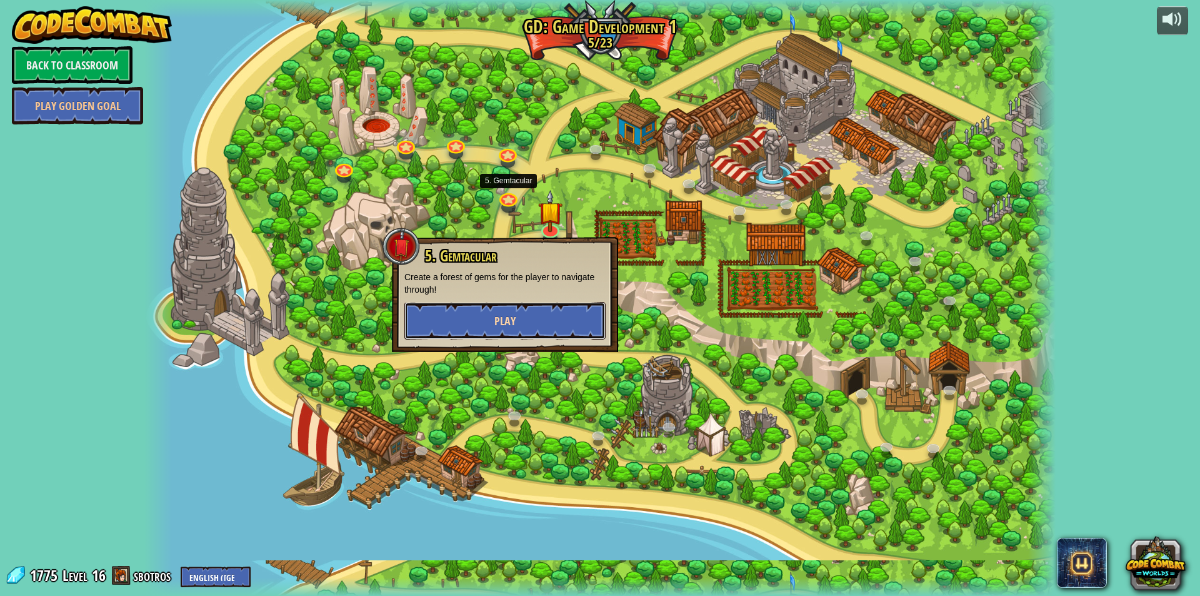
click at [509, 319] on span "Play" at bounding box center [505, 321] width 21 height 16
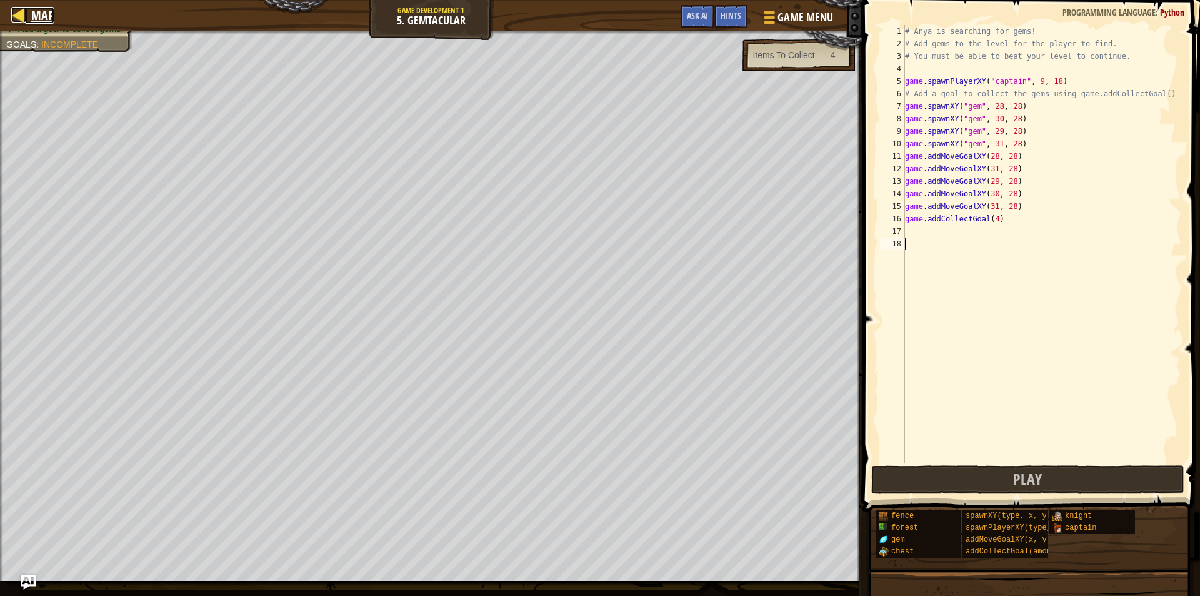
click at [32, 14] on span "Map" at bounding box center [42, 15] width 23 height 17
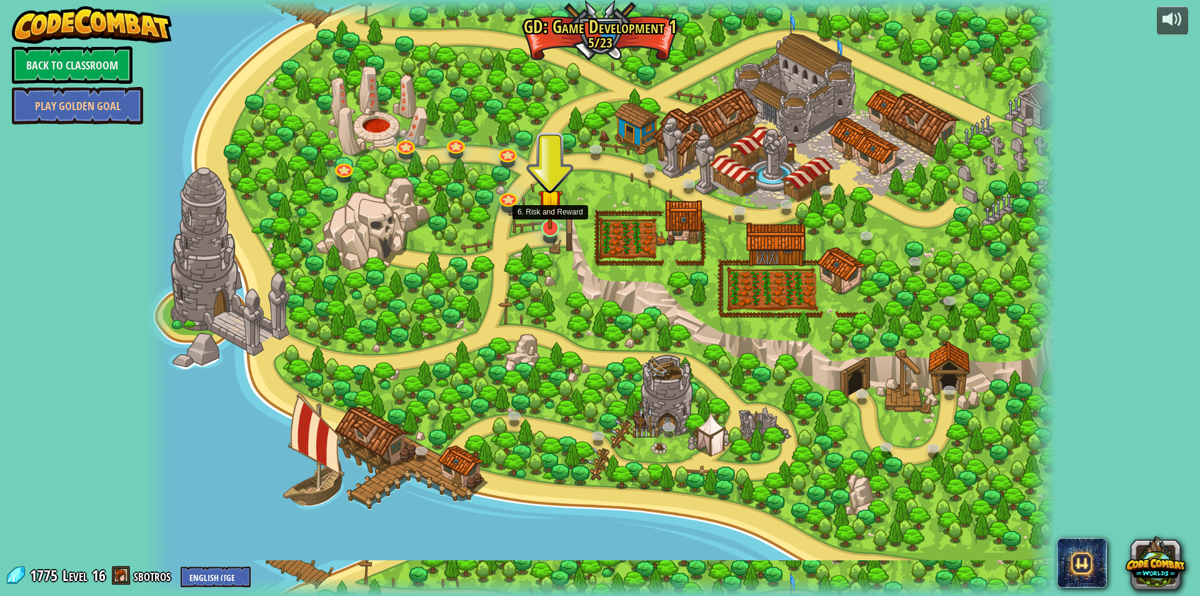
click at [555, 223] on img at bounding box center [550, 201] width 24 height 56
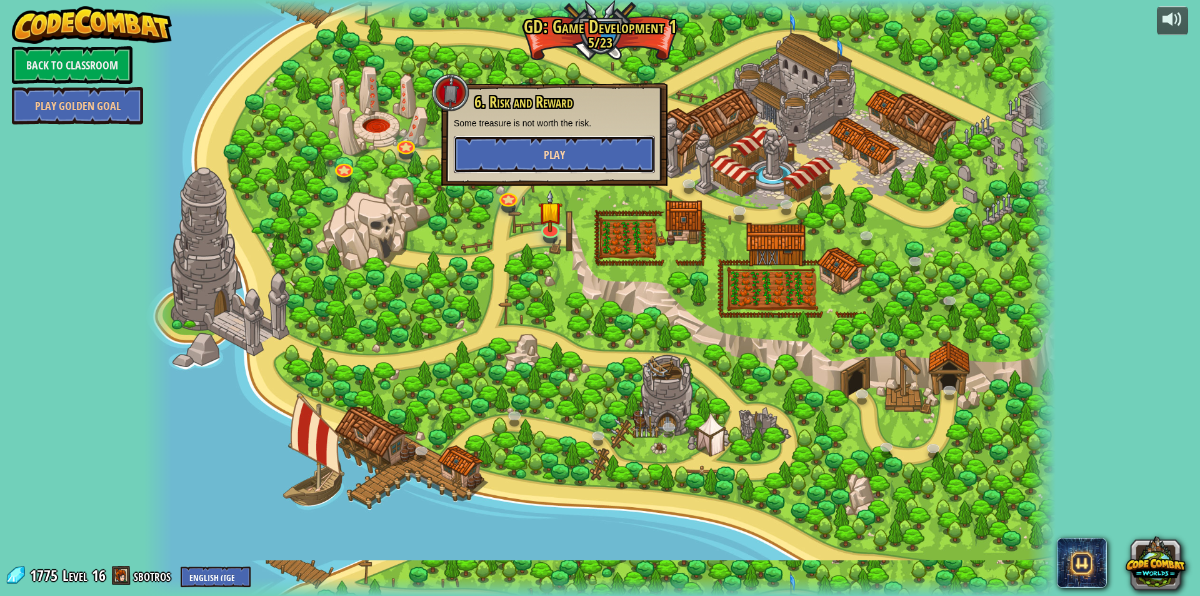
click at [571, 150] on button "Play" at bounding box center [554, 155] width 201 height 38
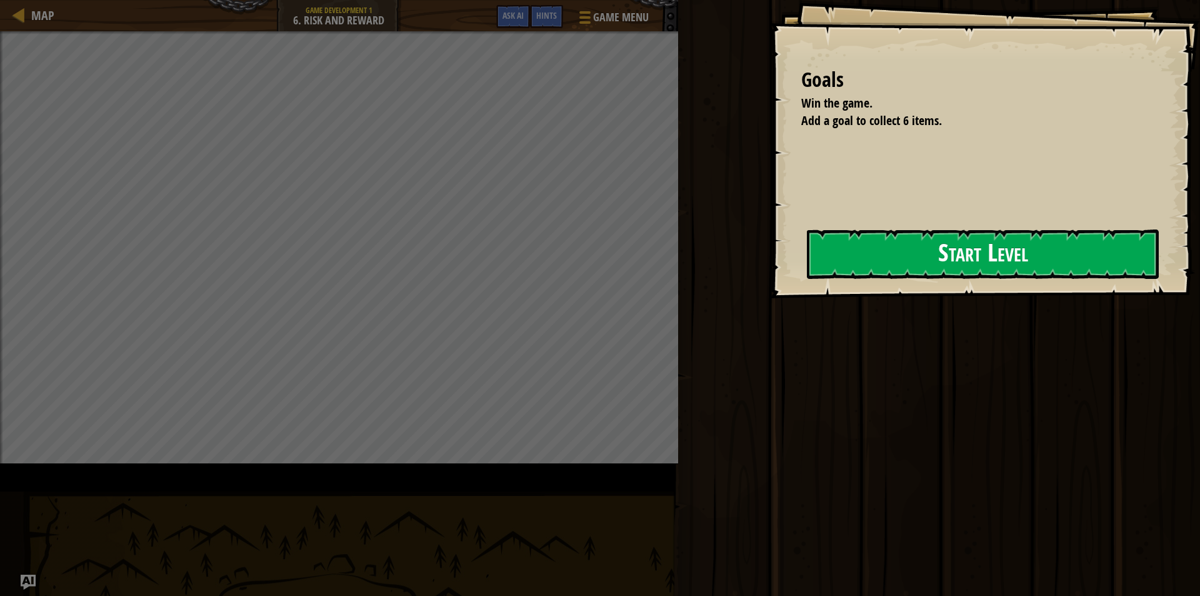
click at [807, 273] on button "Start Level" at bounding box center [983, 253] width 352 height 49
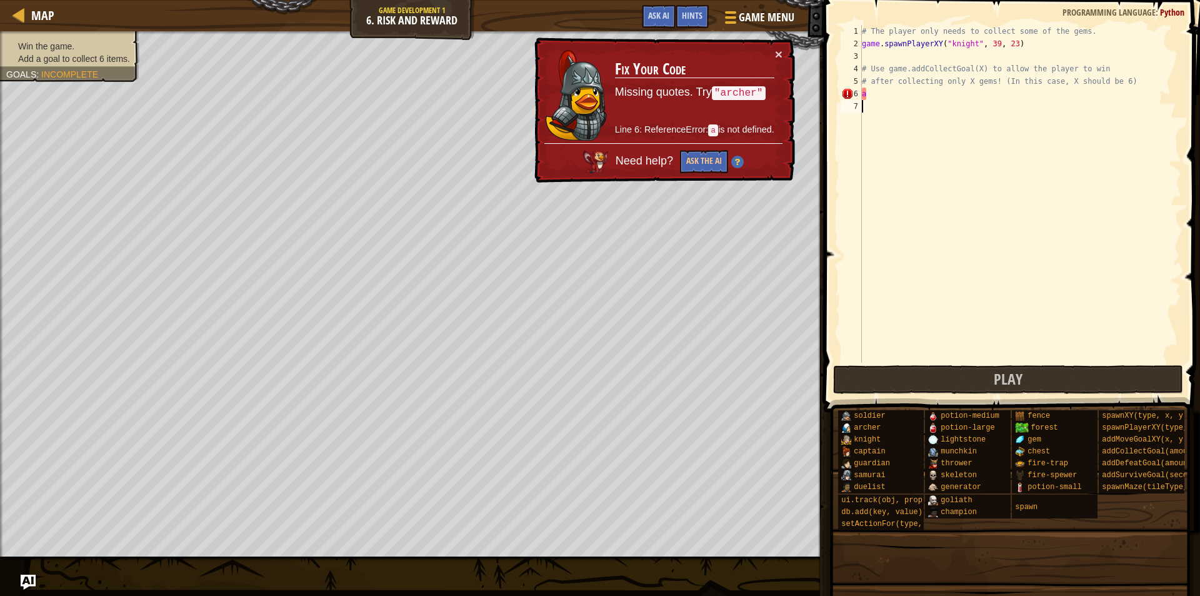
click at [920, 96] on div "# The player only needs to collect some of the gems. game . spawnPlayerXY ( "kn…" at bounding box center [1021, 206] width 322 height 363
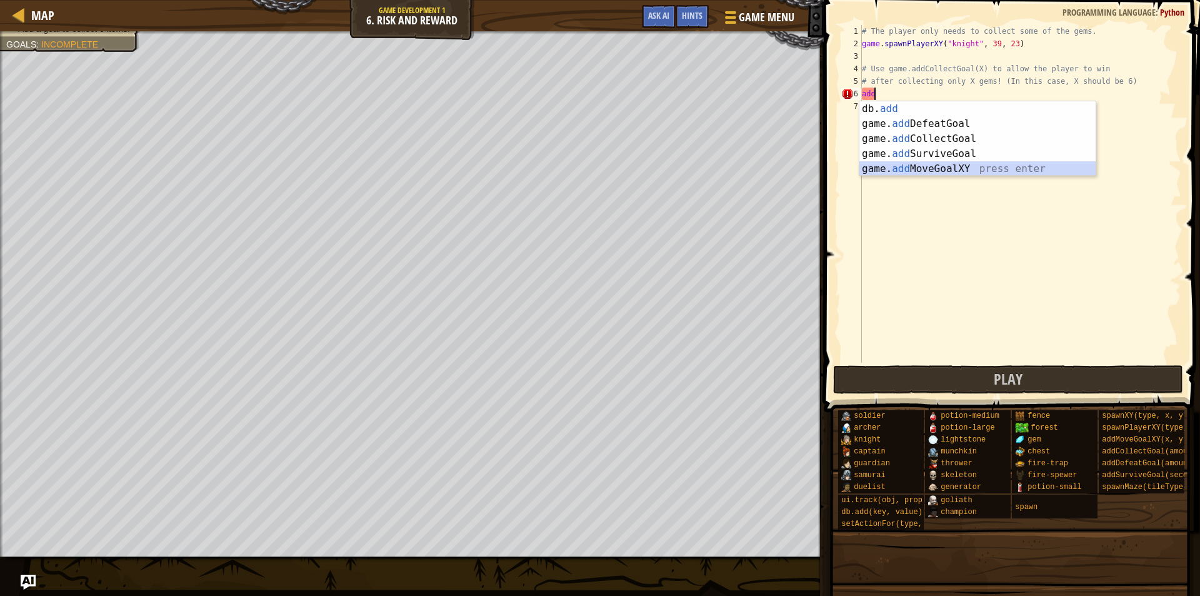
click at [940, 163] on div "db. add press enter game. add DefeatGoal press enter game. add CollectGoal pres…" at bounding box center [978, 153] width 236 height 105
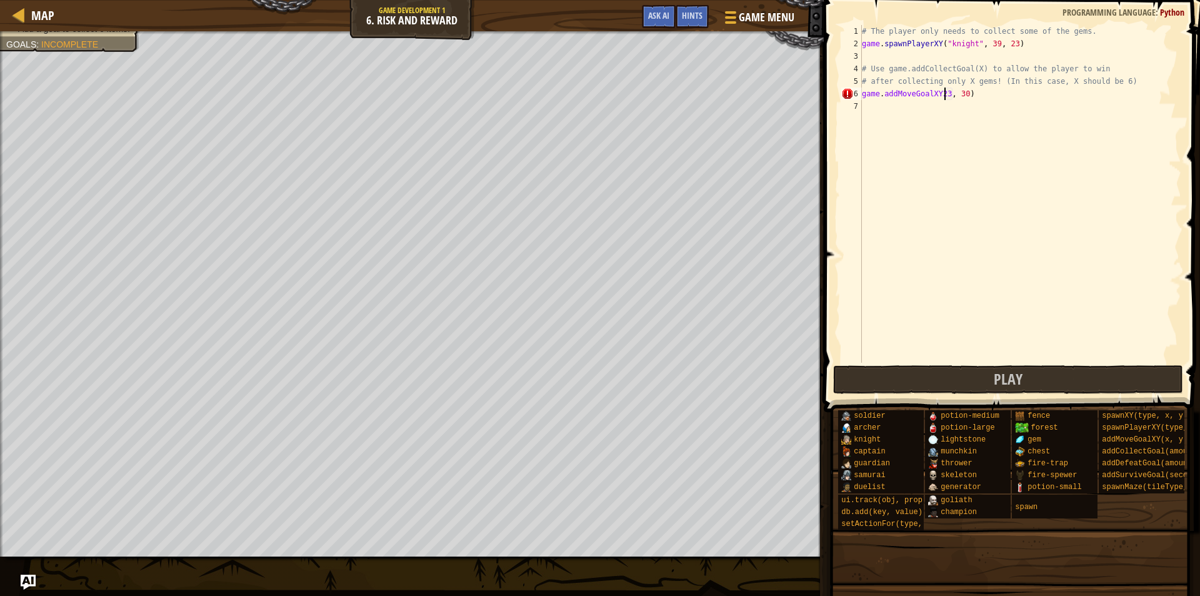
scroll to position [6, 7]
click at [949, 93] on div "# The player only needs to collect some of the gems. game . spawnPlayerXY ( "kn…" at bounding box center [1021, 194] width 322 height 338
click at [969, 94] on div "# The player only needs to collect some of the gems. game . spawnPlayerXY ( "kn…" at bounding box center [1021, 206] width 322 height 363
click at [963, 95] on div "# The player only needs to collect some of the gems. game . spawnPlayerXY ( "kn…" at bounding box center [1021, 206] width 322 height 363
click at [970, 91] on div "# The player only needs to collect some of the gems. game . spawnPlayerXY ( "kn…" at bounding box center [1021, 206] width 322 height 363
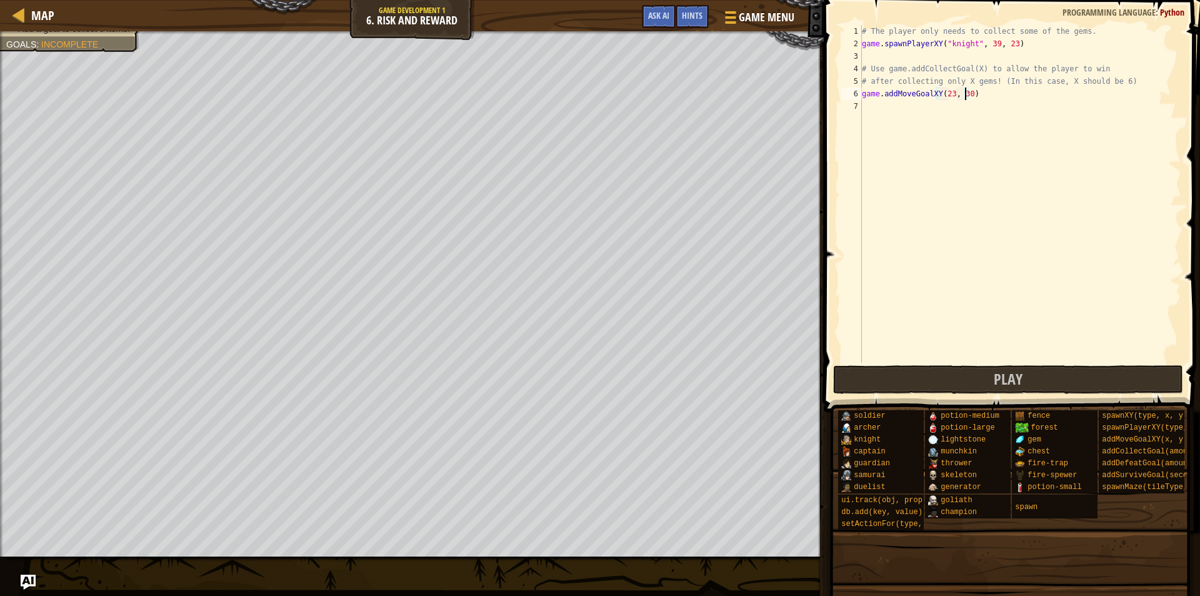
click at [963, 92] on div "# The player only needs to collect some of the gems. game . spawnPlayerXY ( "kn…" at bounding box center [1021, 206] width 322 height 363
type textarea "game.addMoveGoalXY(23, 24)"
click at [865, 108] on div "# The player only needs to collect some of the gems. game . spawnPlayerXY ( "kn…" at bounding box center [1021, 206] width 322 height 363
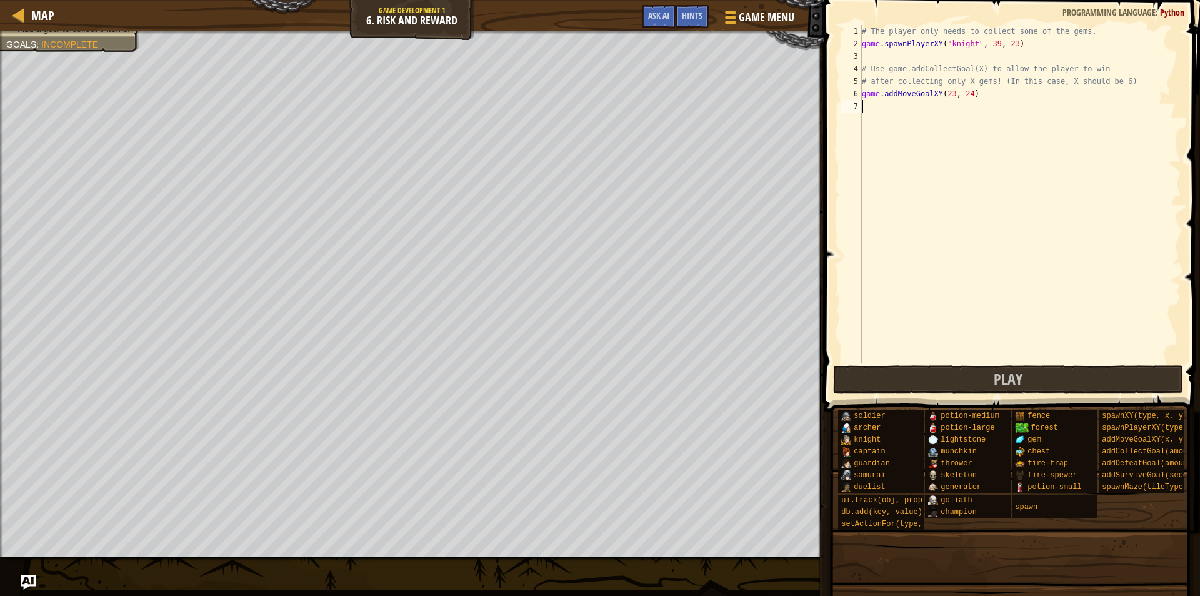
paste textarea "game.addMoveGoalXY(28, 28)"
click at [945, 108] on div "# The player only needs to collect some of the gems. game . spawnPlayerXY ( "kn…" at bounding box center [1021, 206] width 322 height 363
click at [982, 89] on div "# The player only needs to collect some of the gems. game . spawnPlayerXY ( "kn…" at bounding box center [1021, 206] width 322 height 363
drag, startPoint x: 949, startPoint y: 112, endPoint x: 902, endPoint y: 136, distance: 53.4
click at [948, 112] on div "# The player only needs to collect some of the gems. game . spawnPlayerXY ( "kn…" at bounding box center [1021, 206] width 322 height 363
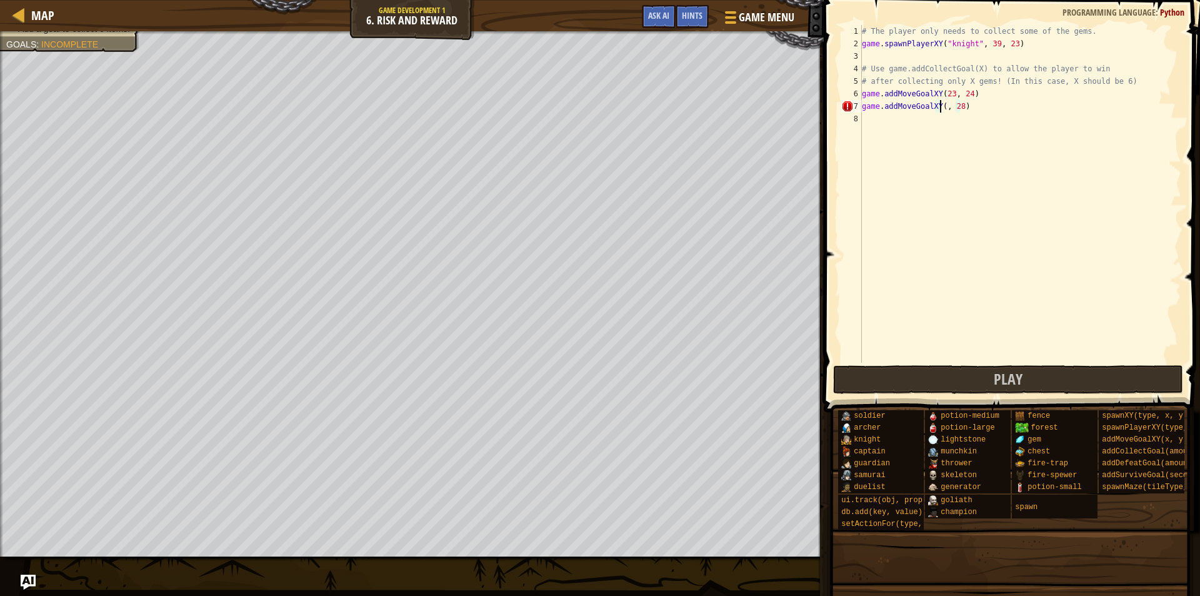
scroll to position [6, 7]
click at [966, 107] on div "# The player only needs to collect some of the gems. game . spawnPlayerXY ( "kn…" at bounding box center [1021, 206] width 322 height 363
type textarea "game.addMoveGoalXY(48, 14)"
click at [868, 121] on div "# The player only needs to collect some of the gems. game . spawnPlayerXY ( "kn…" at bounding box center [1021, 206] width 322 height 363
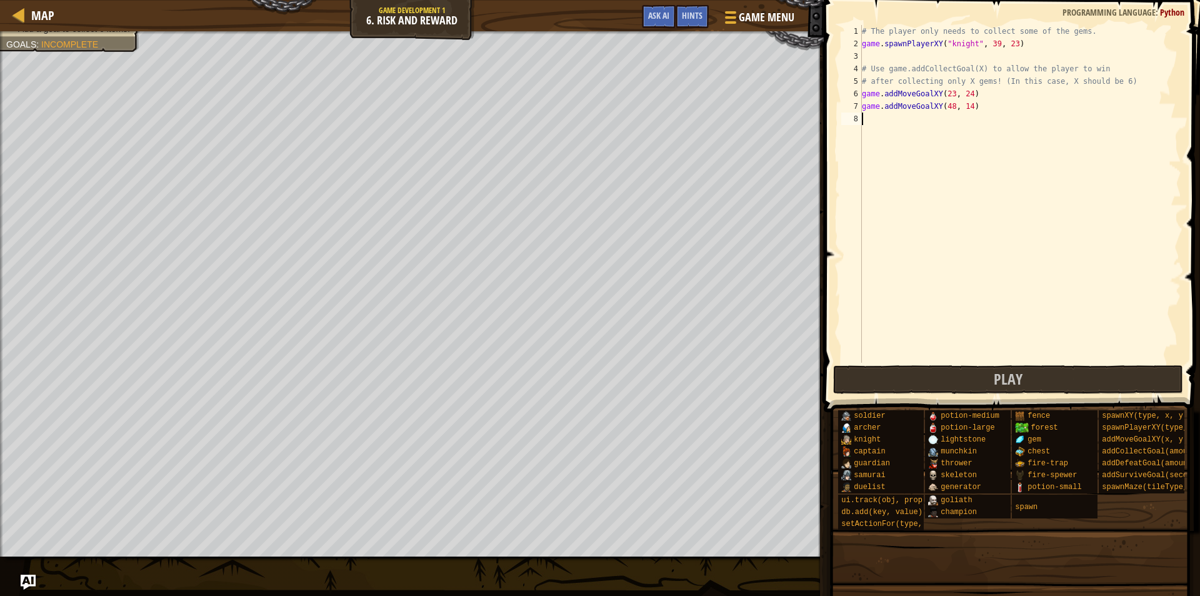
scroll to position [6, 0]
paste textarea "game.addMoveGoalXY(28, 28)"
type textarea "game.addMoveGoalXY(28, 28)"
click at [1063, 127] on div "# The player only needs to collect some of the gems. game . spawnPlayerXY ( "kn…" at bounding box center [1021, 206] width 322 height 363
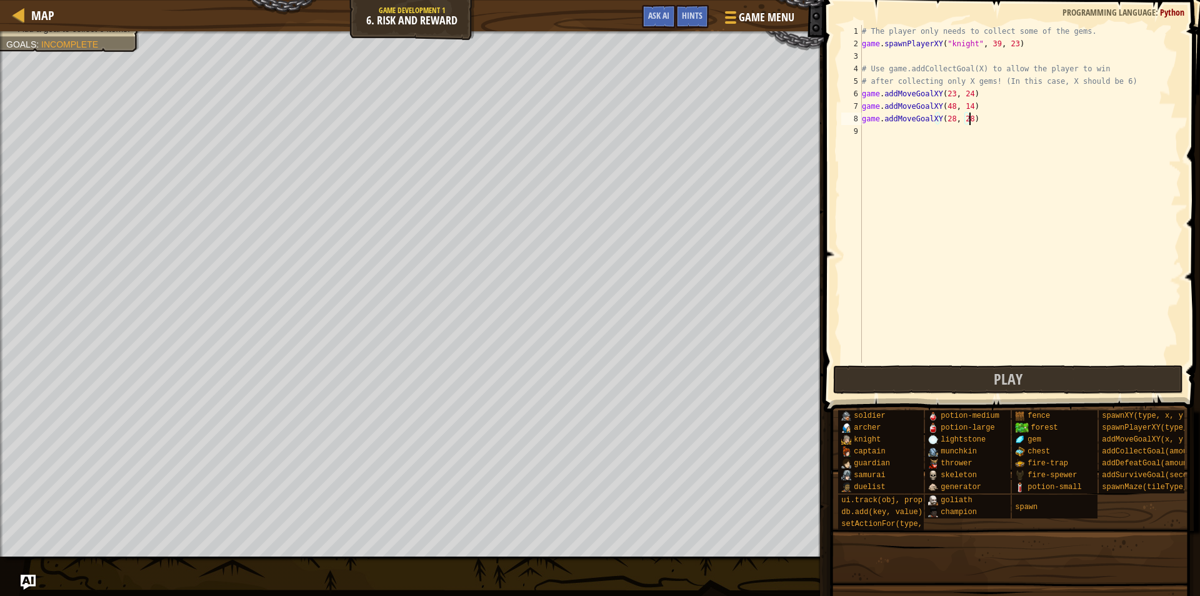
click at [1063, 124] on div "# The player only needs to collect some of the gems. game . spawnPlayerXY ( "kn…" at bounding box center [1021, 206] width 322 height 363
click at [1063, 121] on div "# The player only needs to collect some of the gems. game . spawnPlayerXY ( "kn…" at bounding box center [1021, 206] width 322 height 363
drag, startPoint x: 861, startPoint y: 121, endPoint x: 883, endPoint y: 116, distance: 22.4
click at [883, 116] on div "game.addMoveGoalXY(28, 28) 1 2 3 4 5 6 7 8 9 # The player only needs to collect…" at bounding box center [1010, 194] width 343 height 338
paste textarea
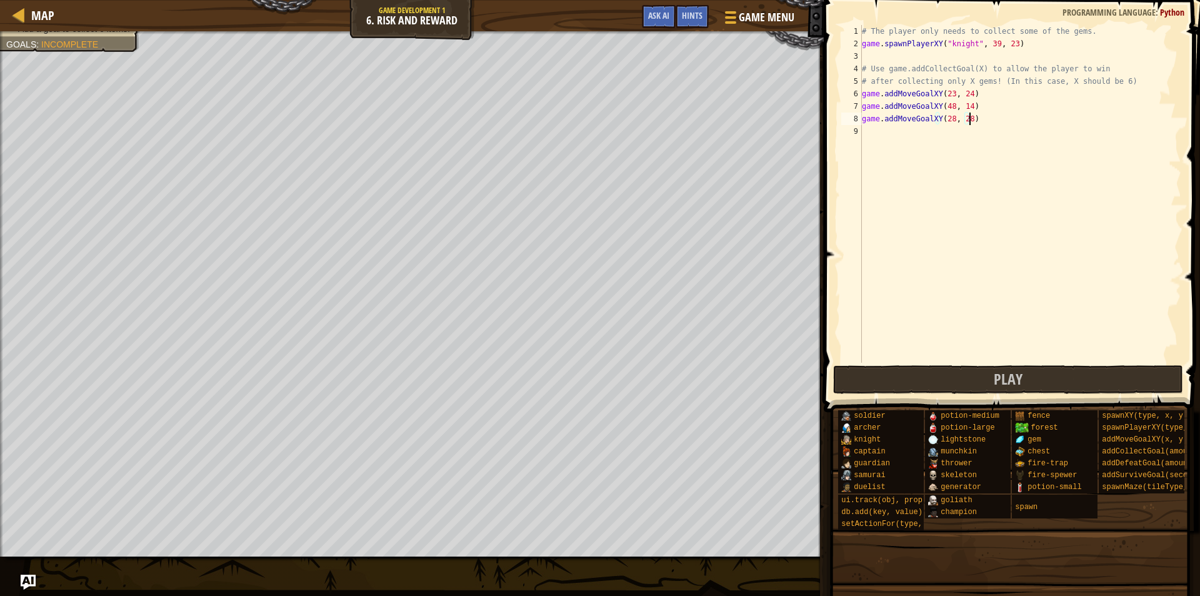
click at [984, 118] on div "# The player only needs to collect some of the gems. game . spawnPlayerXY ( "kn…" at bounding box center [1021, 206] width 322 height 363
click at [980, 118] on div "# The player only needs to collect some of the gems. game . spawnPlayerXY ( "kn…" at bounding box center [1021, 206] width 322 height 363
drag, startPoint x: 979, startPoint y: 118, endPoint x: 998, endPoint y: 130, distance: 22.7
click at [998, 130] on div "# The player only needs to collect some of the gems. game . spawnPlayerXY ( "kn…" at bounding box center [1021, 206] width 322 height 363
type textarea "game.addMoveGoalXY(28, 28)"
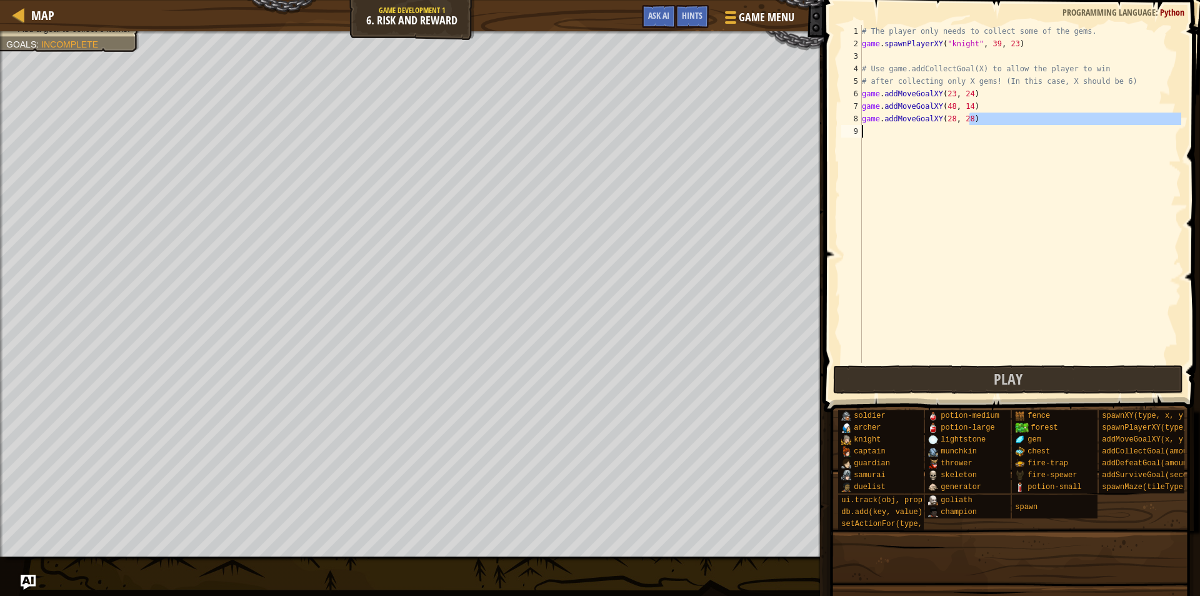
click at [863, 127] on div "# The player only needs to collect some of the gems. game . spawnPlayerXY ( "kn…" at bounding box center [1021, 194] width 322 height 338
click at [863, 124] on div "# The player only needs to collect some of the gems. game . spawnPlayerXY ( "kn…" at bounding box center [1021, 206] width 322 height 363
click at [863, 122] on div "# The player only needs to collect some of the gems. game . spawnPlayerXY ( "kn…" at bounding box center [1021, 194] width 322 height 338
click at [863, 122] on div "# The player only needs to collect some of the gems. game . spawnPlayerXY ( "kn…" at bounding box center [1021, 206] width 322 height 363
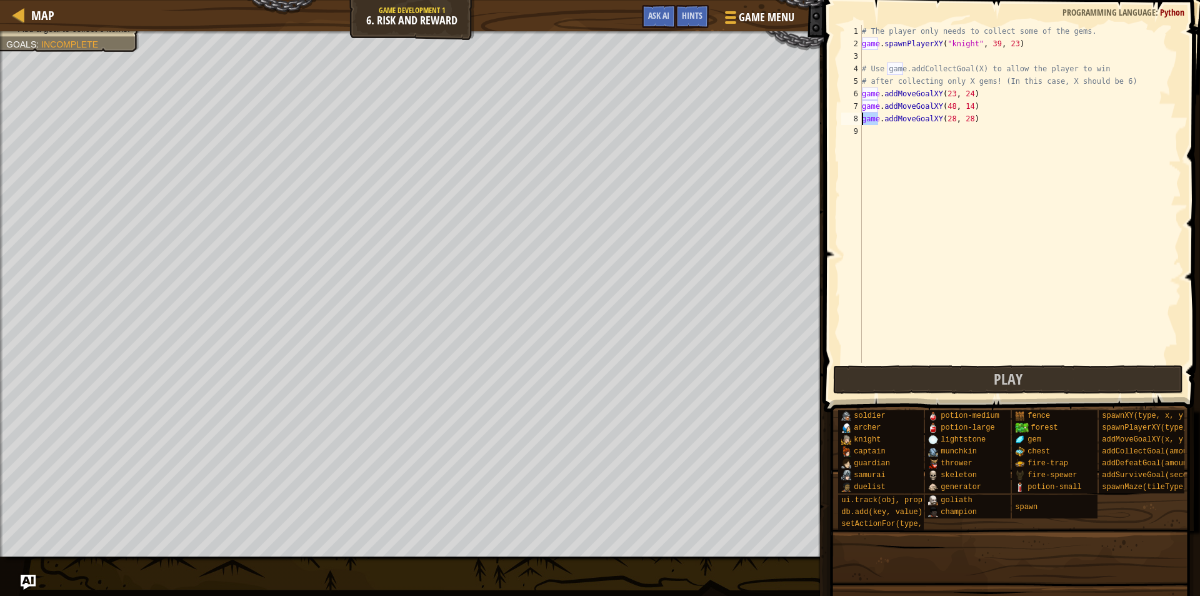
click at [863, 122] on div "# The player only needs to collect some of the gems. game . spawnPlayerXY ( "kn…" at bounding box center [1021, 206] width 322 height 363
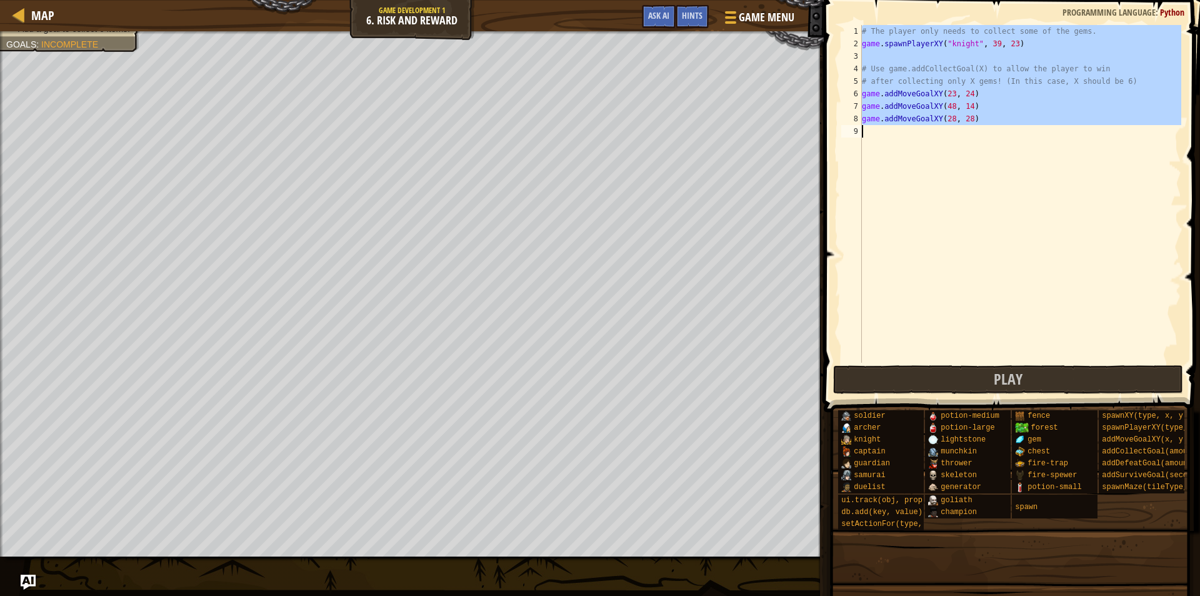
click at [863, 122] on div "# The player only needs to collect some of the gems. game . spawnPlayerXY ( "kn…" at bounding box center [1021, 206] width 322 height 363
click at [863, 122] on div "# The player only needs to collect some of the gems. game . spawnPlayerXY ( "kn…" at bounding box center [1021, 194] width 322 height 338
click at [863, 122] on div "# The player only needs to collect some of the gems. game . spawnPlayerXY ( "kn…" at bounding box center [1021, 206] width 322 height 363
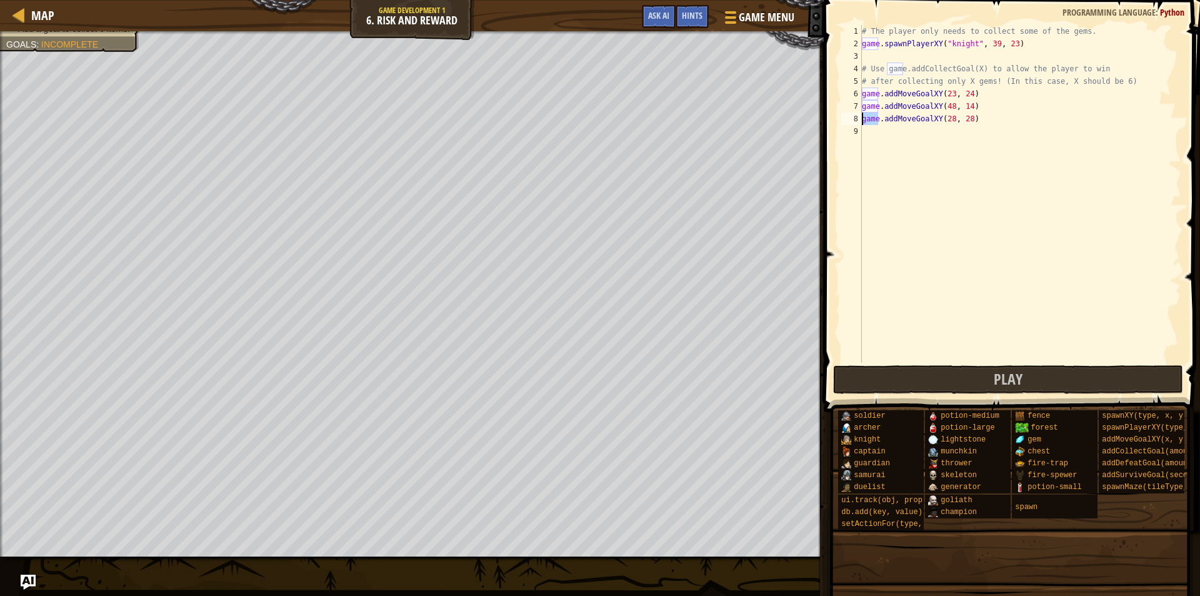
click at [863, 122] on div "# The player only needs to collect some of the gems. game . spawnPlayerXY ( "kn…" at bounding box center [1021, 206] width 322 height 363
type textarea "game.addMoveGoalXY(28, 28)"
click at [868, 128] on div "# The player only needs to collect some of the gems. game . spawnPlayerXY ( "kn…" at bounding box center [1021, 194] width 322 height 338
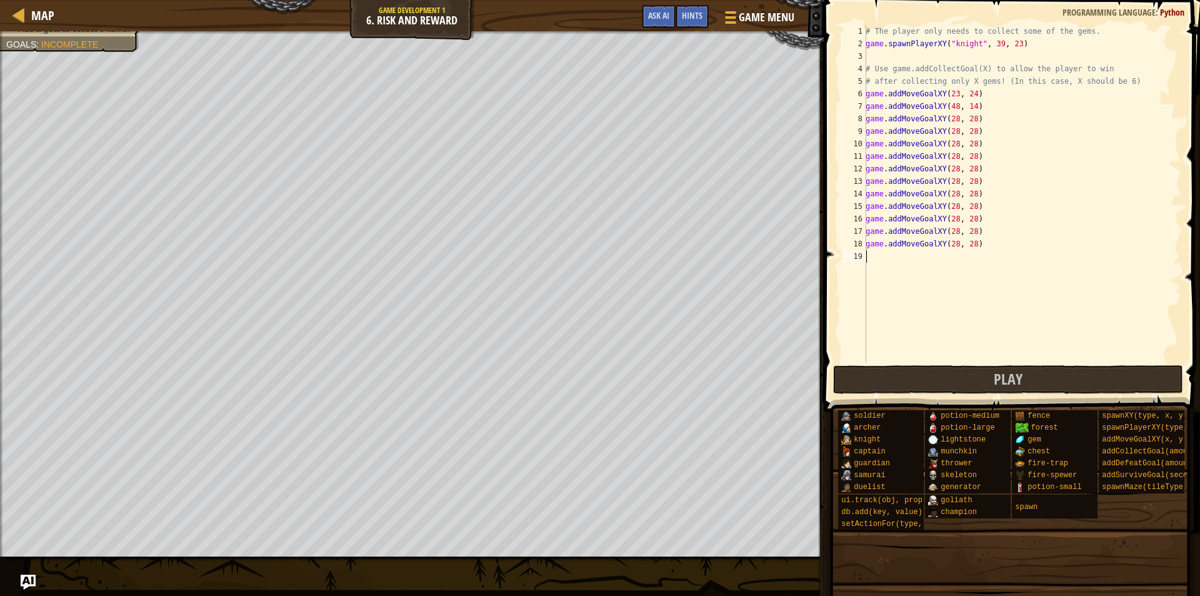
click at [952, 134] on div "# The player only needs to collect some of the gems. game . spawnPlayerXY ( "kn…" at bounding box center [1022, 206] width 318 height 363
click at [952, 121] on div "# The player only needs to collect some of the gems. game . spawnPlayerXY ( "kn…" at bounding box center [1022, 206] width 318 height 363
click at [970, 124] on div "# The player only needs to collect some of the gems. game . spawnPlayerXY ( "kn…" at bounding box center [1022, 206] width 318 height 363
click at [947, 118] on div "# The player only needs to collect some of the gems. game . spawnPlayerXY ( "kn…" at bounding box center [1022, 206] width 318 height 363
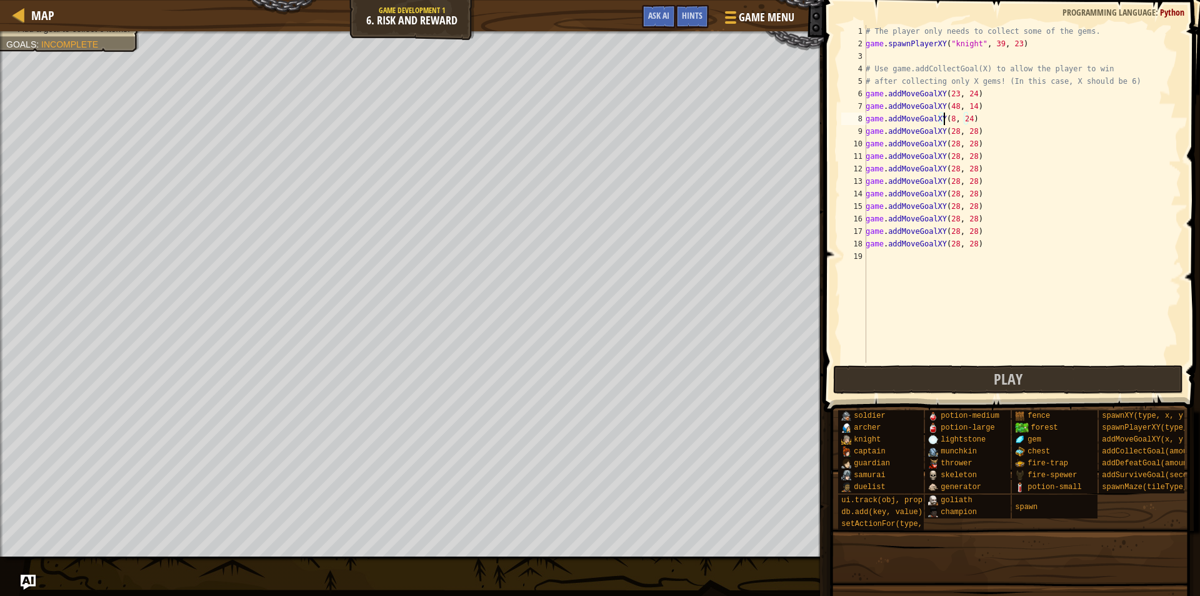
scroll to position [6, 8]
click at [953, 131] on div "# The player only needs to collect some of the gems. game . spawnPlayerXY ( "kn…" at bounding box center [1022, 206] width 318 height 363
click at [968, 129] on div "# The player only needs to collect some of the gems. game . spawnPlayerXY ( "kn…" at bounding box center [1022, 206] width 318 height 363
click at [952, 144] on div "# The player only needs to collect some of the gems. game . spawnPlayerXY ( "kn…" at bounding box center [1022, 206] width 318 height 363
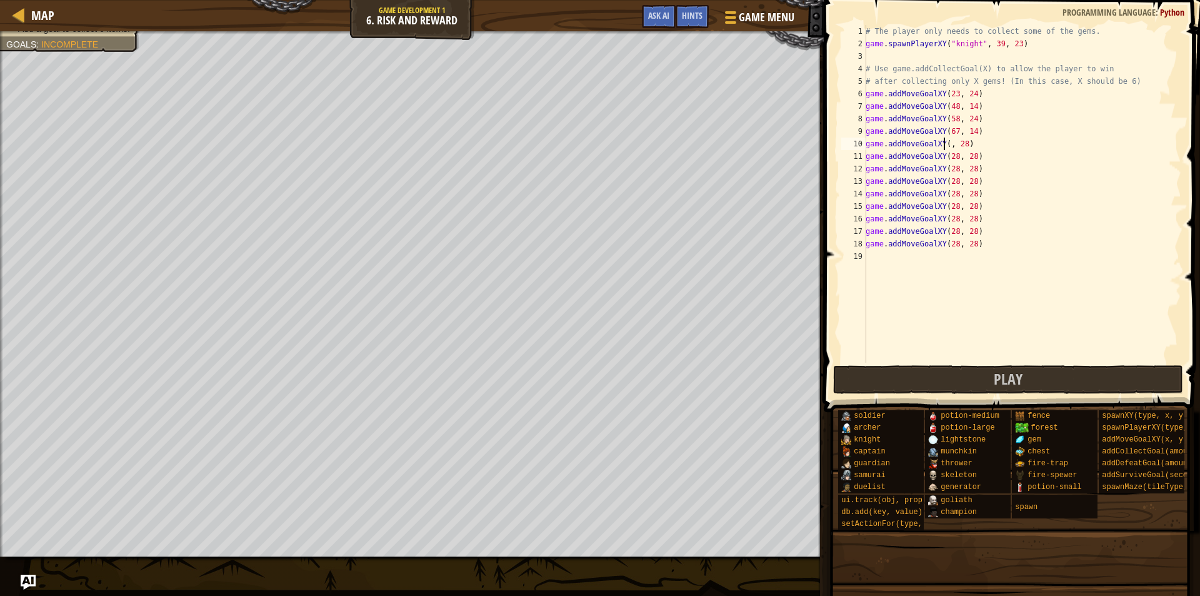
scroll to position [6, 8]
drag, startPoint x: 970, startPoint y: 148, endPoint x: 962, endPoint y: 149, distance: 7.5
click at [969, 148] on div "# The player only needs to collect some of the gems. game . spawnPlayerXY ( "kn…" at bounding box center [1022, 206] width 318 height 363
click at [952, 159] on div "# The player only needs to collect some of the gems. game . spawnPlayerXY ( "kn…" at bounding box center [1022, 206] width 318 height 363
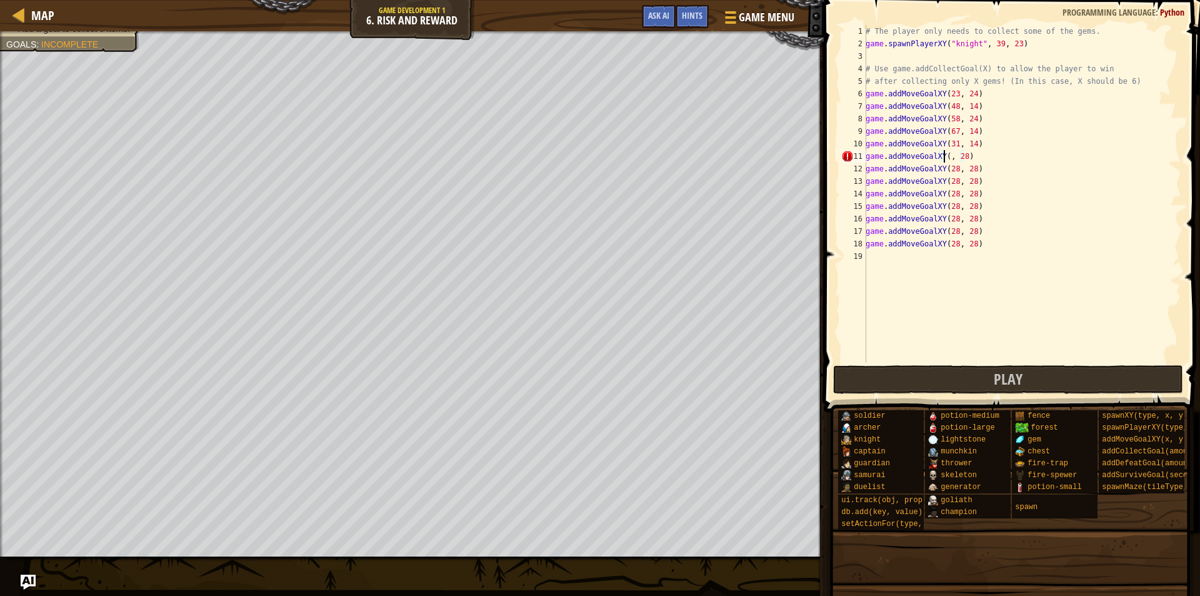
scroll to position [6, 8]
click at [970, 156] on div "# The player only needs to collect some of the gems. game . spawnPlayerXY ( "kn…" at bounding box center [1022, 206] width 318 height 363
click at [952, 170] on div "# The player only needs to collect some of the gems. game . spawnPlayerXY ( "kn…" at bounding box center [1022, 206] width 318 height 363
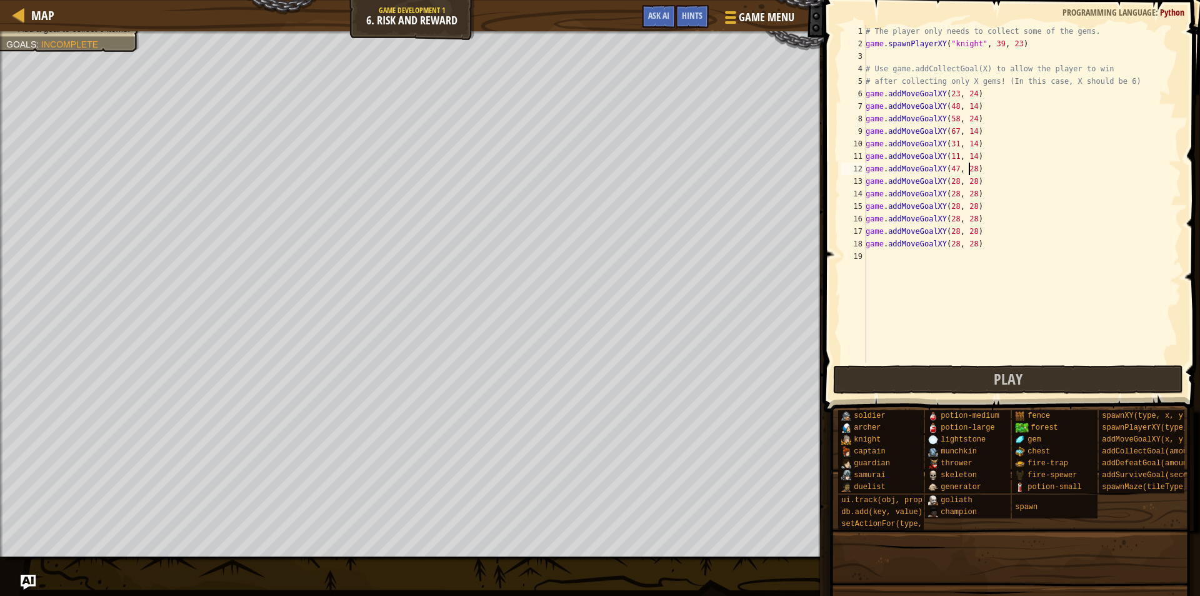
click at [967, 168] on div "# The player only needs to collect some of the gems. game . spawnPlayerXY ( "kn…" at bounding box center [1022, 206] width 318 height 363
click at [953, 180] on div "# The player only needs to collect some of the gems. game . spawnPlayerXY ( "kn…" at bounding box center [1022, 206] width 318 height 363
click at [970, 184] on div "# The player only needs to collect some of the gems. game . spawnPlayerXY ( "kn…" at bounding box center [1022, 206] width 318 height 363
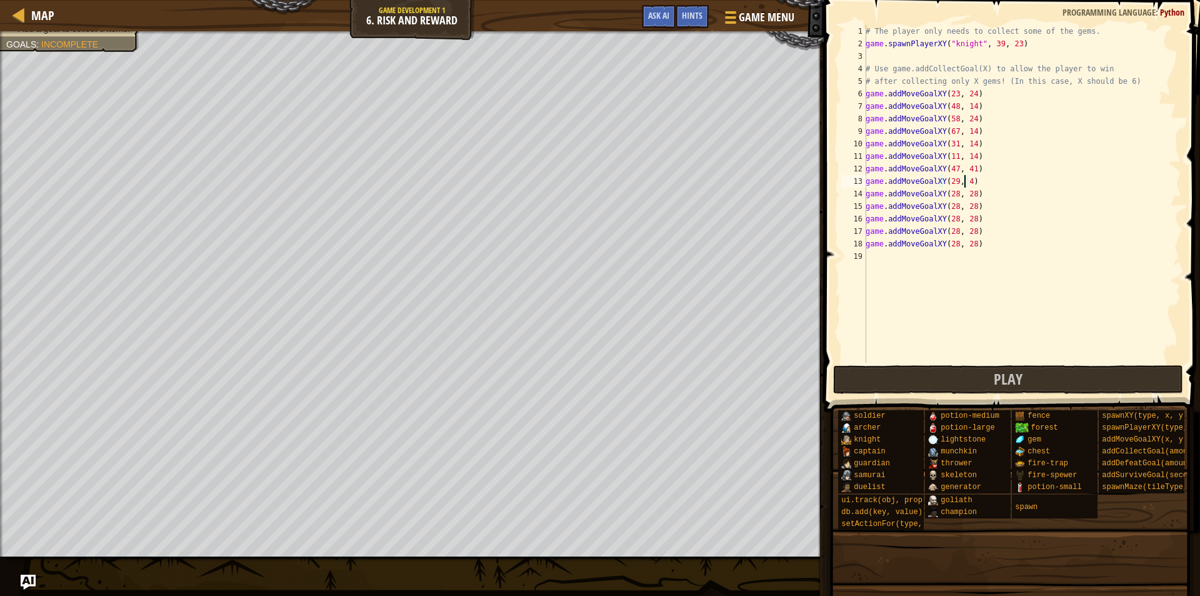
scroll to position [6, 8]
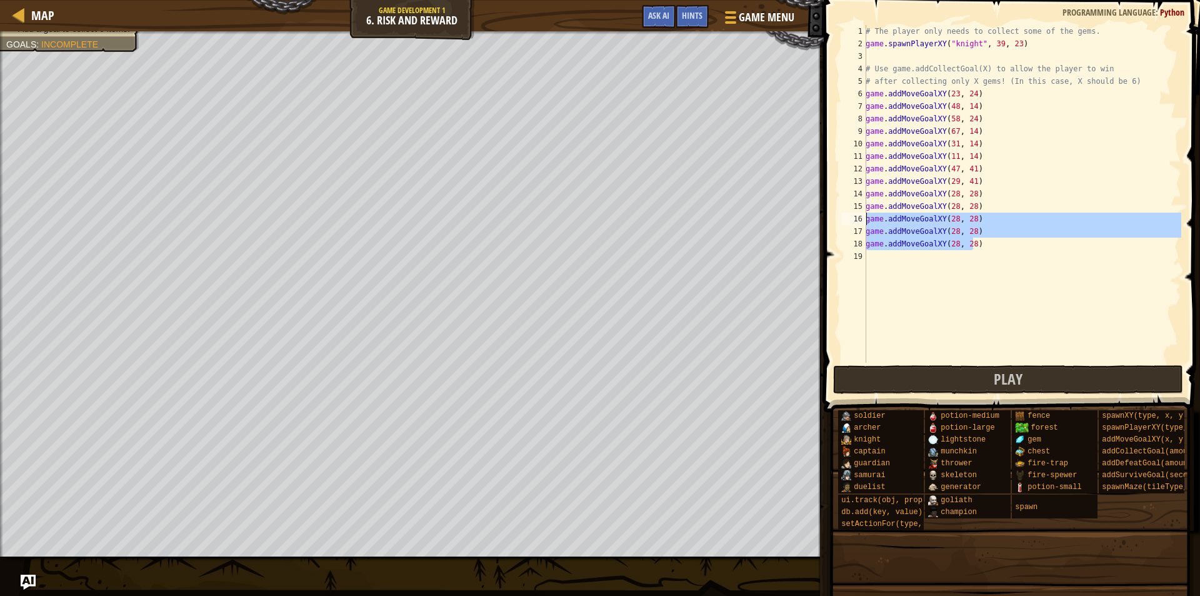
drag, startPoint x: 972, startPoint y: 243, endPoint x: 833, endPoint y: 224, distance: 140.0
click at [860, 219] on div "game.addMoveGoalXY(29, 41) 1 2 3 4 5 6 7 8 9 10 11 12 13 14 15 16 17 18 19 # Th…" at bounding box center [1010, 194] width 343 height 338
type textarea "game.addMoveGoalXY(28, 28) game.addMoveGoalXY(28, 28)"
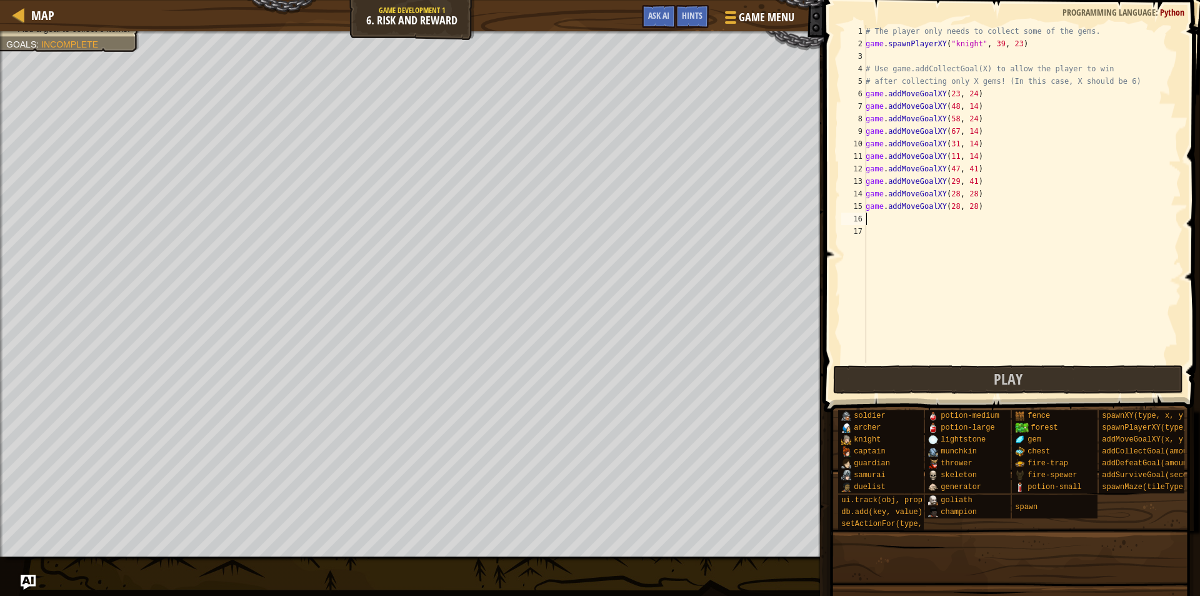
scroll to position [6, 0]
click at [953, 195] on div "# The player only needs to collect some of the gems. game . spawnPlayerXY ( "kn…" at bounding box center [1022, 206] width 318 height 363
click at [964, 194] on div "# The player only needs to collect some of the gems. game . spawnPlayerXY ( "kn…" at bounding box center [1022, 206] width 318 height 363
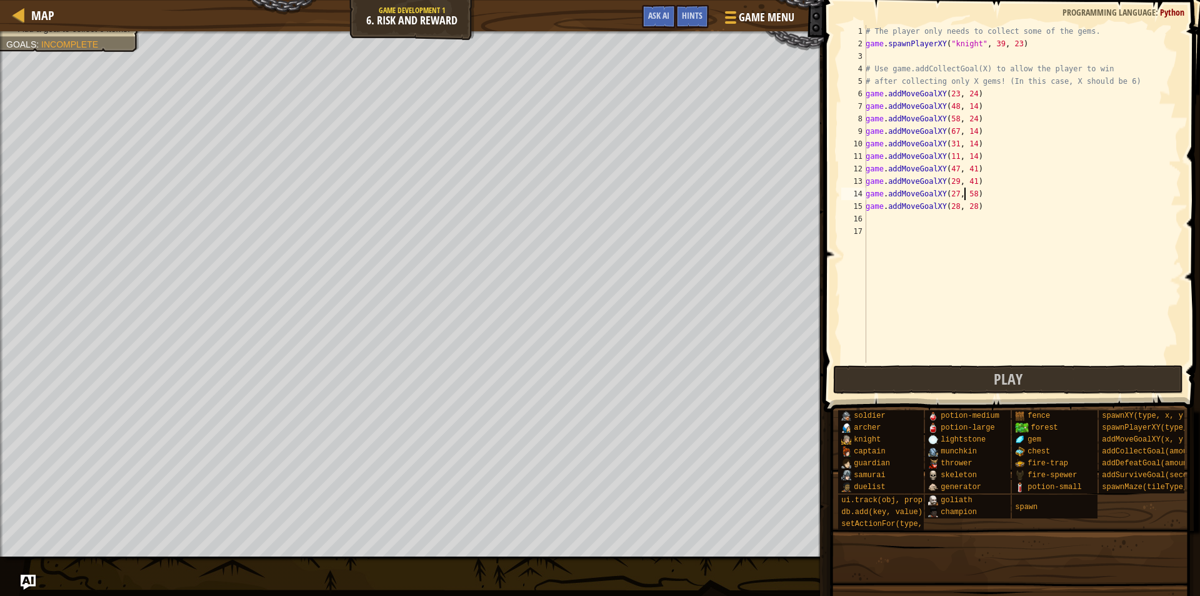
click at [967, 206] on div "# The player only needs to collect some of the gems. game . spawnPlayerXY ( "kn…" at bounding box center [1022, 206] width 318 height 363
click at [950, 207] on div "# The player only needs to collect some of the gems. game . spawnPlayerXY ( "kn…" at bounding box center [1022, 206] width 318 height 363
click at [957, 204] on div "# The player only needs to collect some of the gems. game . spawnPlayerXY ( "kn…" at bounding box center [1022, 206] width 318 height 363
click at [959, 204] on div "# The player only needs to collect some of the gems. game . spawnPlayerXY ( "kn…" at bounding box center [1022, 206] width 318 height 363
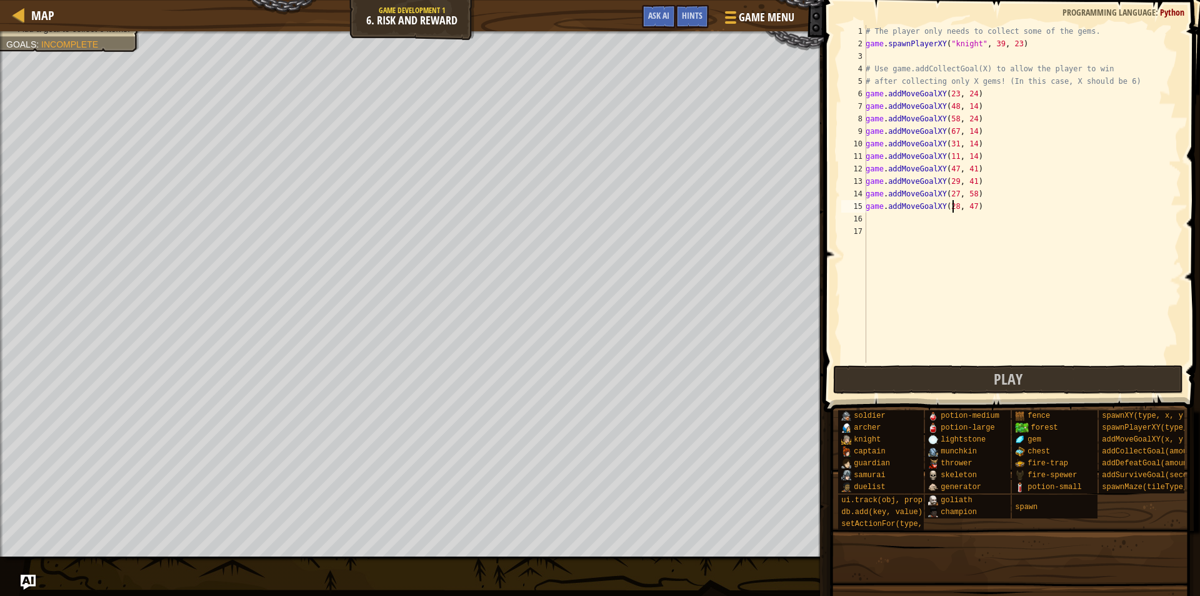
click at [951, 206] on div "# The player only needs to collect some of the gems. game . spawnPlayerXY ( "kn…" at bounding box center [1022, 206] width 318 height 363
click at [964, 204] on div "# The player only needs to collect some of the gems. game . spawnPlayerXY ( "kn…" at bounding box center [1022, 206] width 318 height 363
click at [947, 208] on div "# The player only needs to collect some of the gems. game . spawnPlayerXY ( "kn…" at bounding box center [1022, 206] width 318 height 363
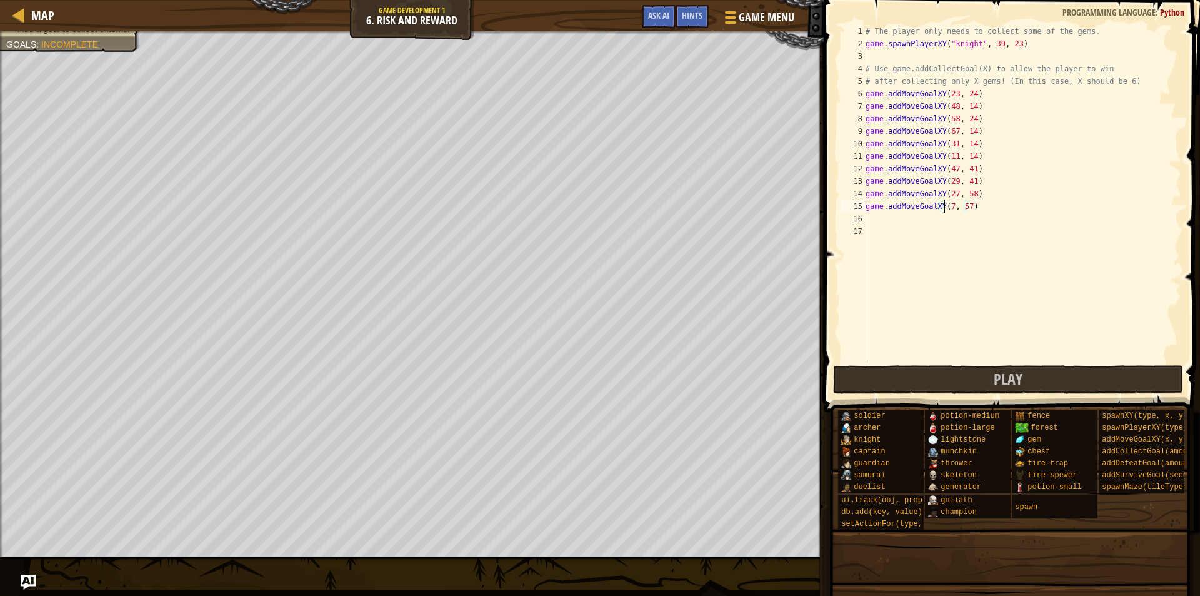
scroll to position [6, 8]
type textarea "game.addMoveGoalXY(47, 57)"
click at [938, 381] on button "Play" at bounding box center [1008, 379] width 351 height 29
click at [1081, 387] on div "Play Done" at bounding box center [1008, 379] width 351 height 29
drag, startPoint x: 1081, startPoint y: 387, endPoint x: 1057, endPoint y: 405, distance: 29.9
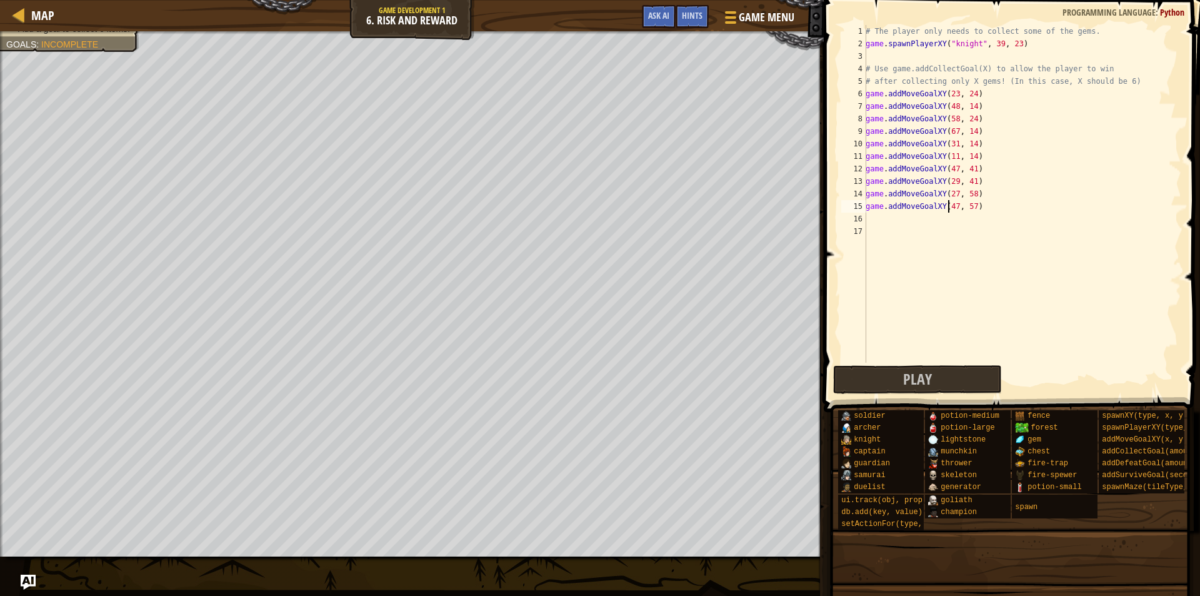
click at [1057, 405] on div "Hints game.addMoveGoalXY(47, 57) 1 2 3 4 5 6 7 8 9 10 11 12 13 14 15 16 17 # Th…" at bounding box center [1010, 295] width 380 height 590
click at [1057, 405] on span at bounding box center [1010, 582] width 368 height 370
click at [921, 368] on button "Play" at bounding box center [917, 379] width 169 height 29
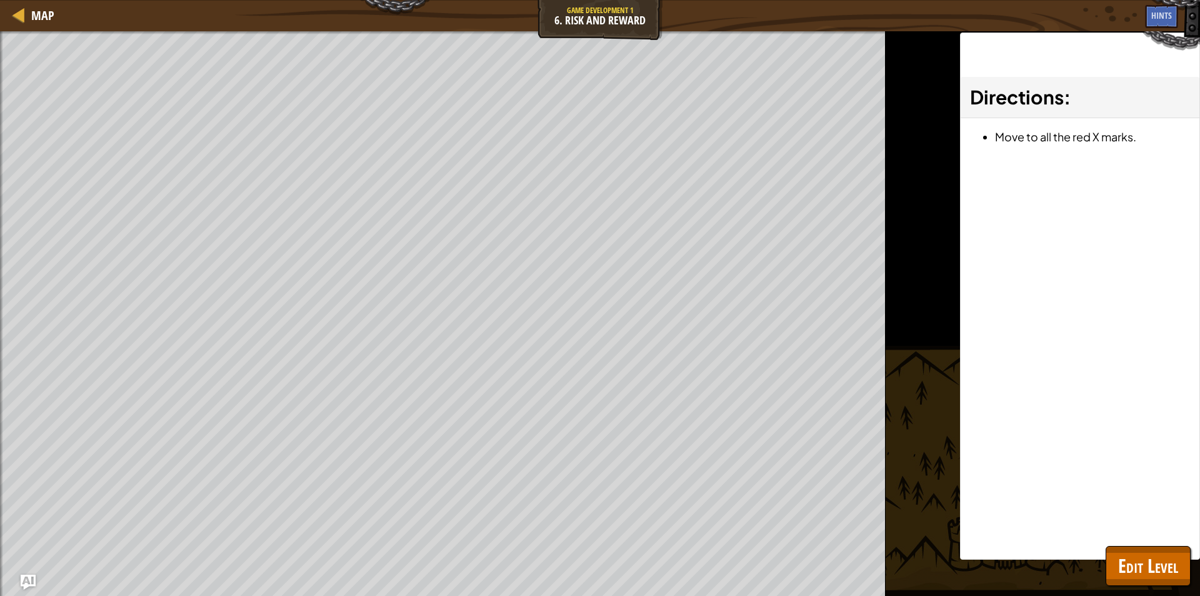
click at [558, 0] on html "Map Game Development 1 6. Risk and Reward Game Menu Done Hints Ask AI 1 ההההההה…" at bounding box center [600, 0] width 1200 height 0
click at [1177, 576] on span "Edit Level" at bounding box center [1148, 566] width 60 height 26
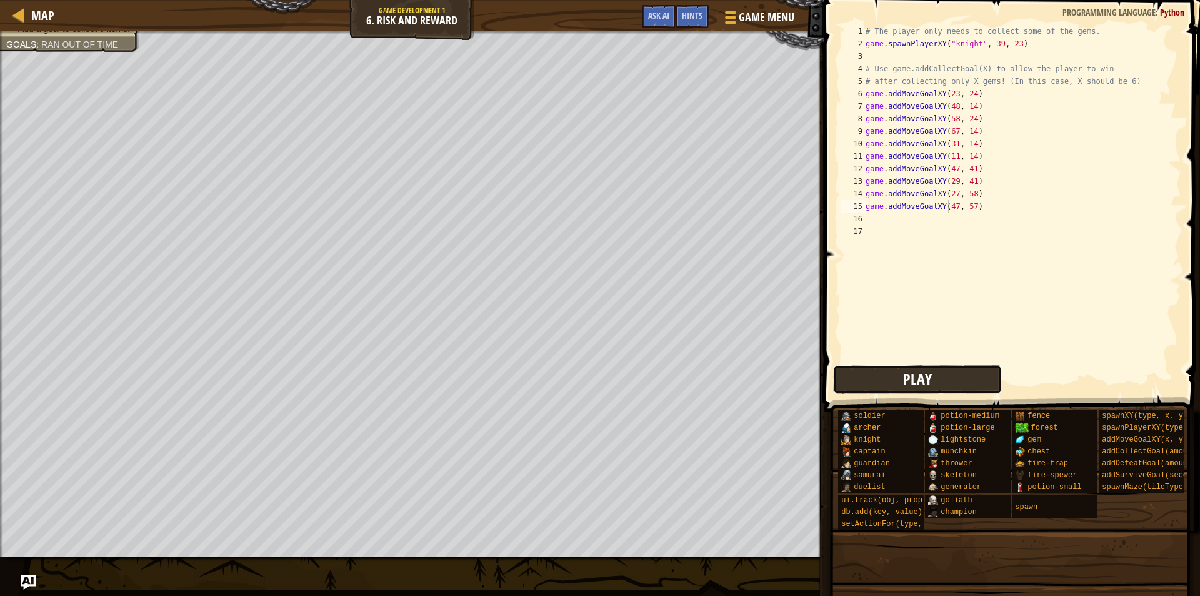
click at [950, 369] on button "Play" at bounding box center [917, 379] width 169 height 29
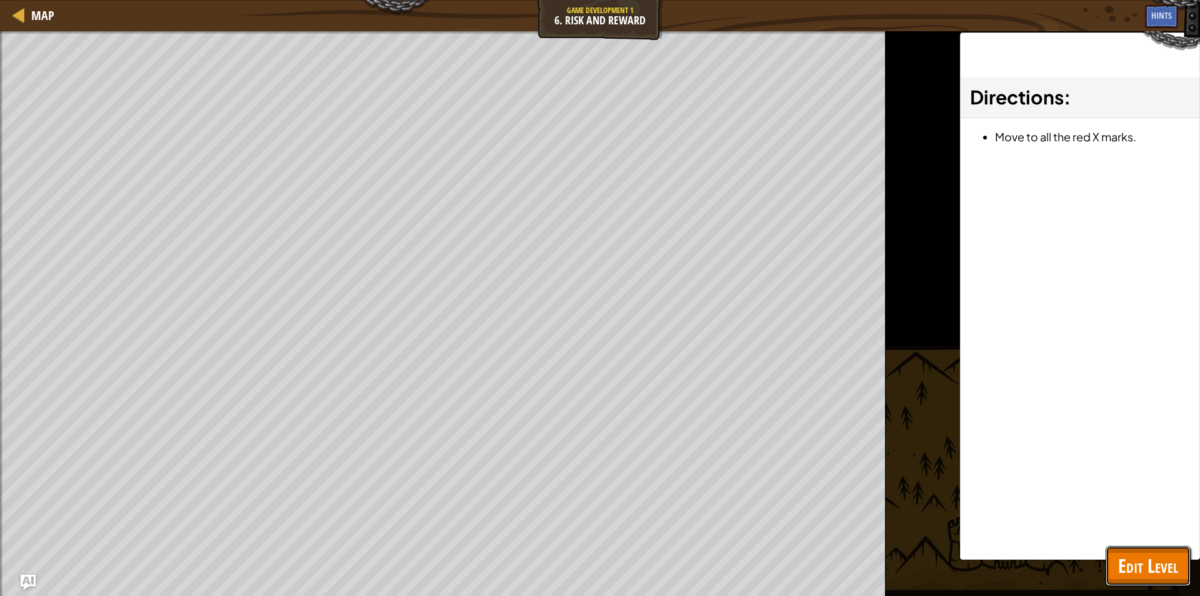
click at [1123, 559] on span "Edit Level" at bounding box center [1148, 566] width 60 height 26
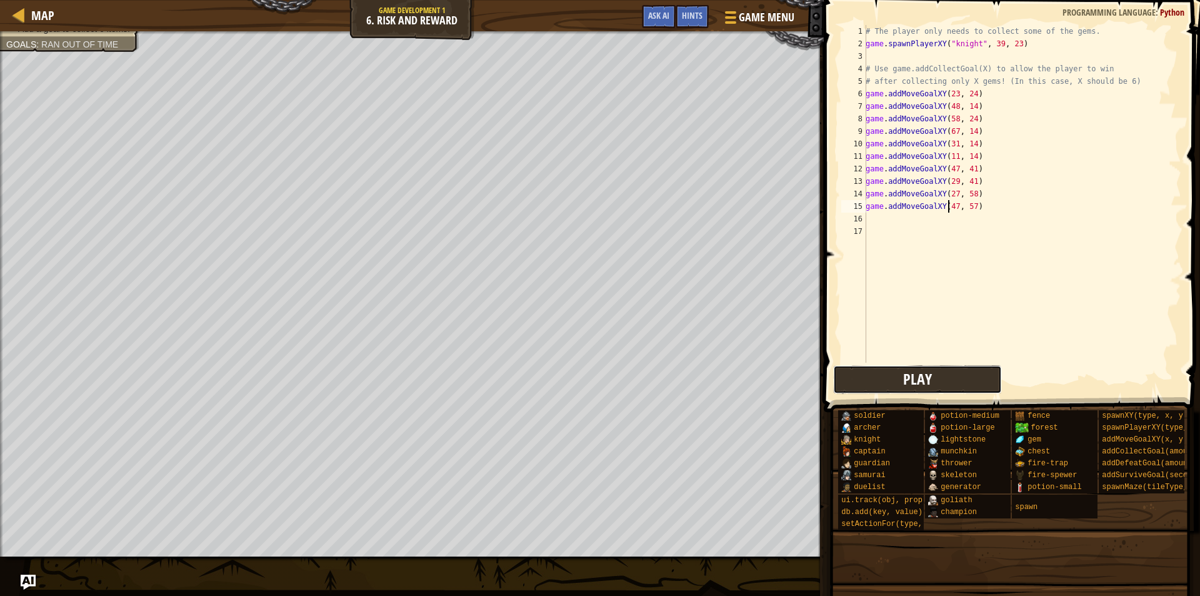
click at [865, 374] on button "Play" at bounding box center [917, 379] width 169 height 29
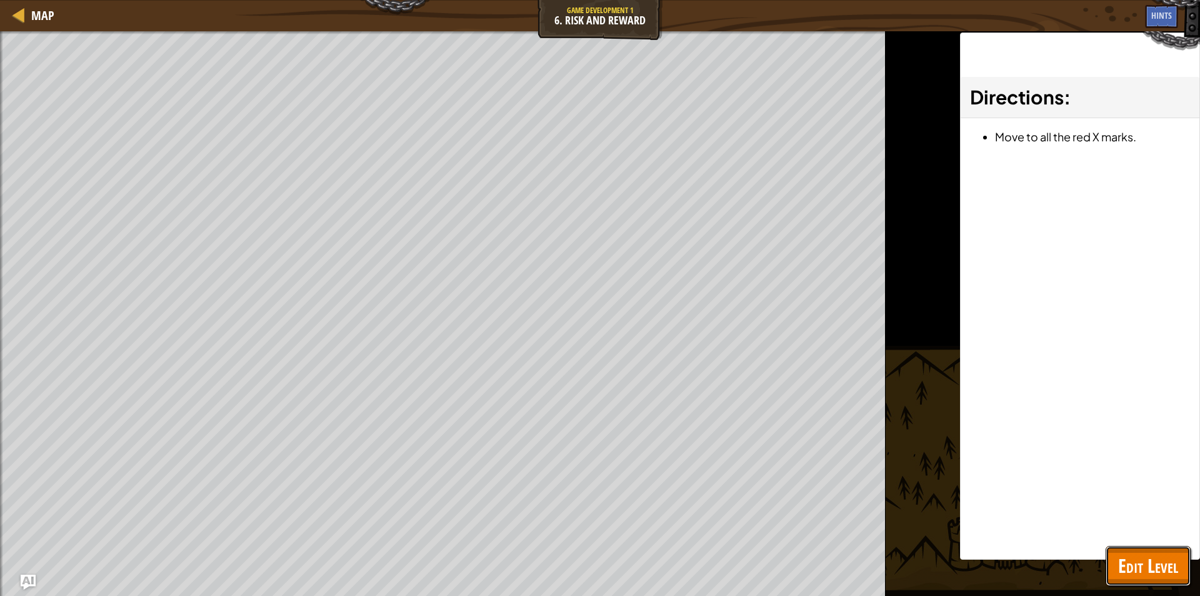
click at [1148, 548] on button "Edit Level" at bounding box center [1148, 566] width 85 height 40
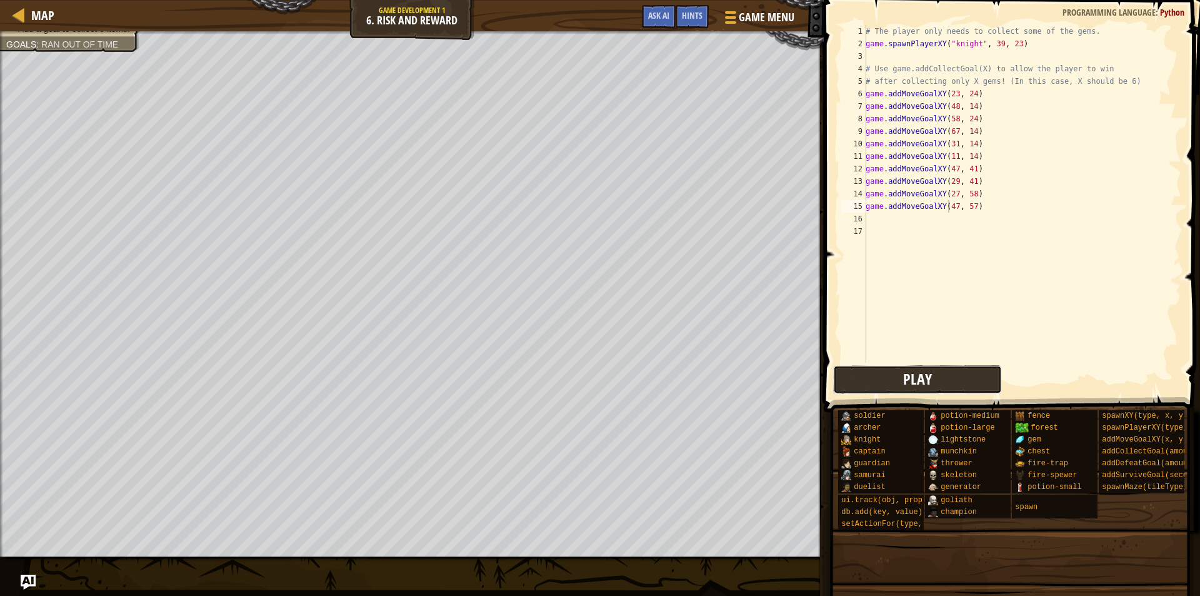
click at [882, 371] on button "Play" at bounding box center [917, 379] width 169 height 29
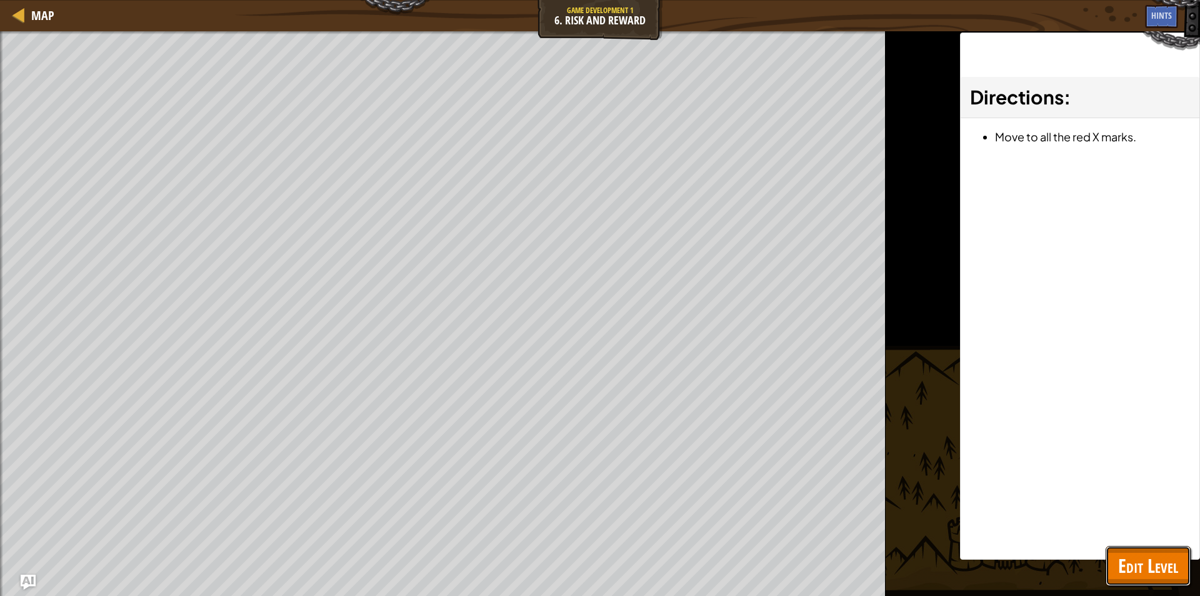
click at [1128, 561] on span "Edit Level" at bounding box center [1148, 566] width 60 height 26
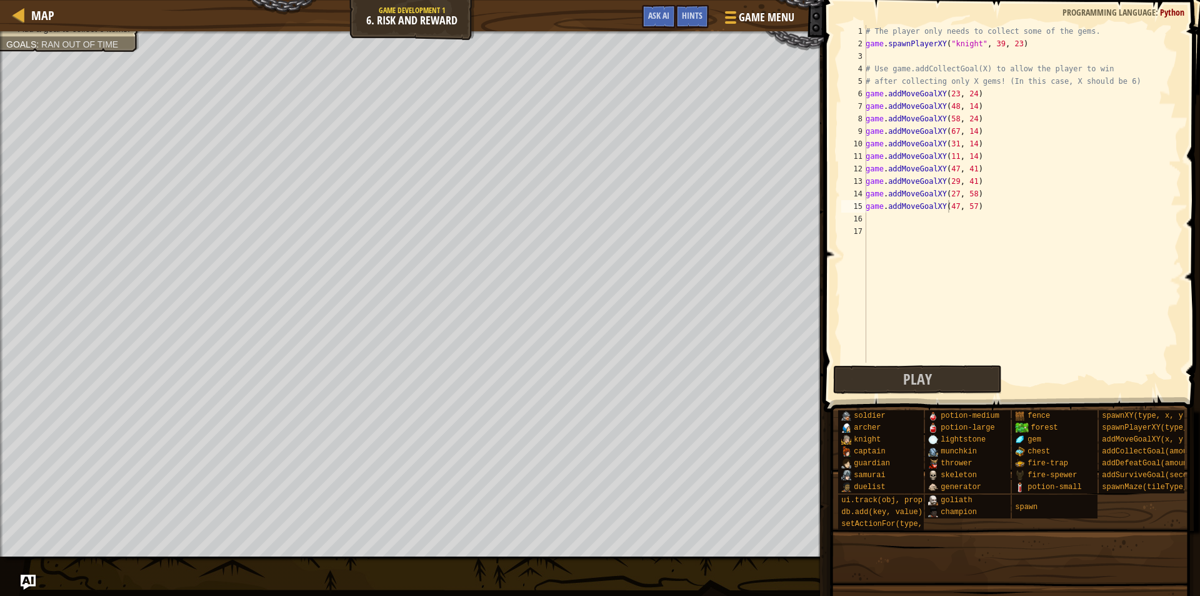
click at [945, 401] on span at bounding box center [1010, 582] width 368 height 370
click at [947, 383] on button "Play" at bounding box center [917, 379] width 169 height 29
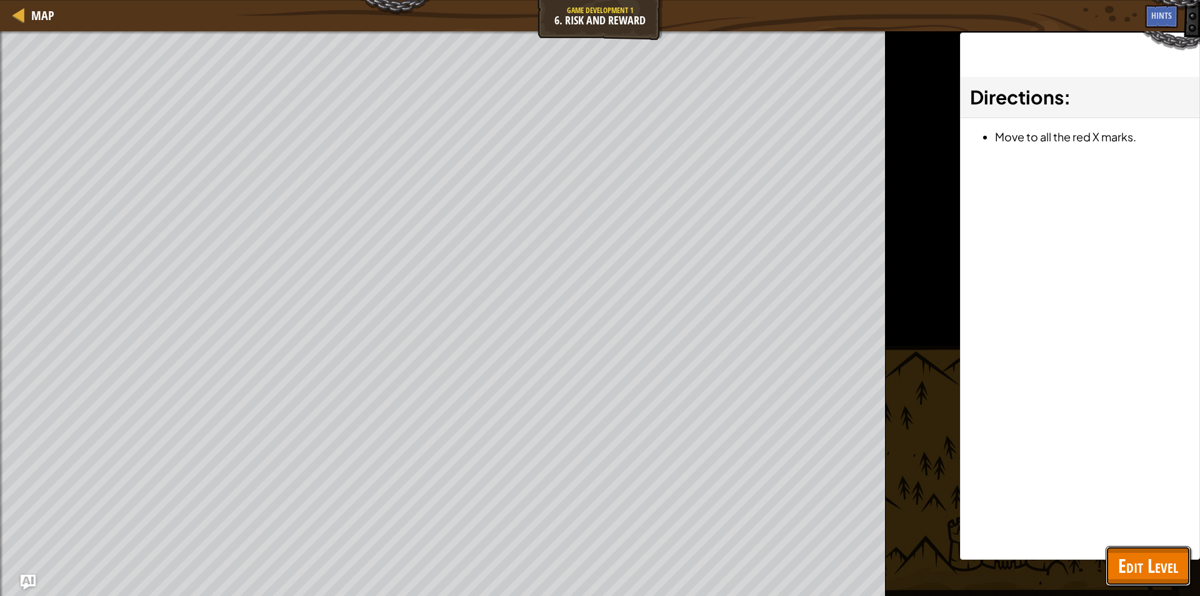
click at [1175, 558] on span "Edit Level" at bounding box center [1148, 566] width 60 height 26
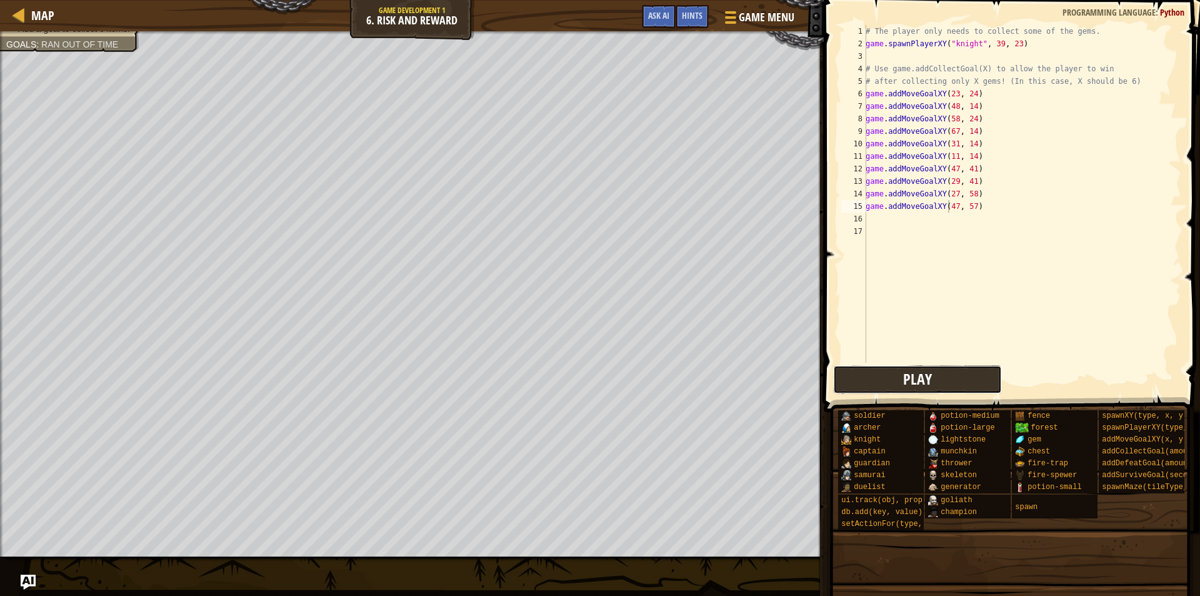
click at [900, 391] on button "Play" at bounding box center [917, 379] width 169 height 29
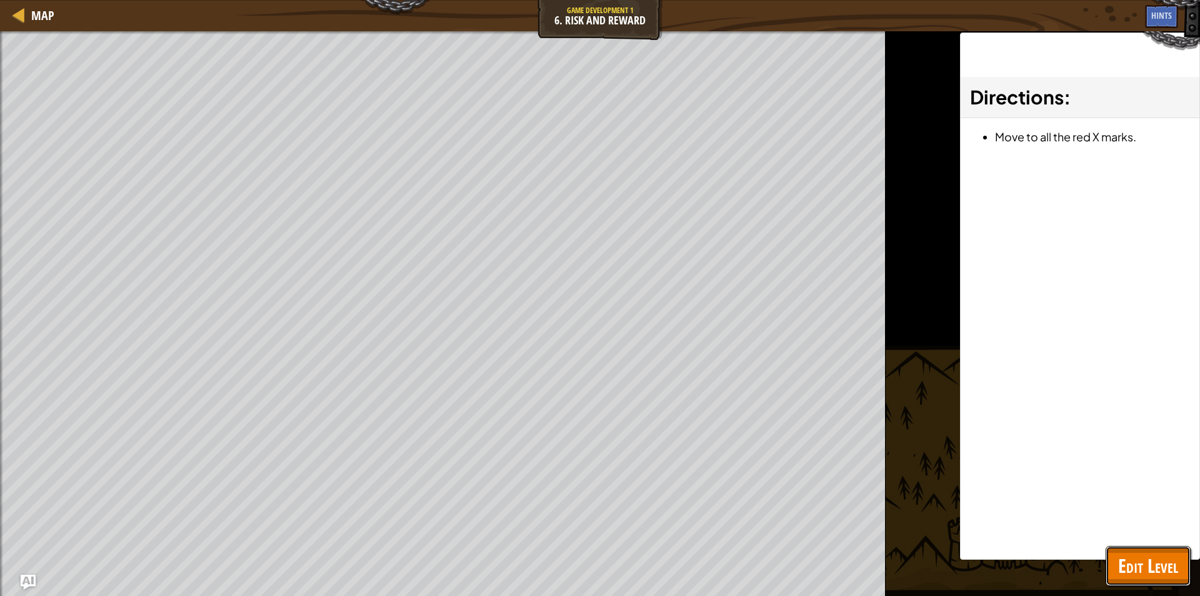
click at [1147, 553] on span "Edit Level" at bounding box center [1148, 566] width 60 height 26
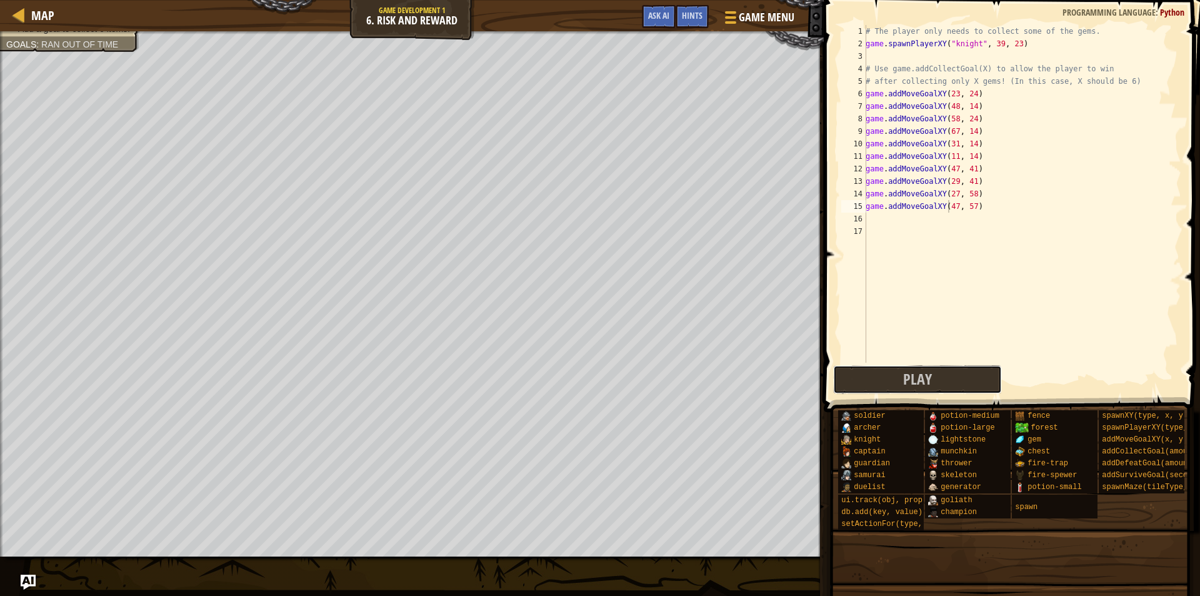
drag, startPoint x: 904, startPoint y: 381, endPoint x: 893, endPoint y: 381, distance: 11.3
click at [903, 381] on button "Play" at bounding box center [917, 379] width 169 height 29
click at [124, 45] on ul "Win the game. Add a goal to collect 6 items." at bounding box center [69, 52] width 127 height 25
click at [892, 216] on div "# The player only needs to collect some of the gems. game . spawnPlayerXY ( "kn…" at bounding box center [1022, 206] width 318 height 363
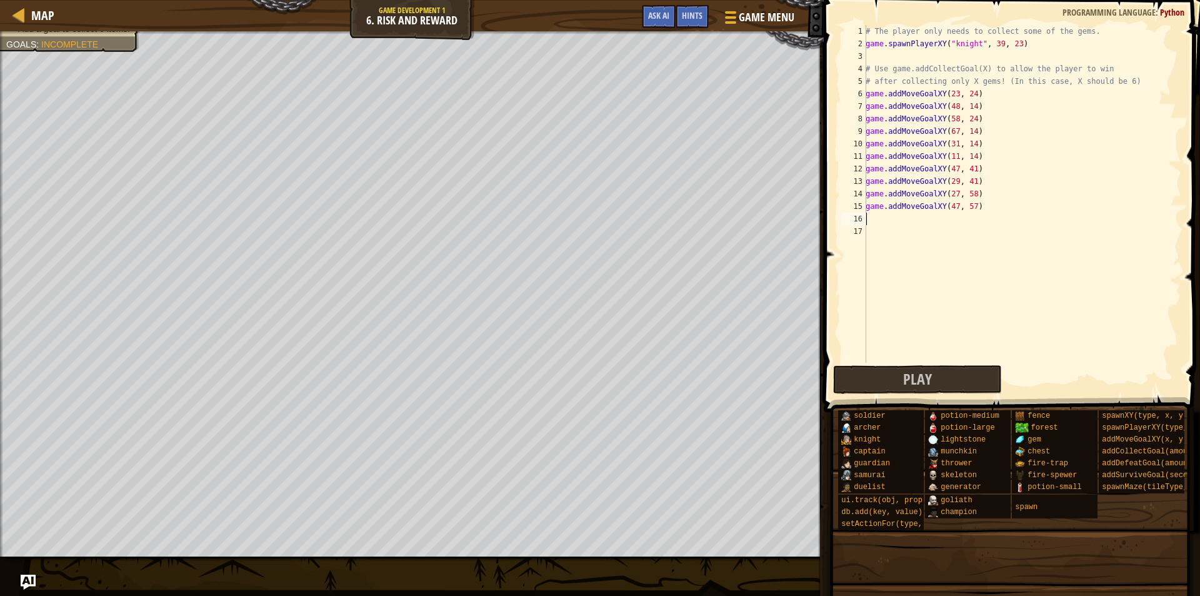
type textarea "a"
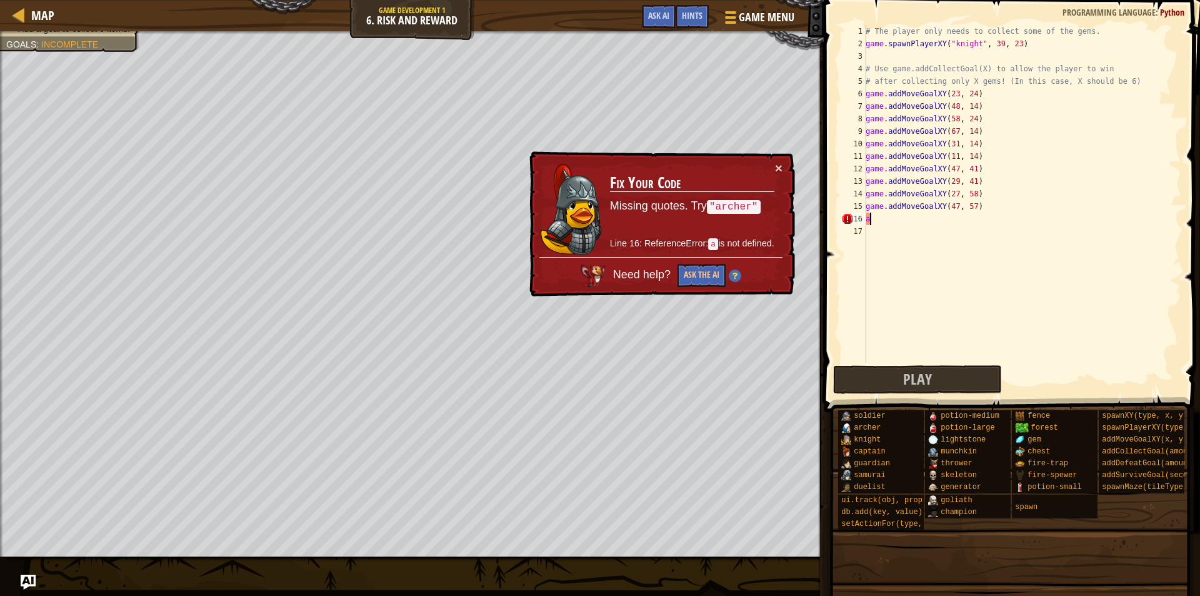
click at [957, 223] on div "# The player only needs to collect some of the gems. game . spawnPlayerXY ( "kn…" at bounding box center [1022, 206] width 318 height 363
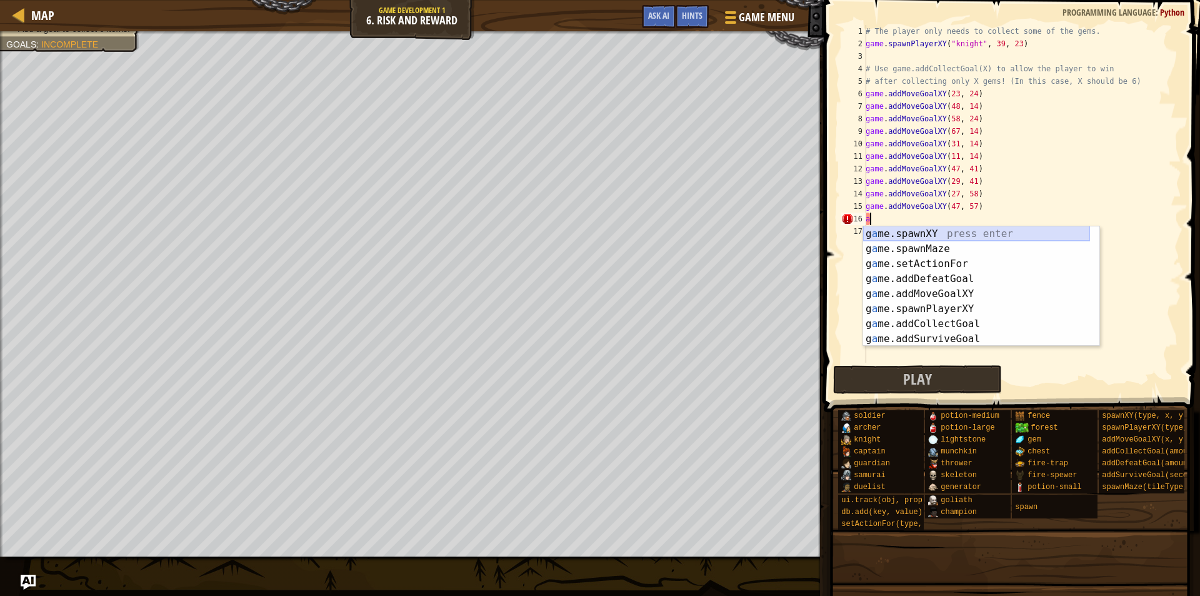
click at [937, 229] on div "g a me.spawnXY press enter g a me.spawnMaze press enter g a me.setActionFor pre…" at bounding box center [976, 301] width 227 height 150
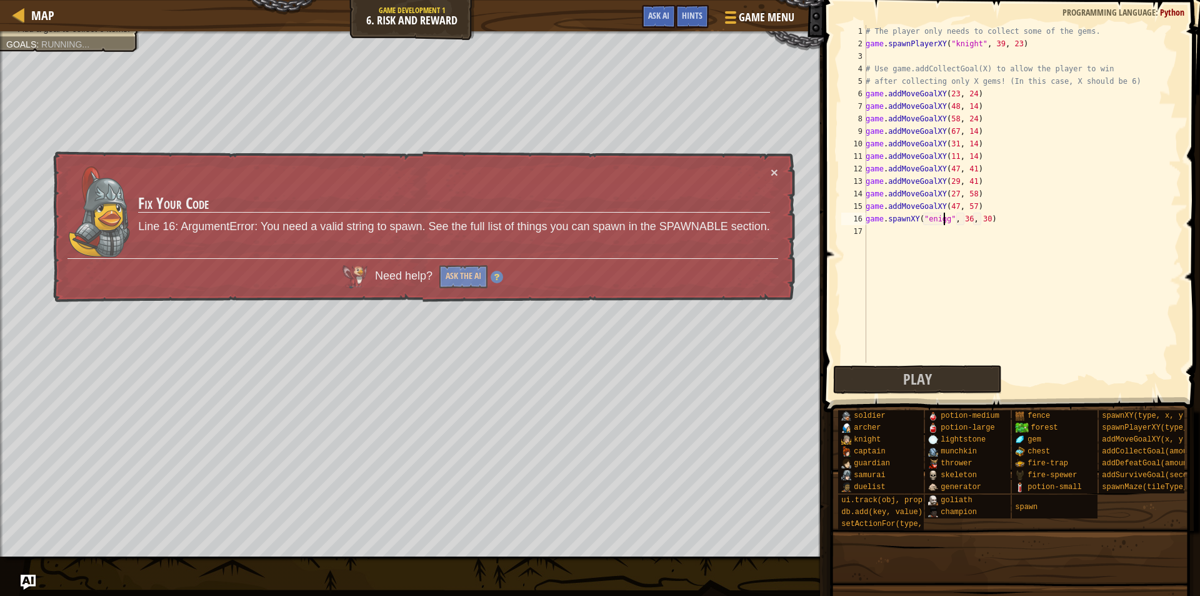
scroll to position [6, 7]
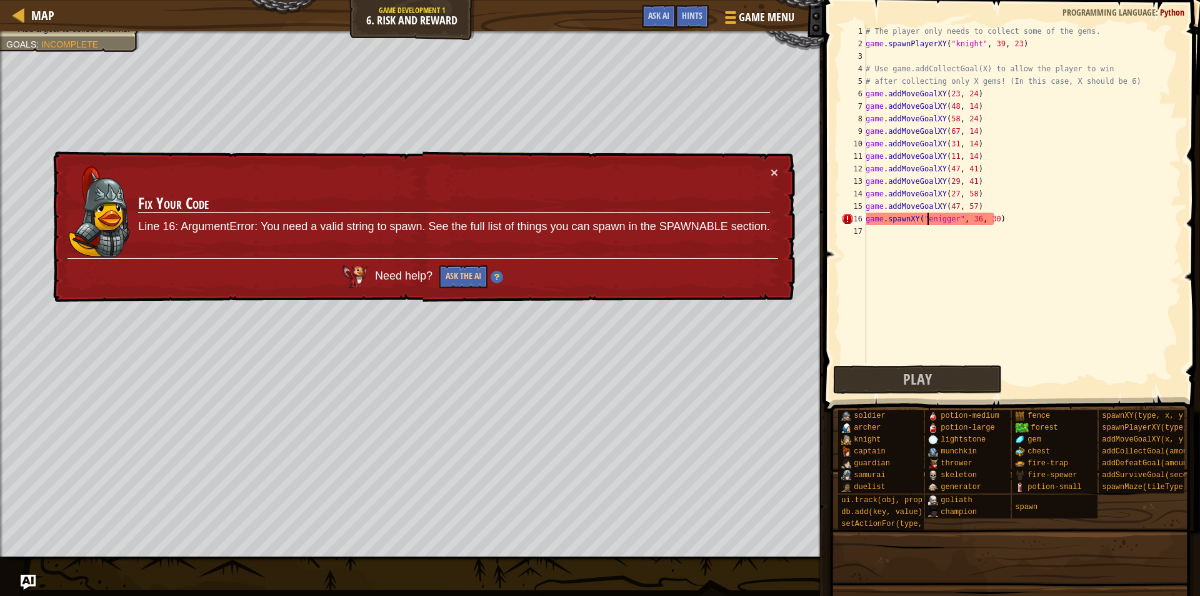
click at [928, 219] on div "# The player only needs to collect some of the gems. game . spawnPlayerXY ( "kn…" at bounding box center [1022, 206] width 318 height 363
click at [947, 217] on div "# The player only needs to collect some of the gems. game . spawnPlayerXY ( "kn…" at bounding box center [1022, 206] width 318 height 363
type textarea "game.spawnXY("gem", 36, 30)"
click at [471, 273] on button "Ask the AI" at bounding box center [463, 276] width 48 height 23
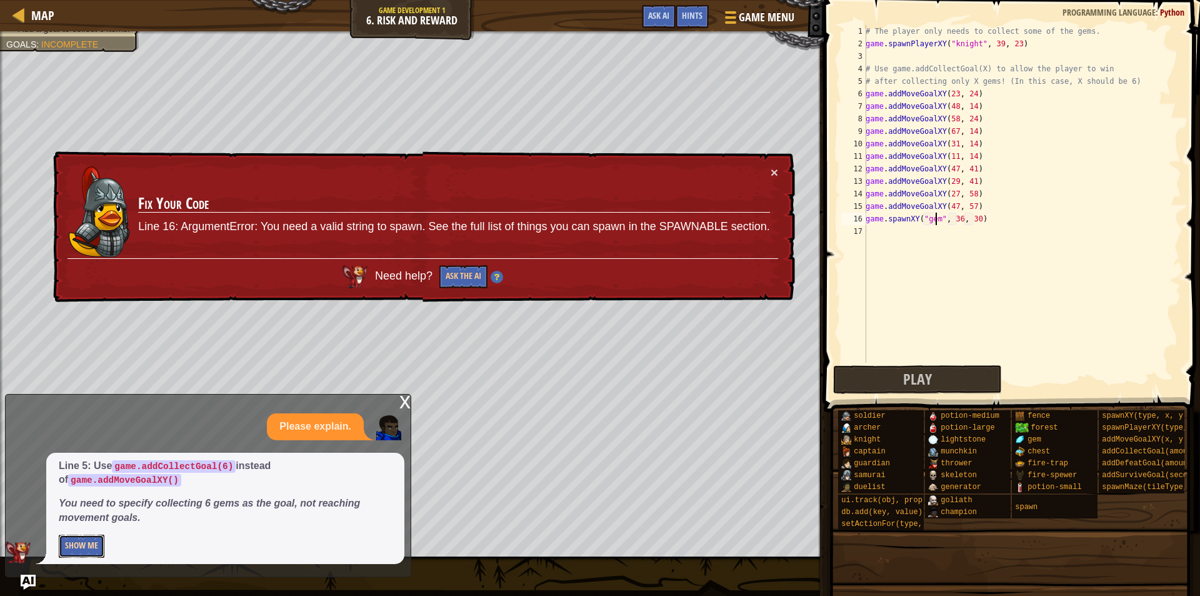
click at [66, 541] on button "Show Me" at bounding box center [82, 546] width 46 height 23
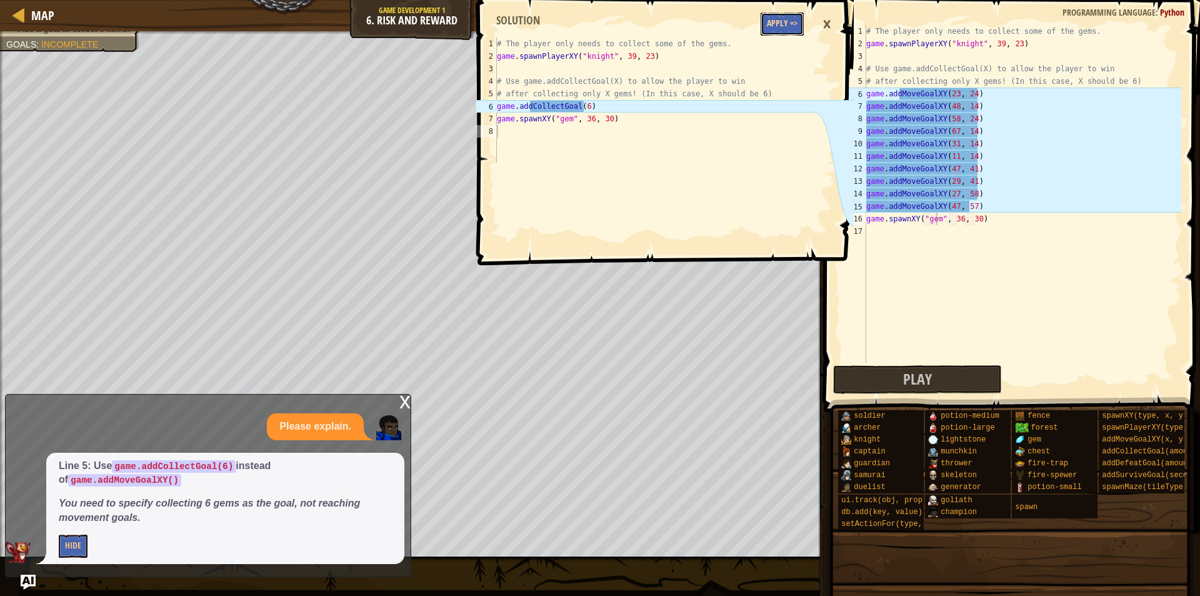
click at [785, 19] on button "Apply =>" at bounding box center [782, 24] width 43 height 23
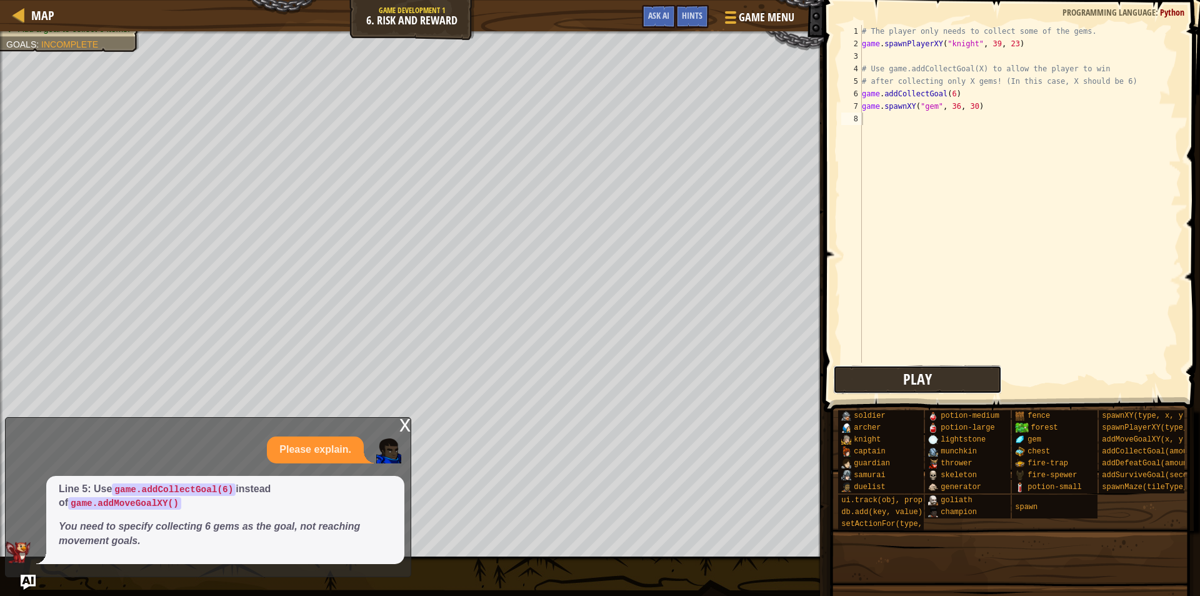
click at [886, 378] on button "Play" at bounding box center [917, 379] width 169 height 29
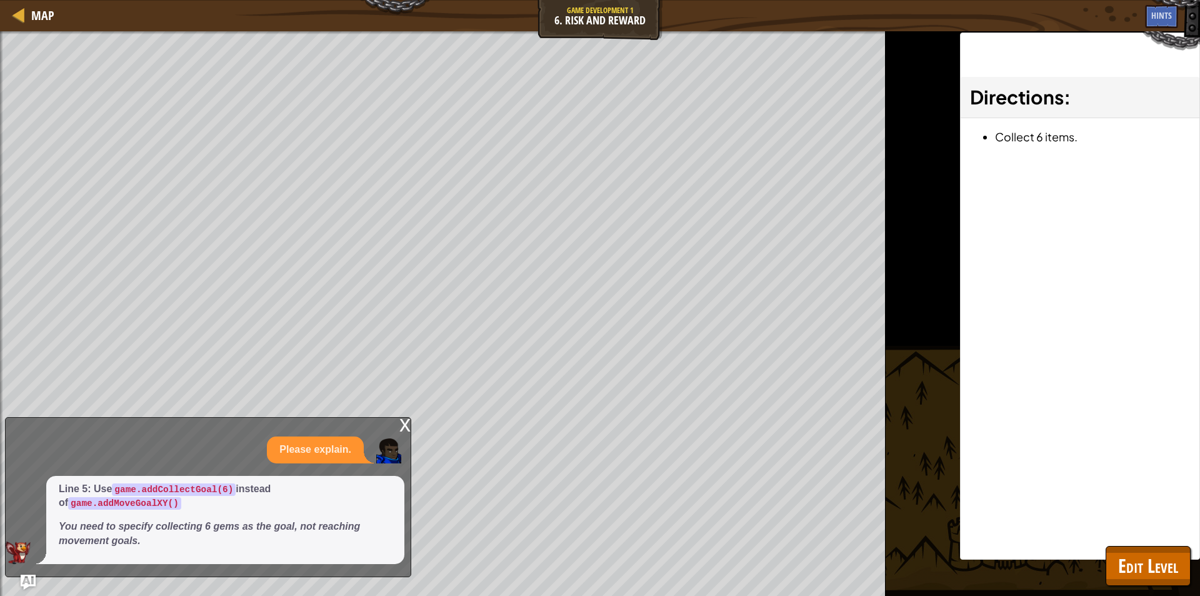
drag, startPoint x: 398, startPoint y: 443, endPoint x: 409, endPoint y: 446, distance: 11.3
click at [402, 443] on div "x Please explain. Line 5: Use game.addCollectGoal(6) instead of game.addMoveGoa…" at bounding box center [208, 497] width 406 height 160
click at [408, 430] on div "x" at bounding box center [404, 424] width 11 height 13
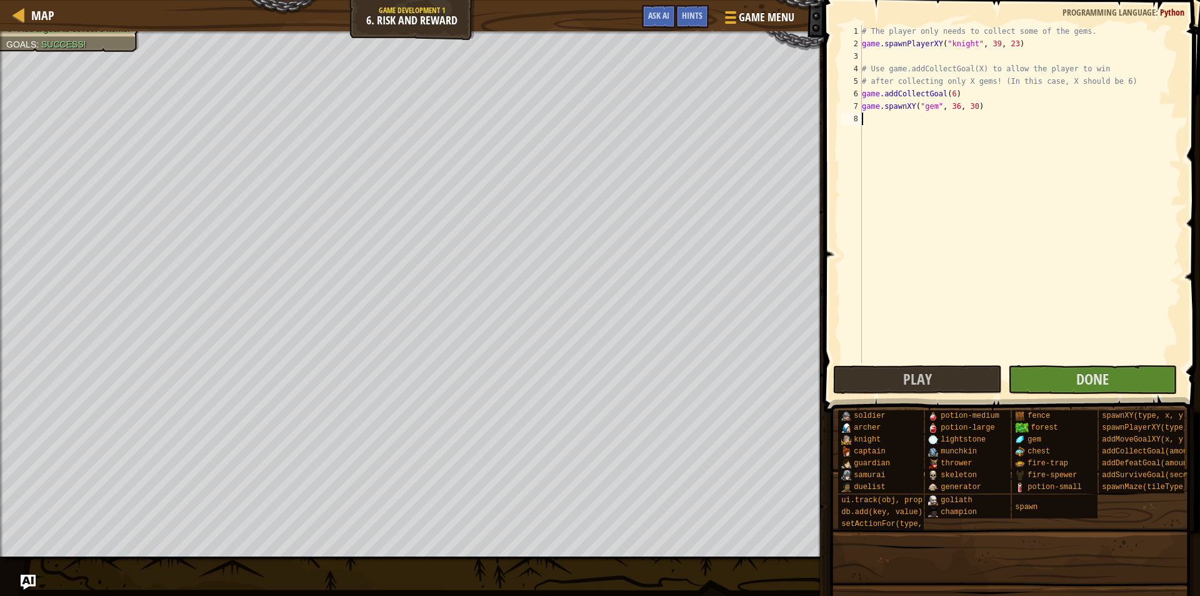
click at [384, 0] on body "Map Game Development 1 6. Risk and Reward Game Menu Done Hints Ask AI 1 2 3 4 5…" at bounding box center [600, 0] width 1200 height 0
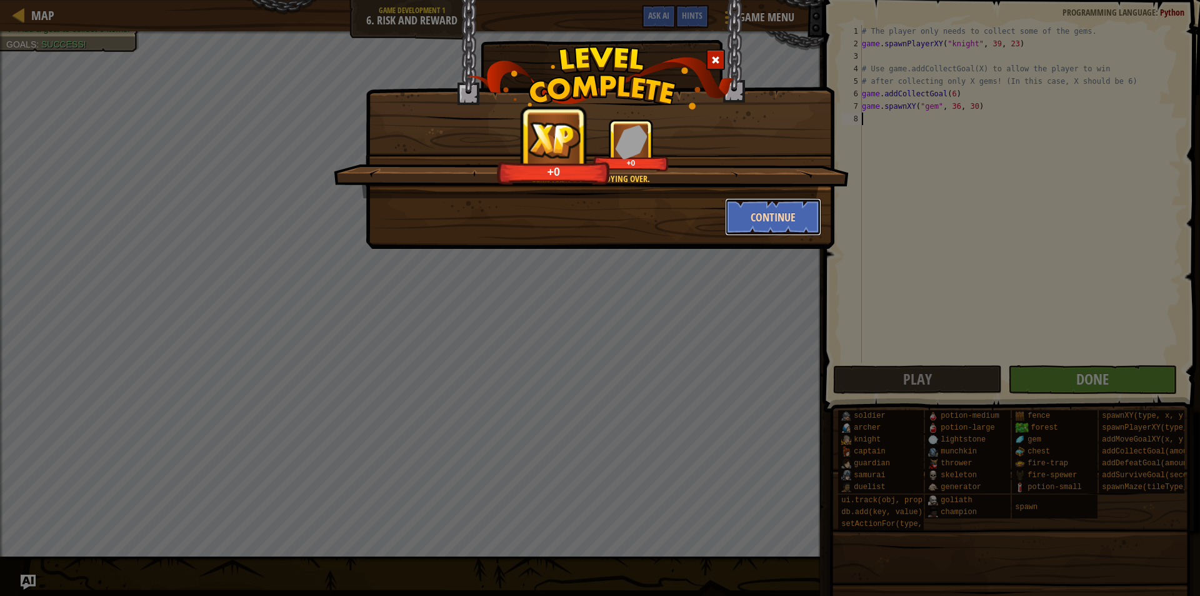
click at [745, 208] on button "Continue" at bounding box center [773, 217] width 97 height 38
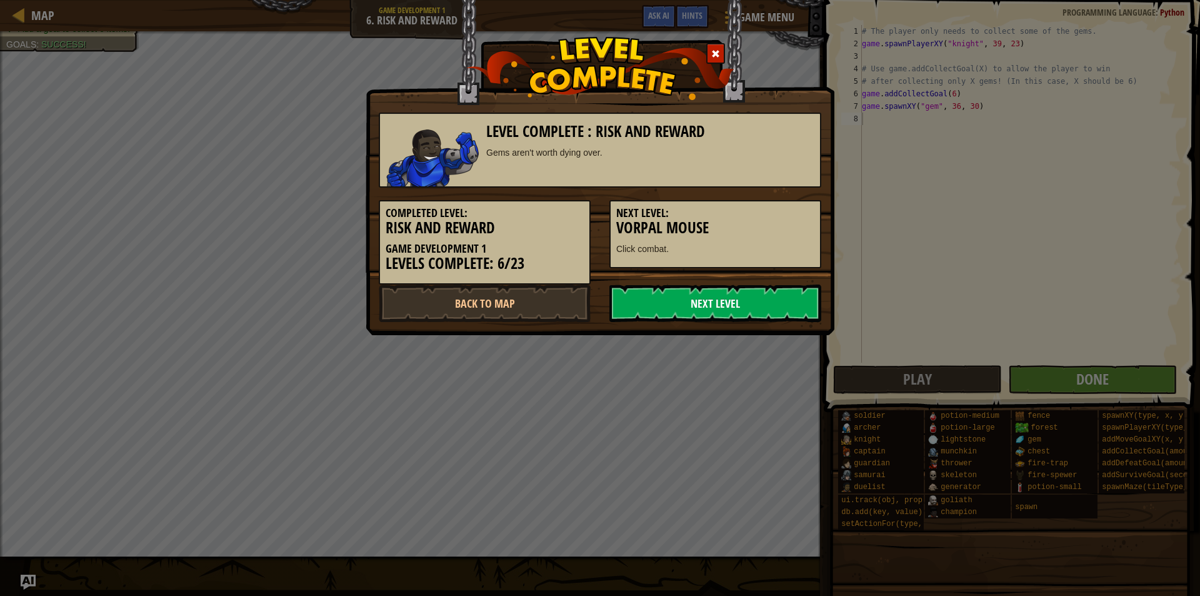
click at [710, 307] on link "Next Level" at bounding box center [716, 303] width 212 height 38
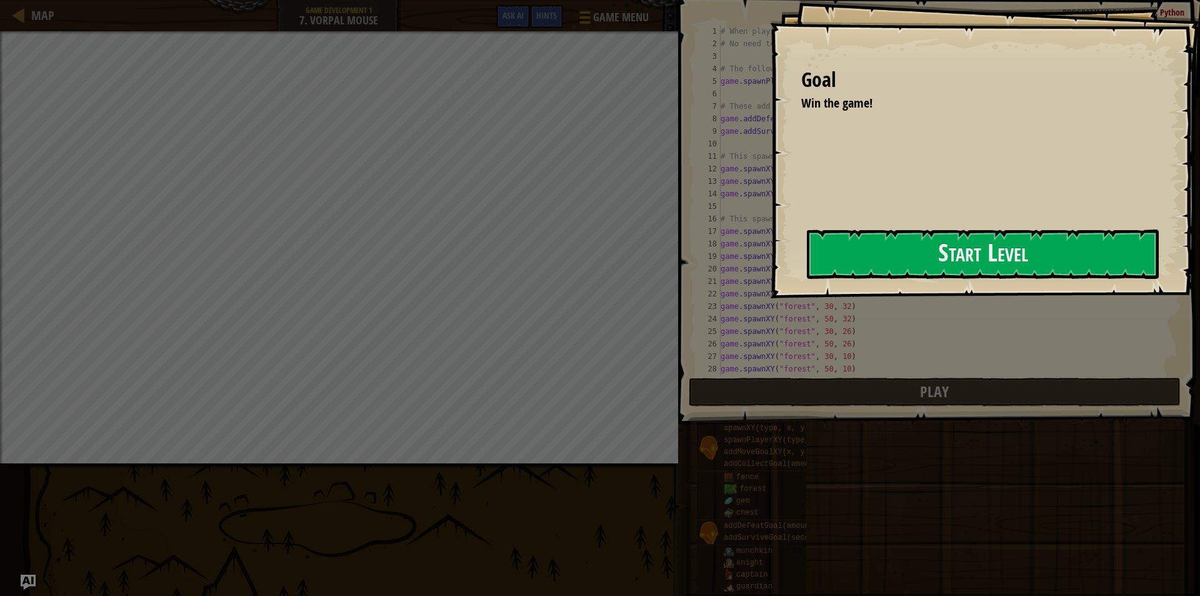
drag, startPoint x: 710, startPoint y: 268, endPoint x: 750, endPoint y: 260, distance: 40.8
click at [770, 268] on div "Goal Win the game! Start Level Error loading from server. Try refreshing the pa…" at bounding box center [985, 149] width 430 height 298
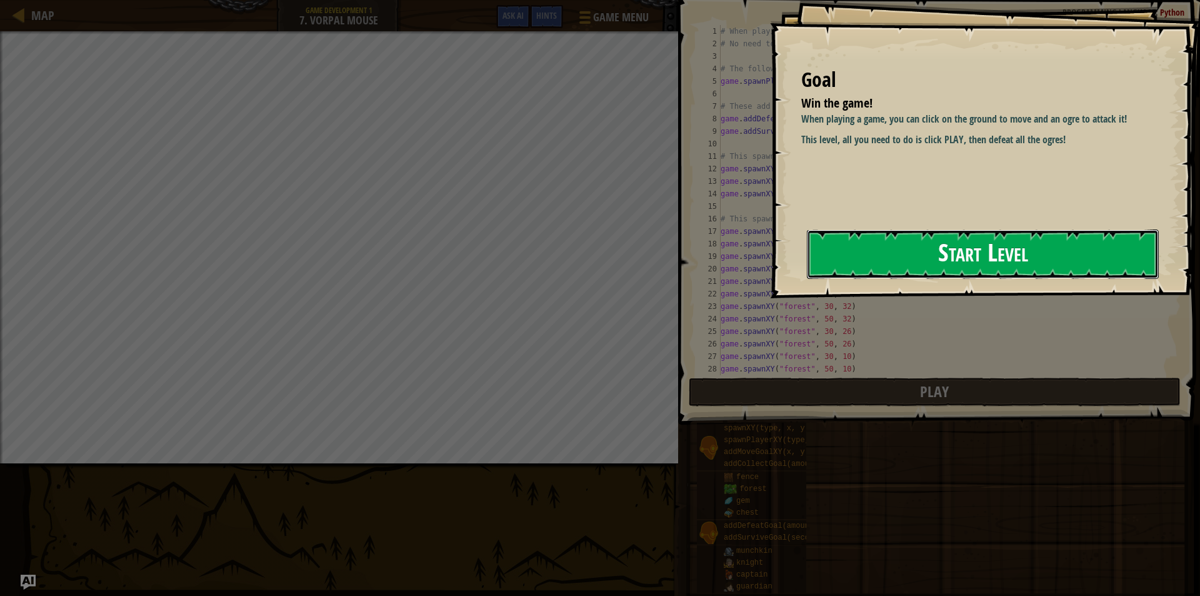
click at [914, 238] on button "Start Level" at bounding box center [983, 253] width 352 height 49
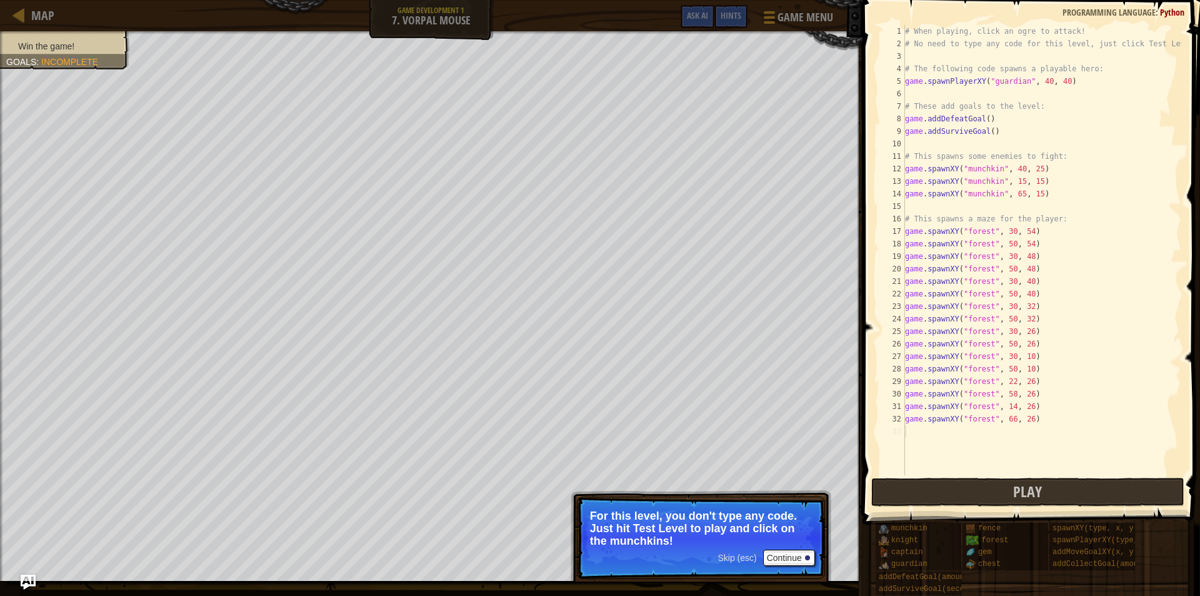
click at [927, 433] on div "# When playing, click an ogre to attack! # No need to type any code for this le…" at bounding box center [1042, 262] width 279 height 475
click at [925, 205] on div "# When playing, click an ogre to attack! # No need to type any code for this le…" at bounding box center [1042, 262] width 279 height 475
click at [920, 434] on div "# When playing, click an ogre to attack! # No need to type any code for this le…" at bounding box center [1042, 262] width 279 height 475
click at [920, 433] on div "# When playing, click an ogre to attack! # No need to type any code for this le…" at bounding box center [1042, 262] width 279 height 475
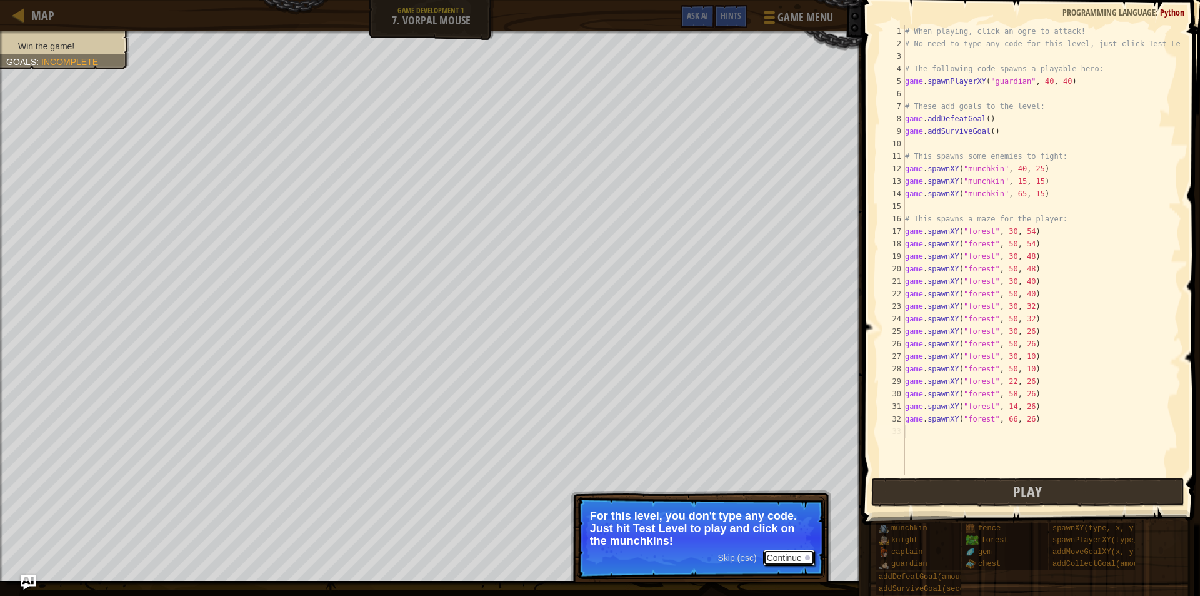
click at [771, 561] on button "Continue" at bounding box center [789, 558] width 52 height 16
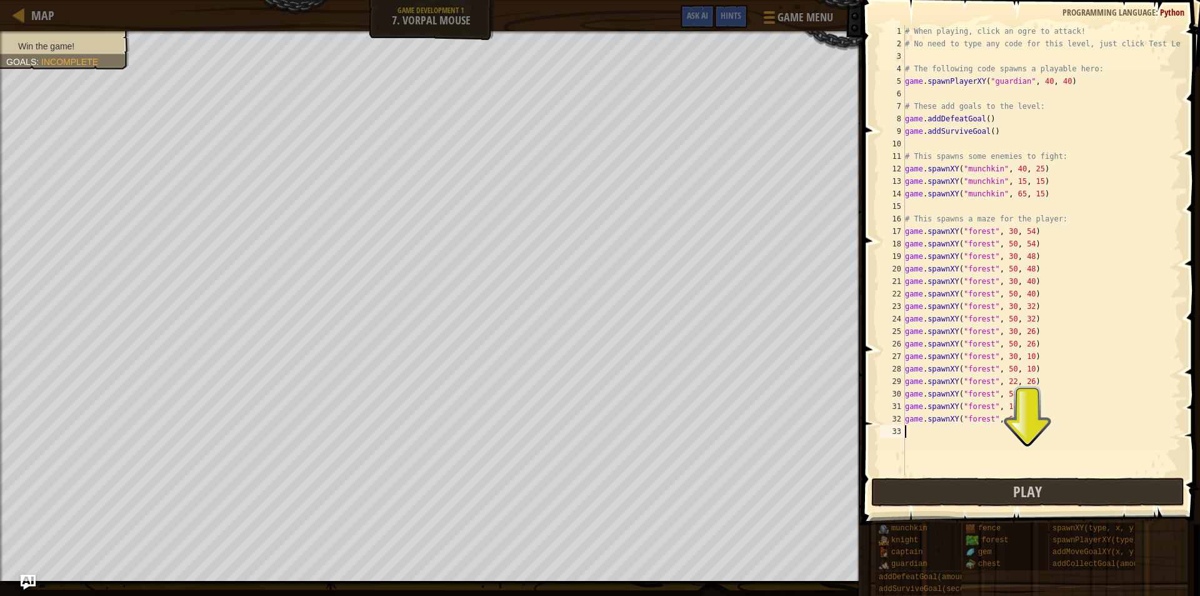
scroll to position [6, 0]
click at [933, 436] on div "# When playing, click an ogre to attack! # No need to type any code for this le…" at bounding box center [1042, 262] width 279 height 475
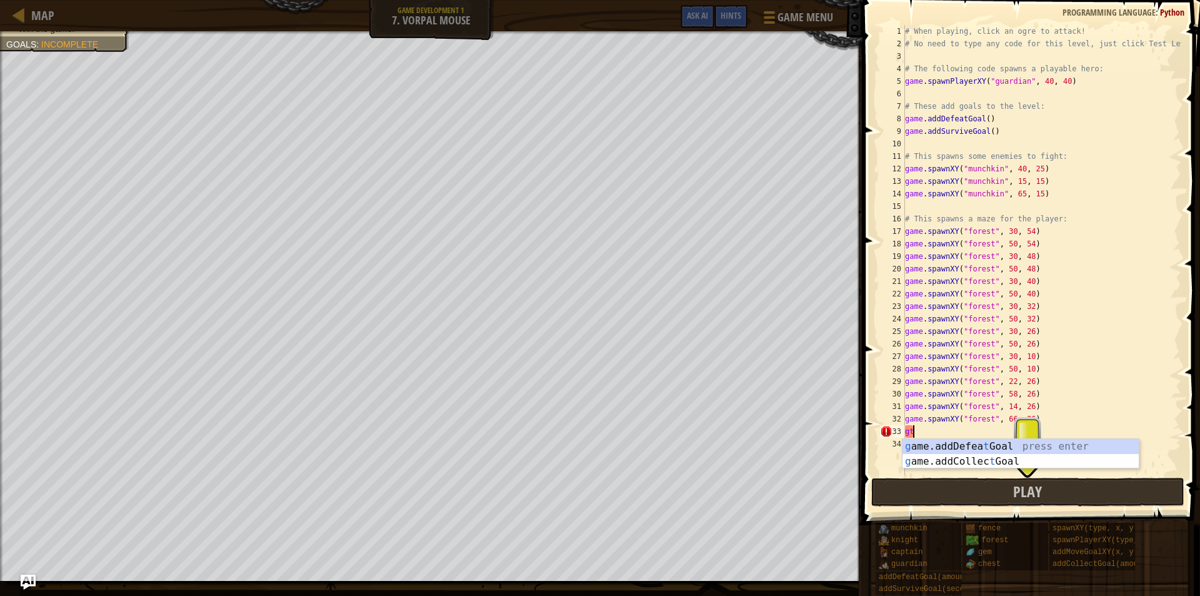
type textarea "g"
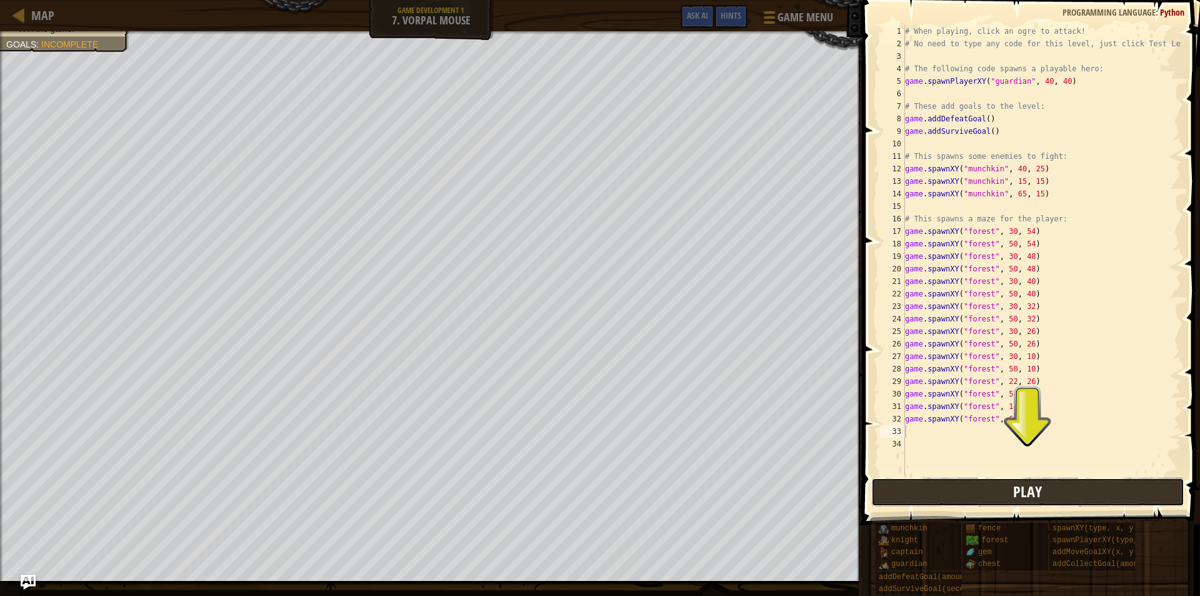
click at [932, 485] on button "Play" at bounding box center [1027, 492] width 313 height 29
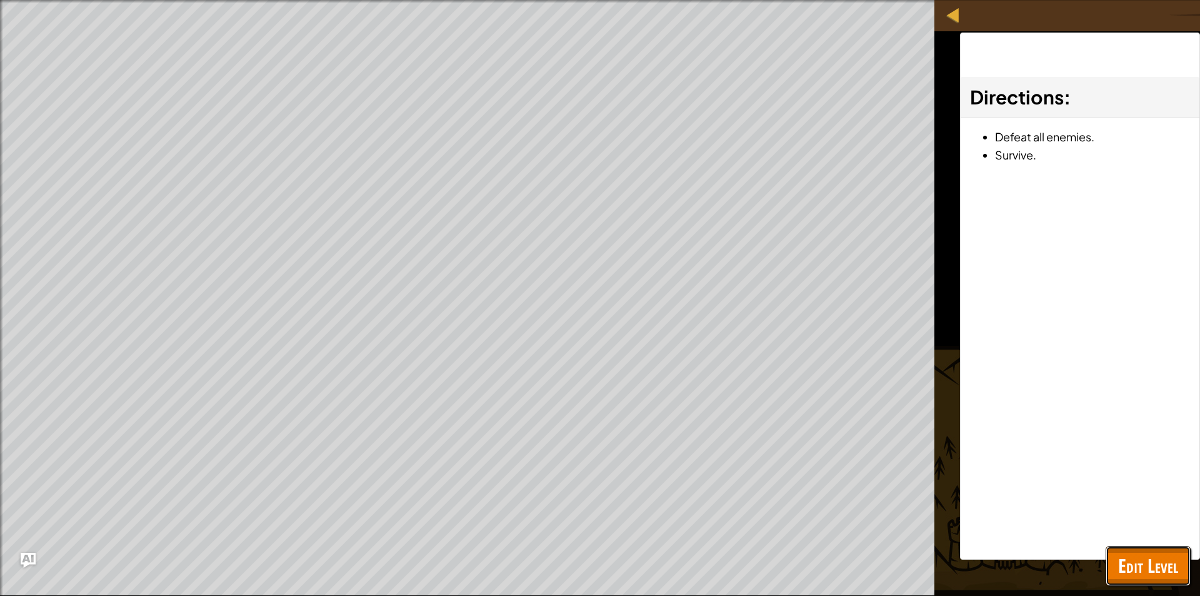
click at [1133, 578] on span "Edit Level" at bounding box center [1148, 566] width 60 height 26
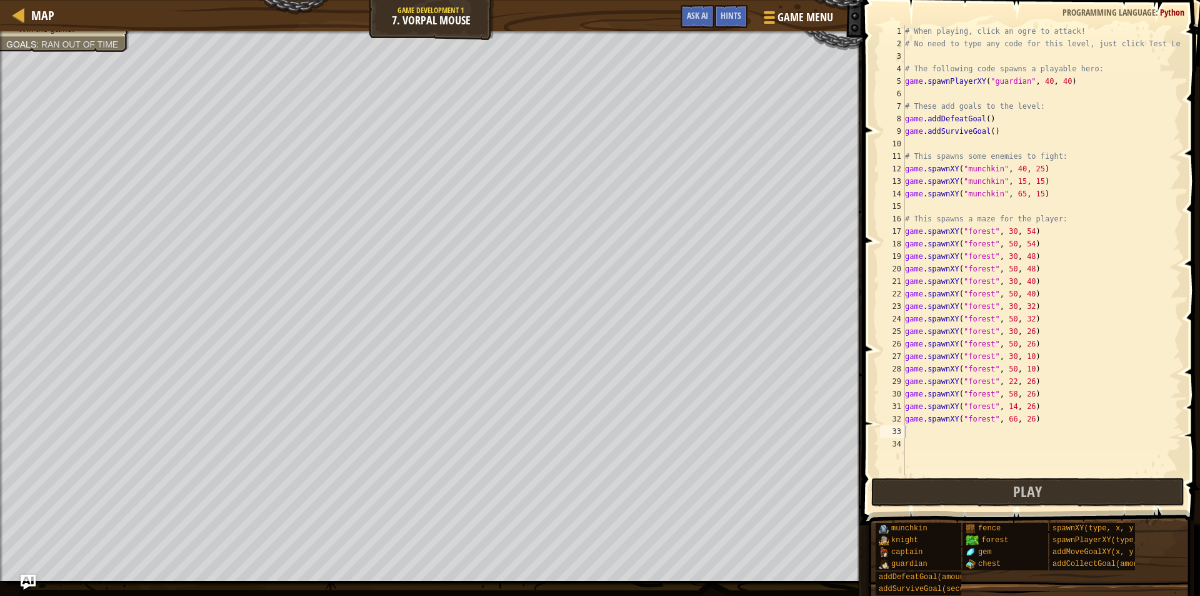
click at [908, 430] on div "# When playing, click an ogre to attack! # No need to type any code for this le…" at bounding box center [1042, 262] width 279 height 475
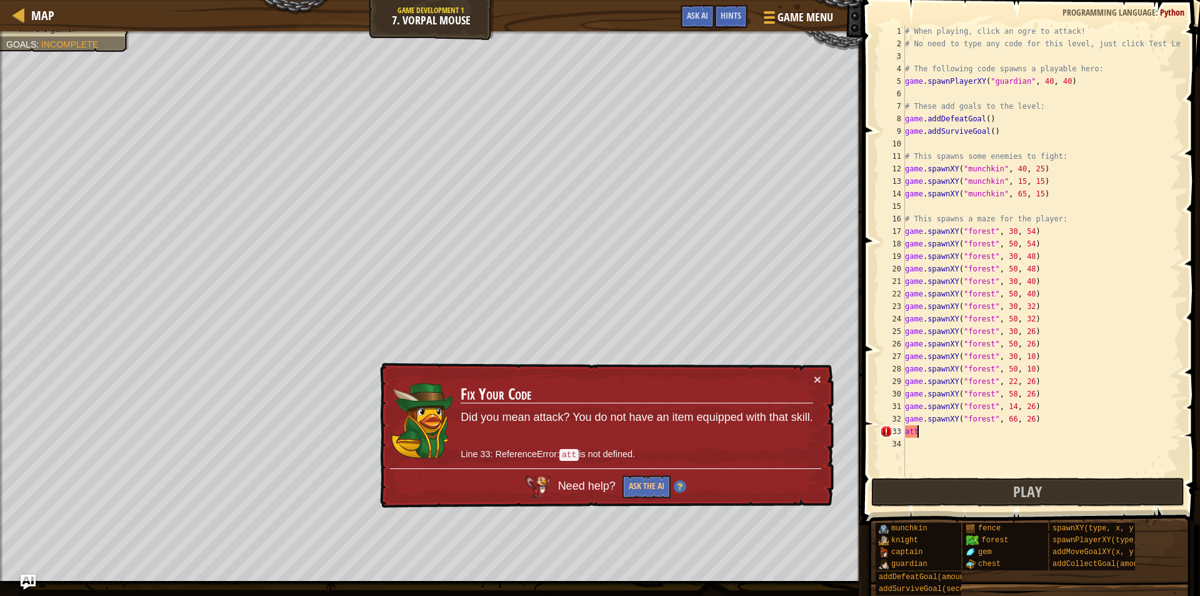
type textarea "a"
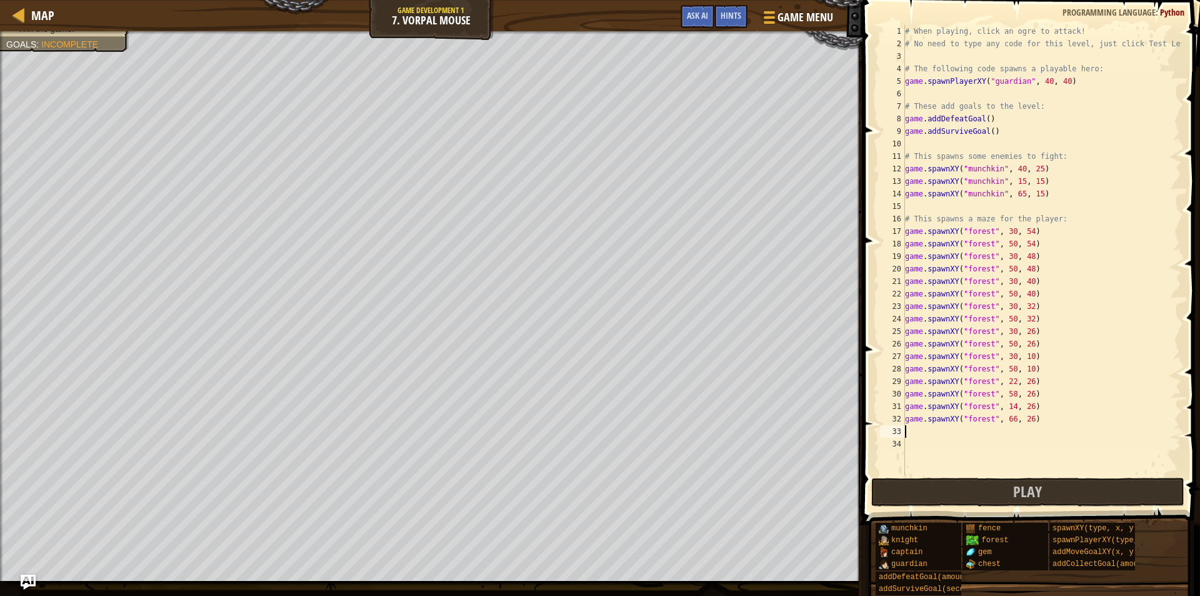
type textarea "g"
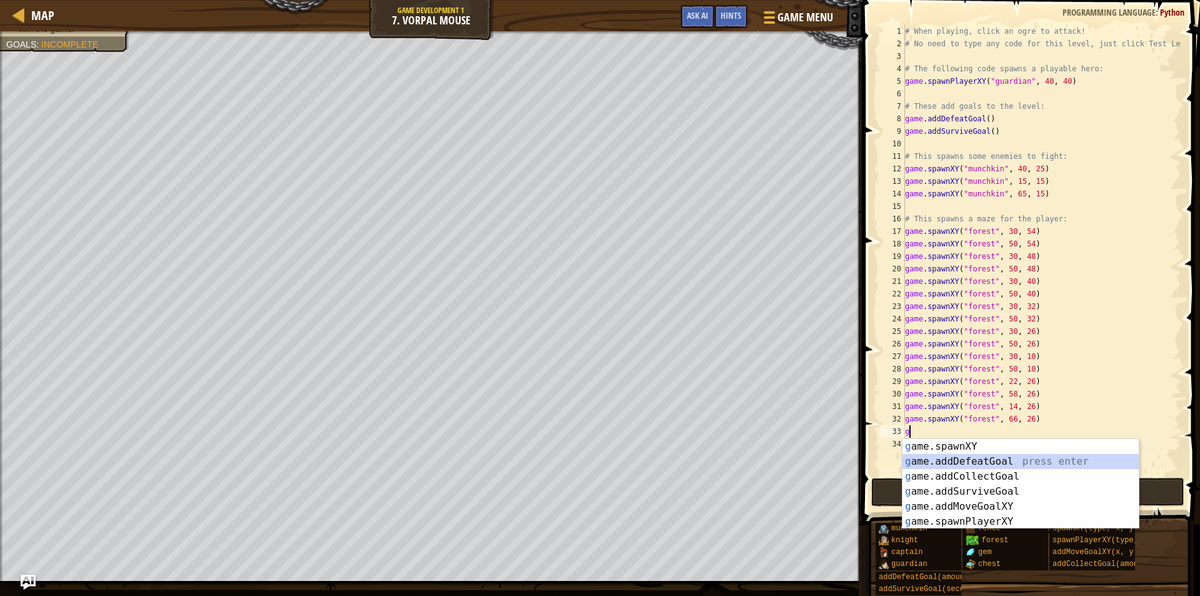
click at [973, 455] on div "g ame.spawnXY press enter g ame.addDefeatGoal press enter g ame.addCollectGoal …" at bounding box center [1021, 499] width 236 height 120
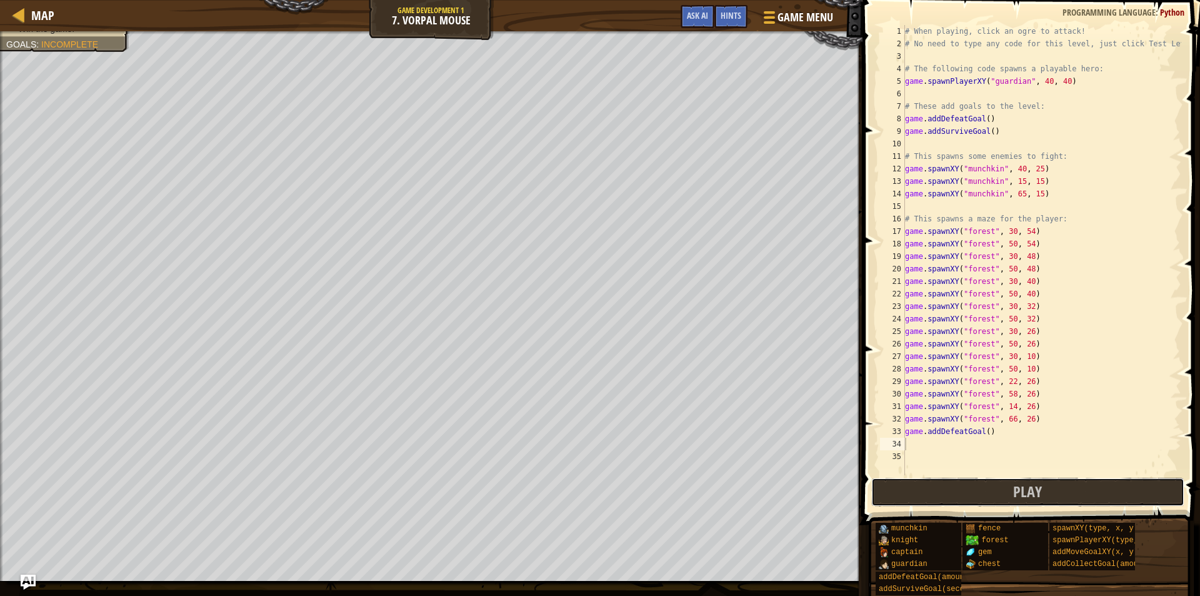
click at [937, 493] on button "Play" at bounding box center [1027, 492] width 313 height 29
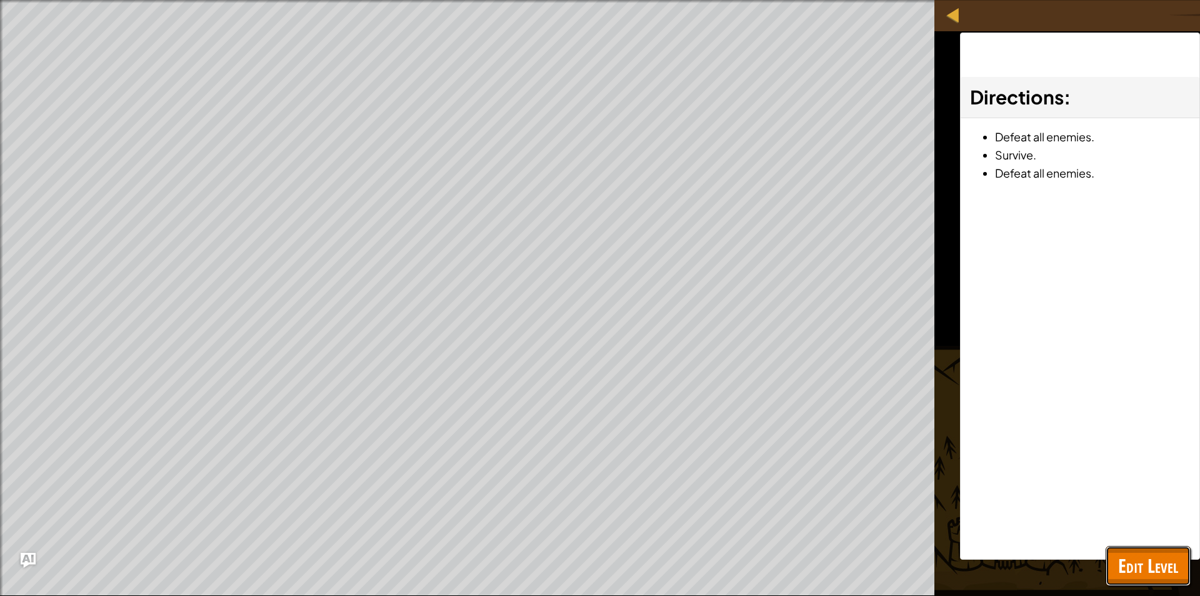
click at [1135, 571] on span "Edit Level" at bounding box center [1148, 566] width 60 height 26
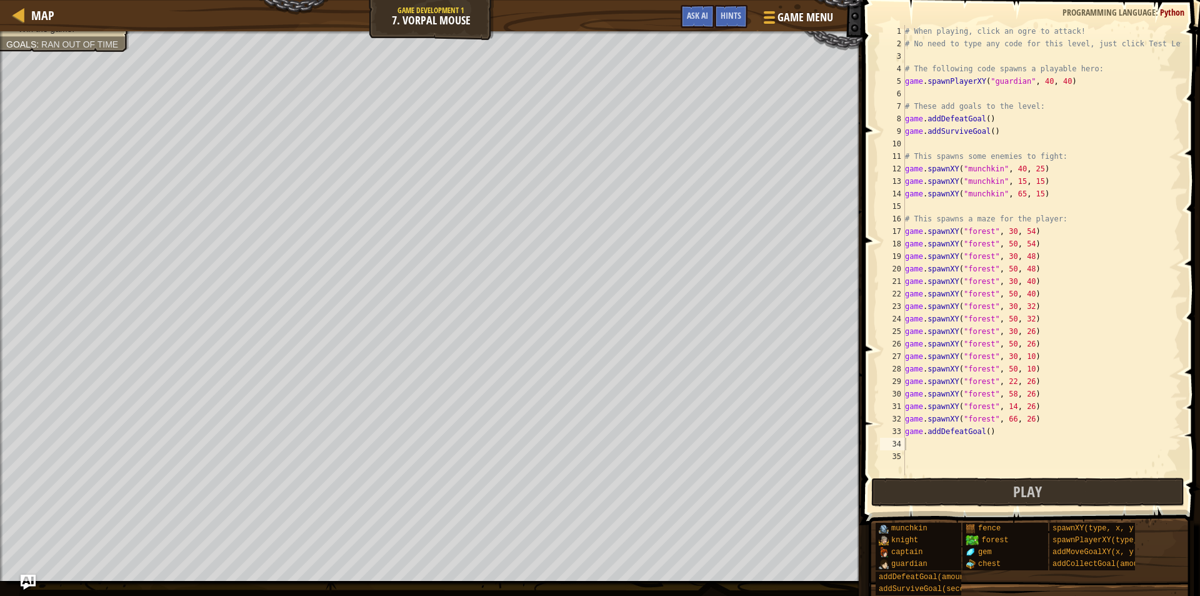
type textarea "game.addDefeatGoal()"
drag, startPoint x: 993, startPoint y: 431, endPoint x: 881, endPoint y: 425, distance: 112.1
click at [881, 425] on div "game.addDefeatGoal() 1 2 3 4 5 6 7 8 9 10 11 12 13 14 15 16 17 18 19 20 21 22 2…" at bounding box center [1030, 250] width 304 height 450
click at [990, 490] on button "Play" at bounding box center [1027, 492] width 313 height 29
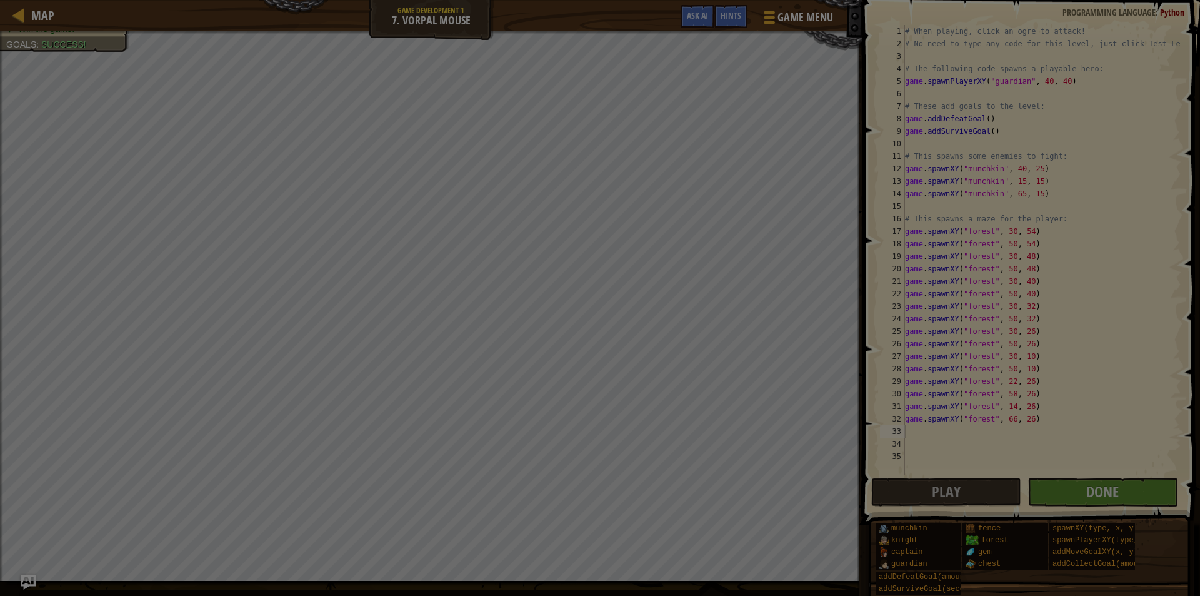
click at [1072, 485] on div at bounding box center [600, 298] width 1200 height 596
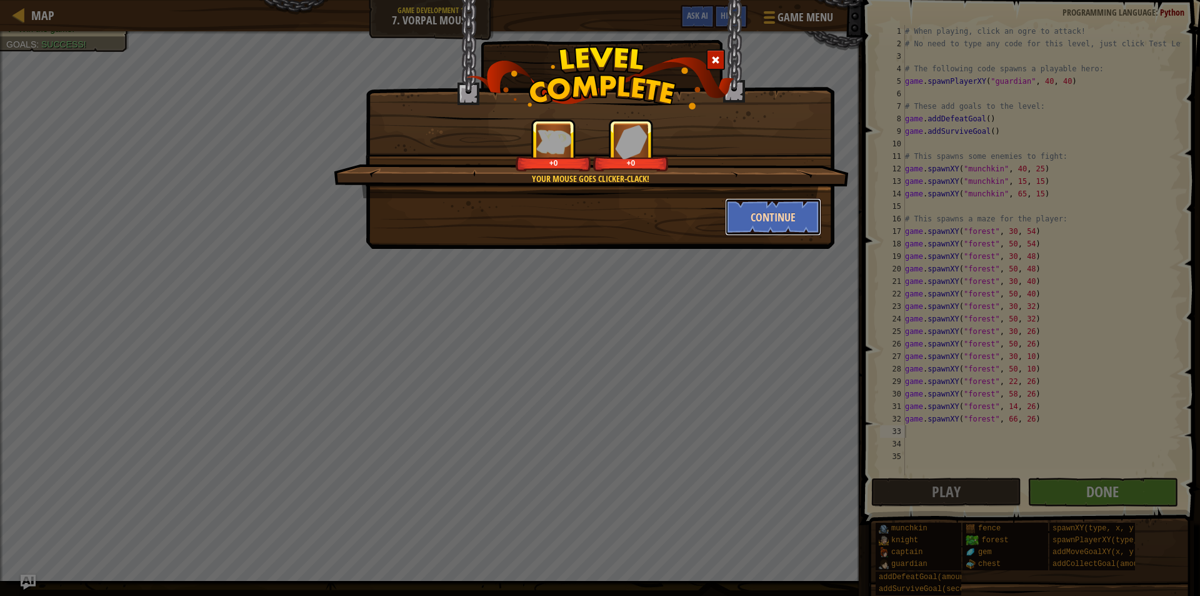
click at [766, 224] on button "Continue" at bounding box center [773, 217] width 97 height 38
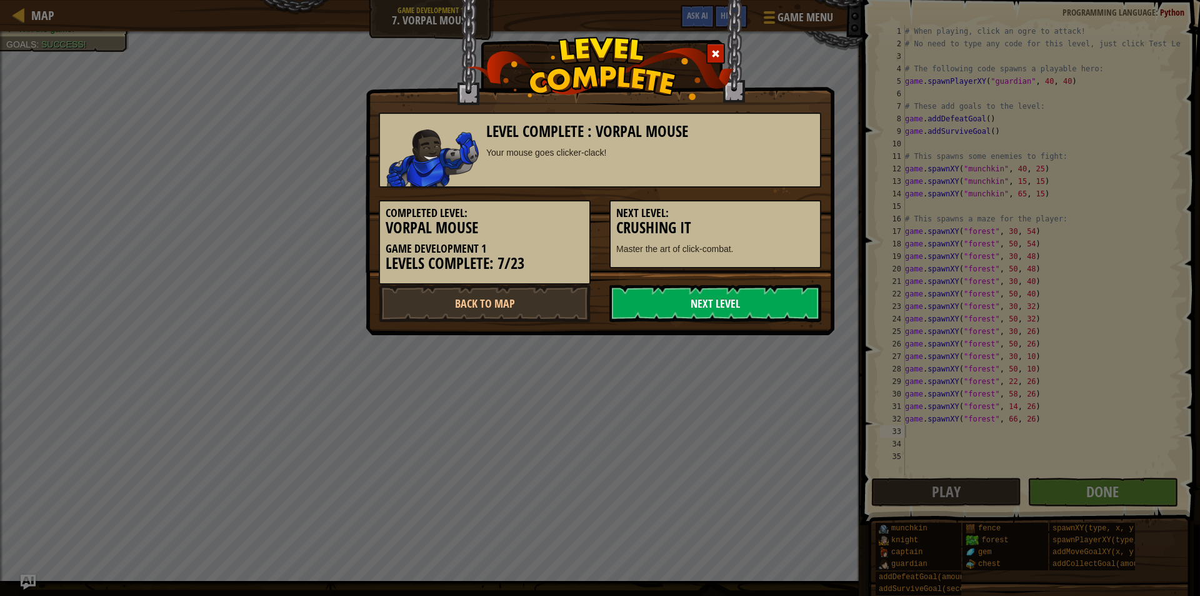
click at [703, 284] on link "Next Level" at bounding box center [716, 303] width 212 height 38
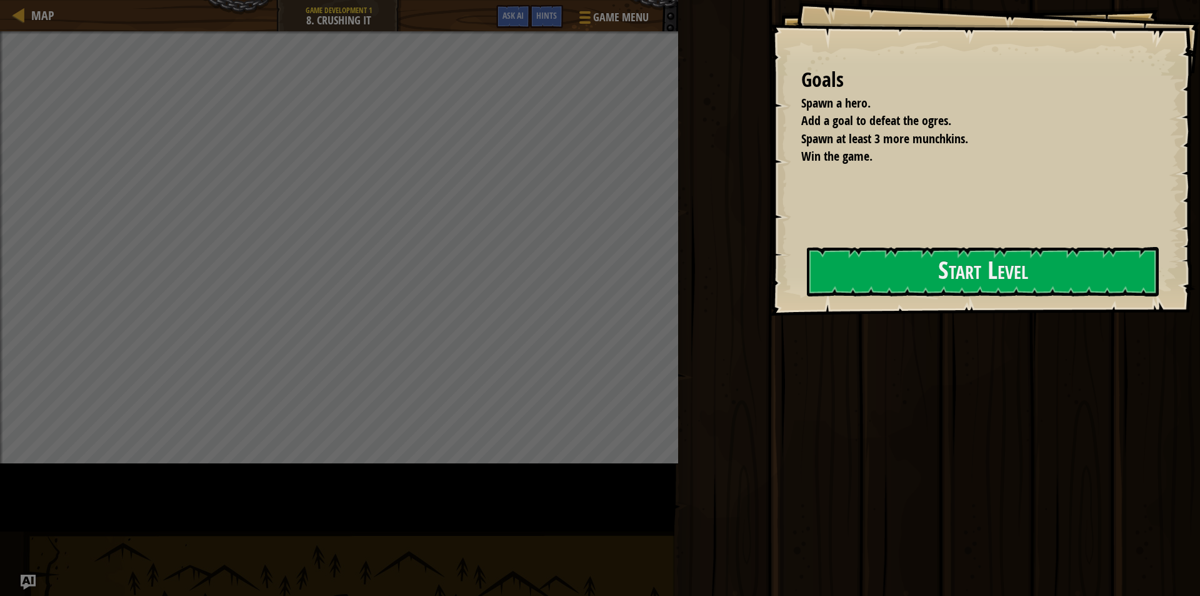
click at [611, 281] on div "Goals Spawn a hero. Add a goal to defeat the ogres. Spawn at least 3 more munch…" at bounding box center [600, 298] width 1200 height 596
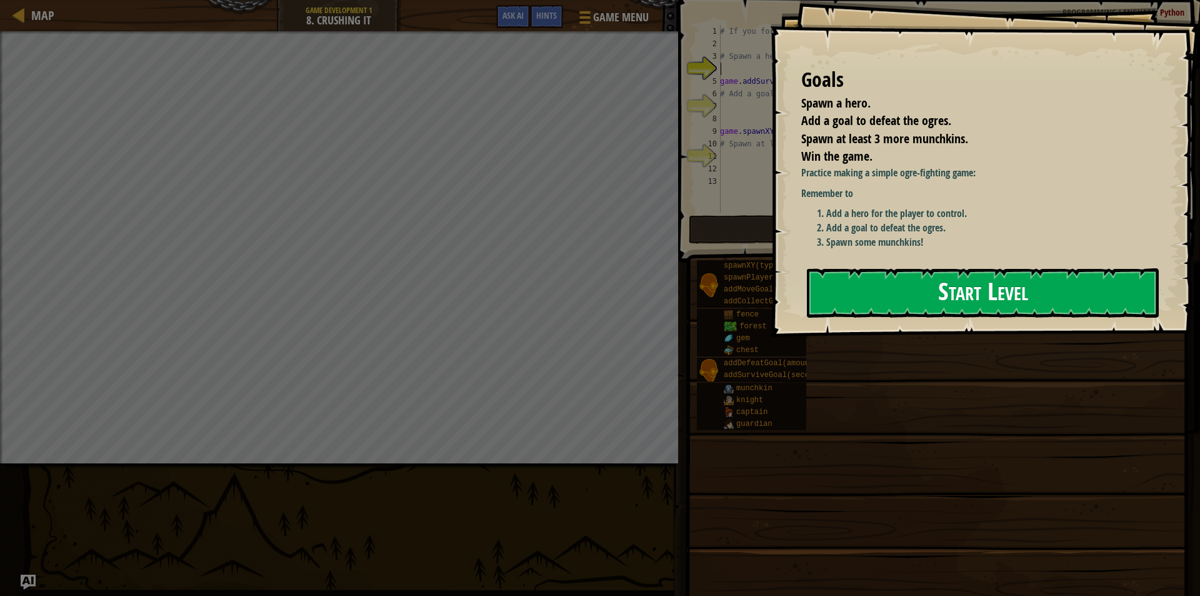
click at [943, 306] on button "Start Level" at bounding box center [983, 292] width 352 height 49
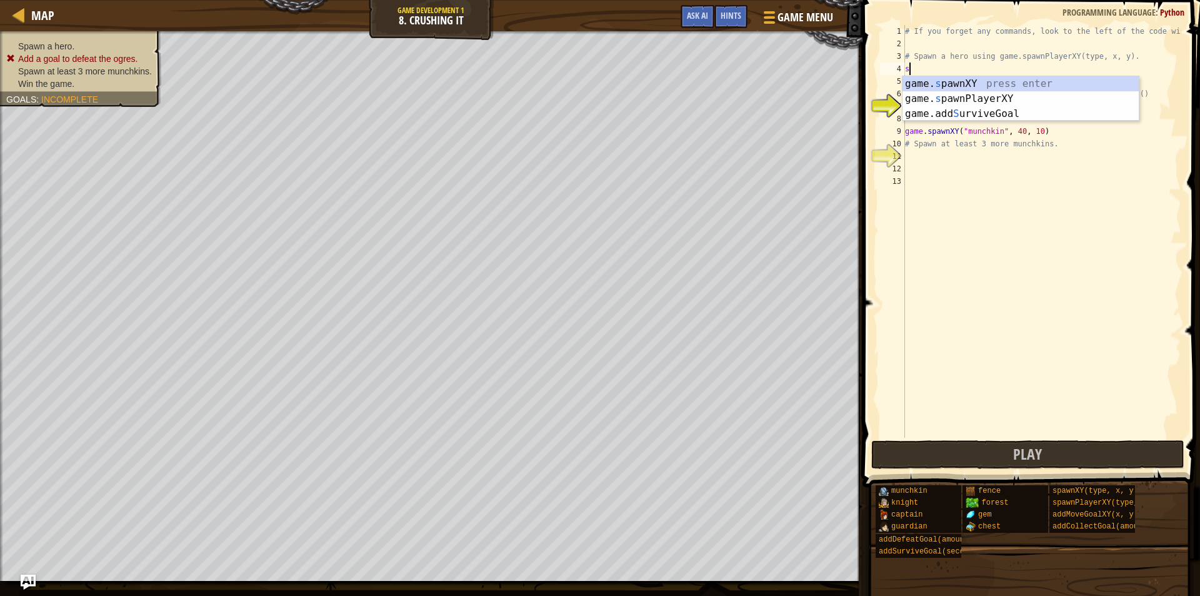
scroll to position [6, 0]
click at [982, 97] on div "game. s pawnXY press enter game. s pawnPlayerXY press enter game.add S urviveGo…" at bounding box center [1021, 113] width 236 height 75
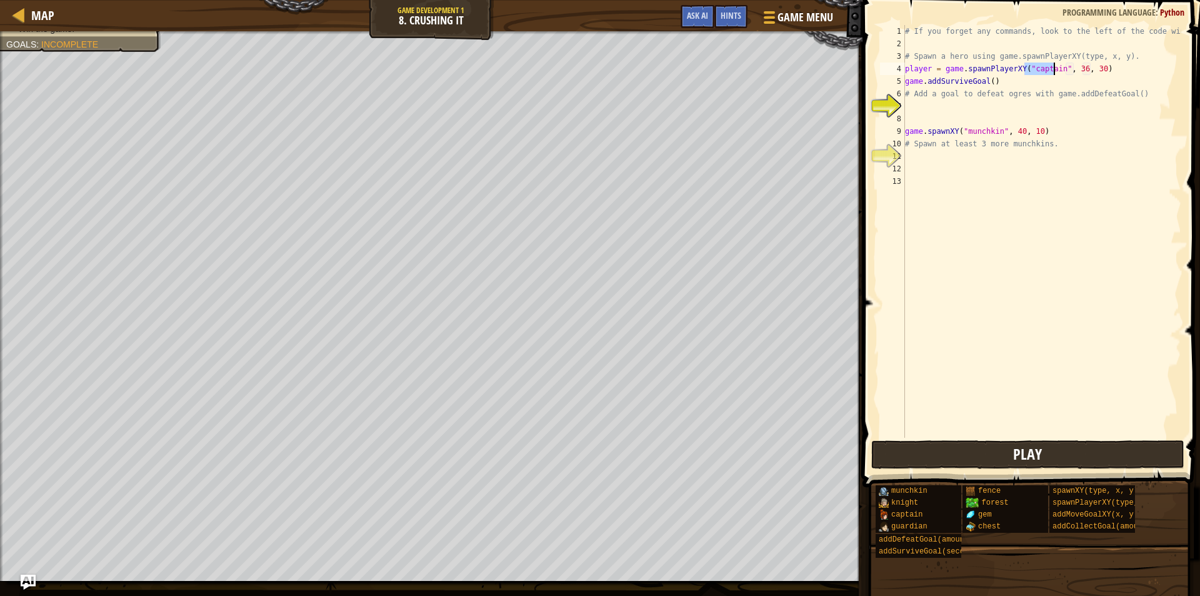
type textarea "player = game.spawnPlayerXY("captain", 36, 30)"
drag, startPoint x: 961, startPoint y: 460, endPoint x: 935, endPoint y: 460, distance: 25.6
click at [947, 460] on button "Play" at bounding box center [1027, 454] width 313 height 29
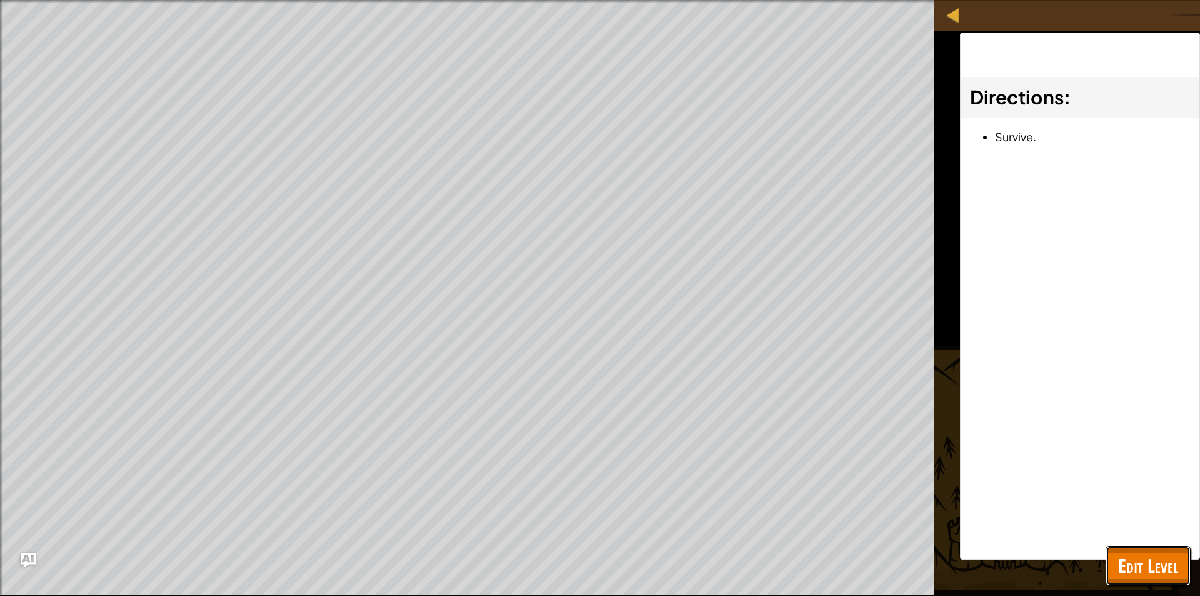
click at [1170, 552] on button "Edit Level" at bounding box center [1148, 566] width 85 height 40
